Goal: Check status: Check status

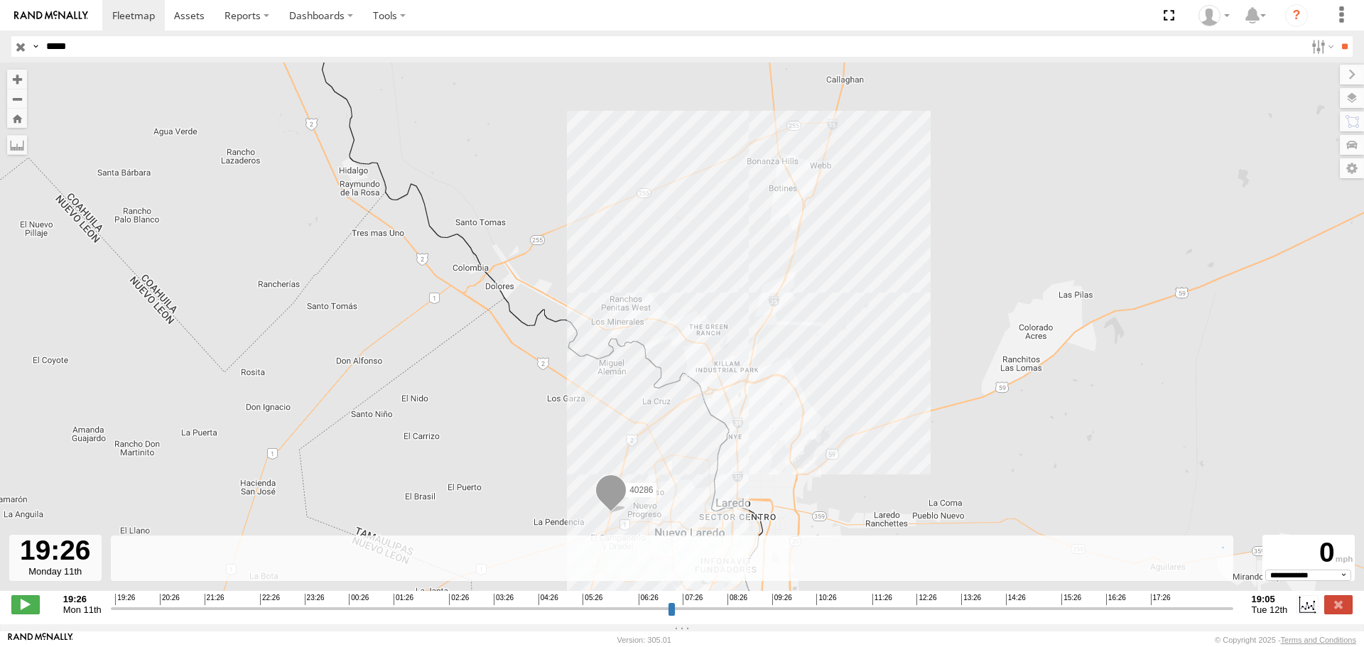
select select "**********"
drag, startPoint x: 101, startPoint y: 53, endPoint x: 0, endPoint y: 65, distance: 101.7
click at [0, 65] on body at bounding box center [682, 323] width 1364 height 647
type input "*****"
click at [1336, 36] on input "**" at bounding box center [1344, 46] width 16 height 21
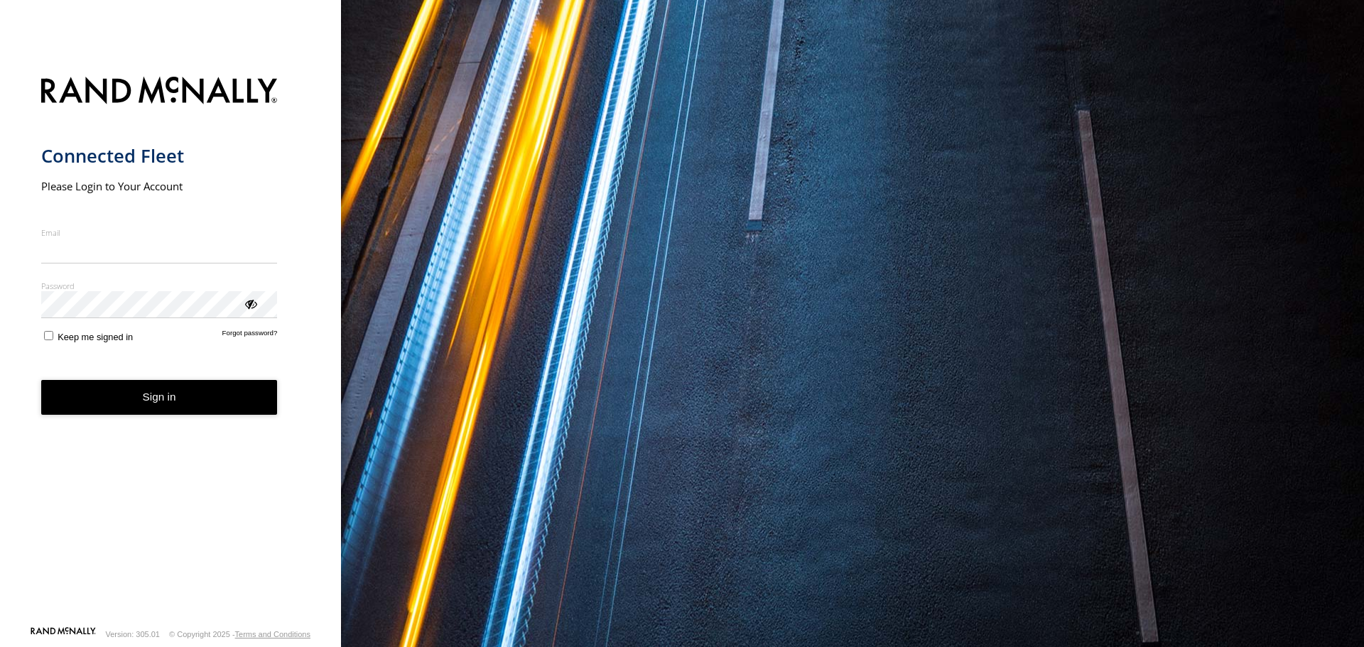
type input "**********"
click at [192, 413] on button "Sign in" at bounding box center [159, 397] width 237 height 35
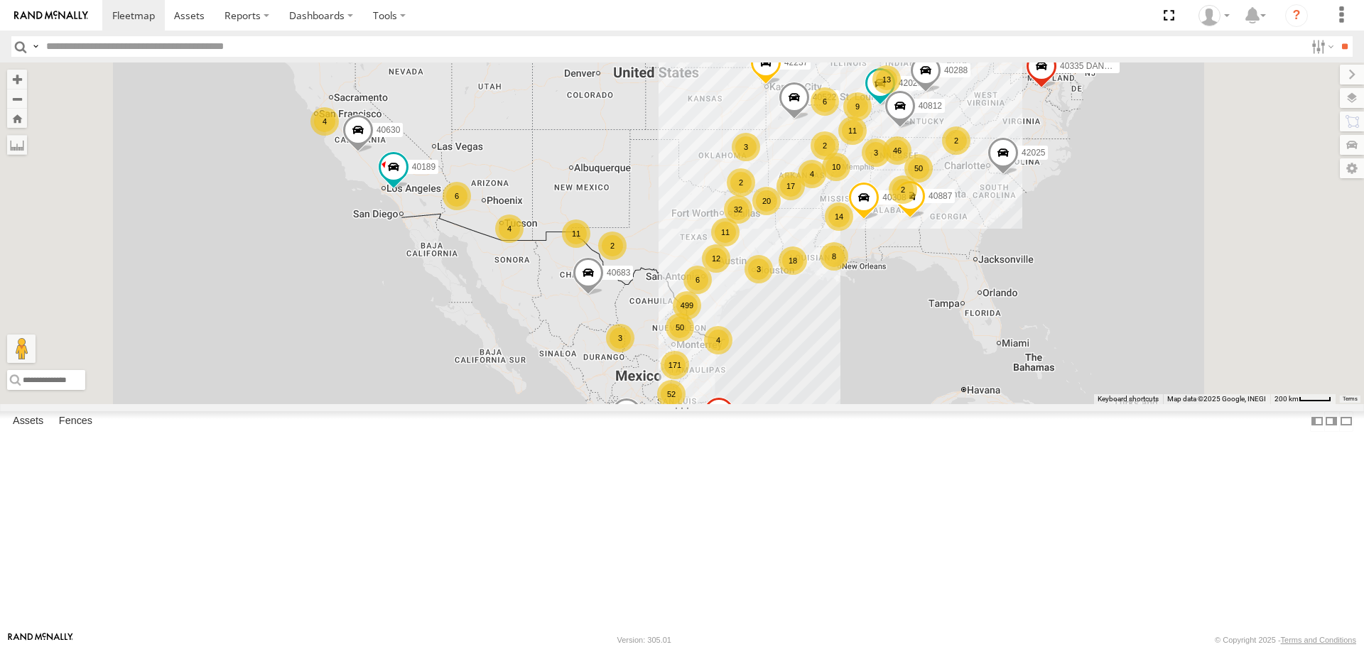
click at [174, 48] on input "text" at bounding box center [672, 46] width 1264 height 21
click at [186, 49] on input "text" at bounding box center [672, 46] width 1264 height 21
click at [163, 44] on input "text" at bounding box center [672, 46] width 1264 height 21
type input "*****"
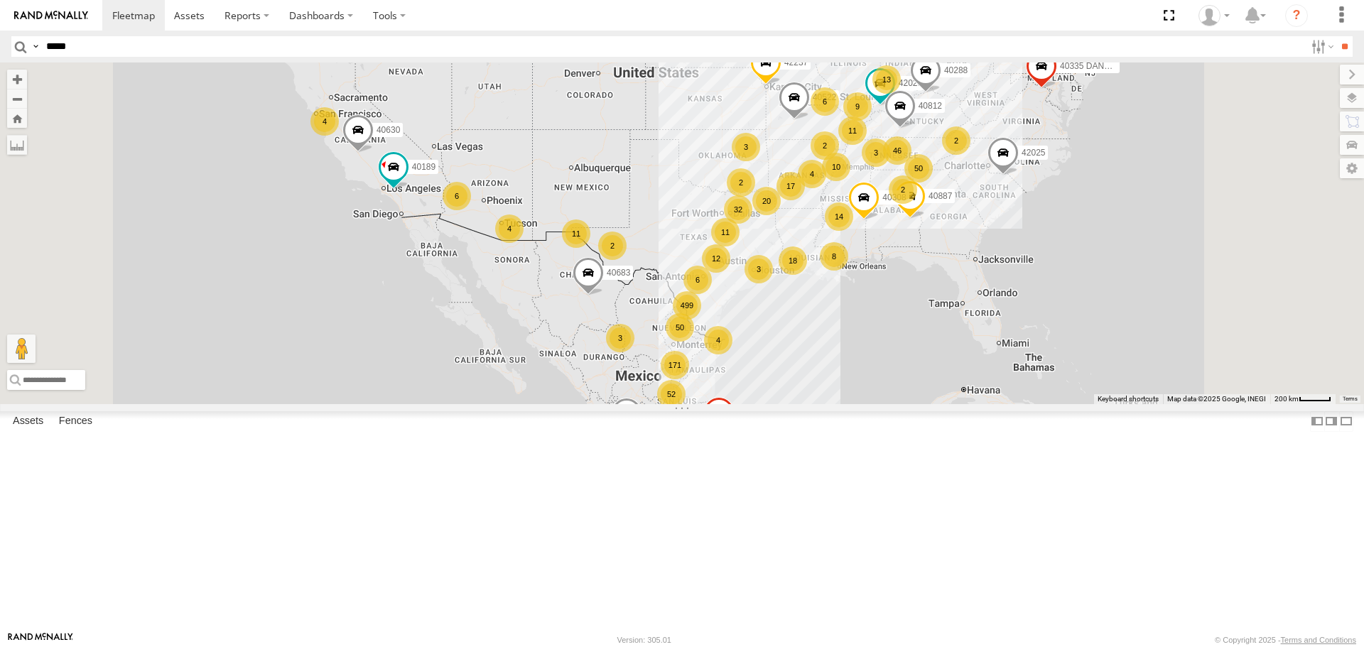
click at [1336, 36] on input "**" at bounding box center [1344, 46] width 16 height 21
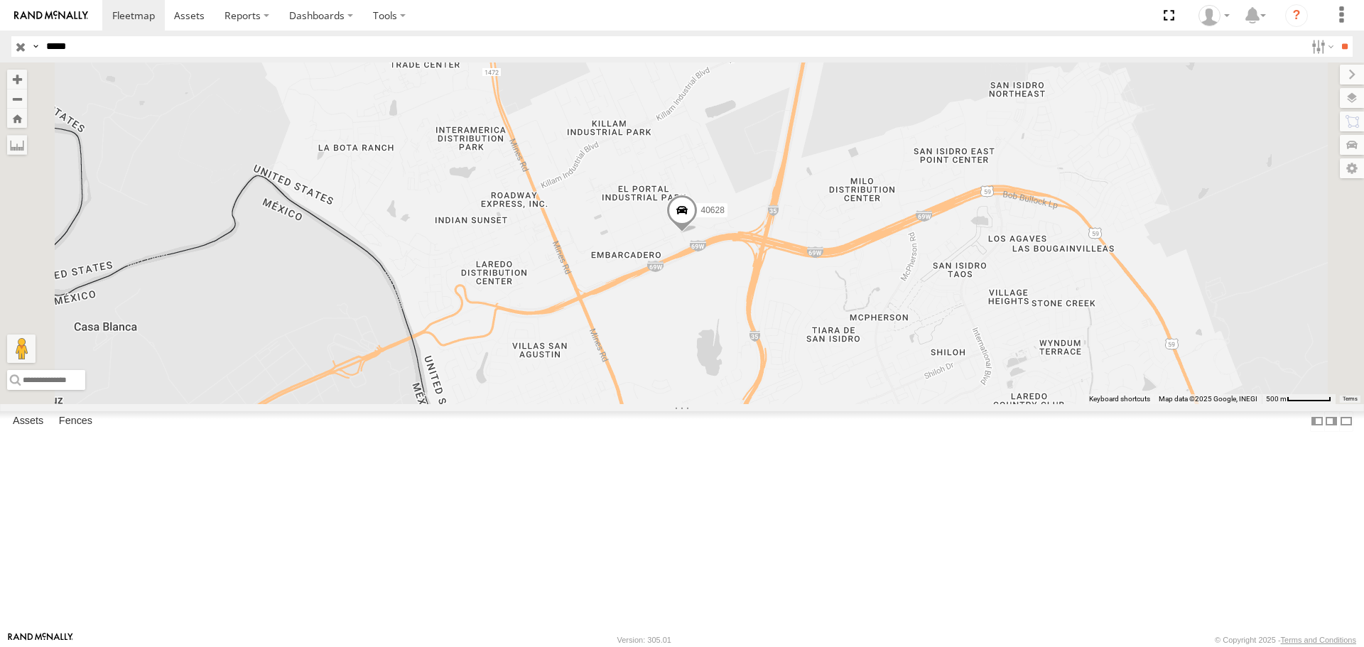
click at [0, 0] on span at bounding box center [0, 0] width 0 height 0
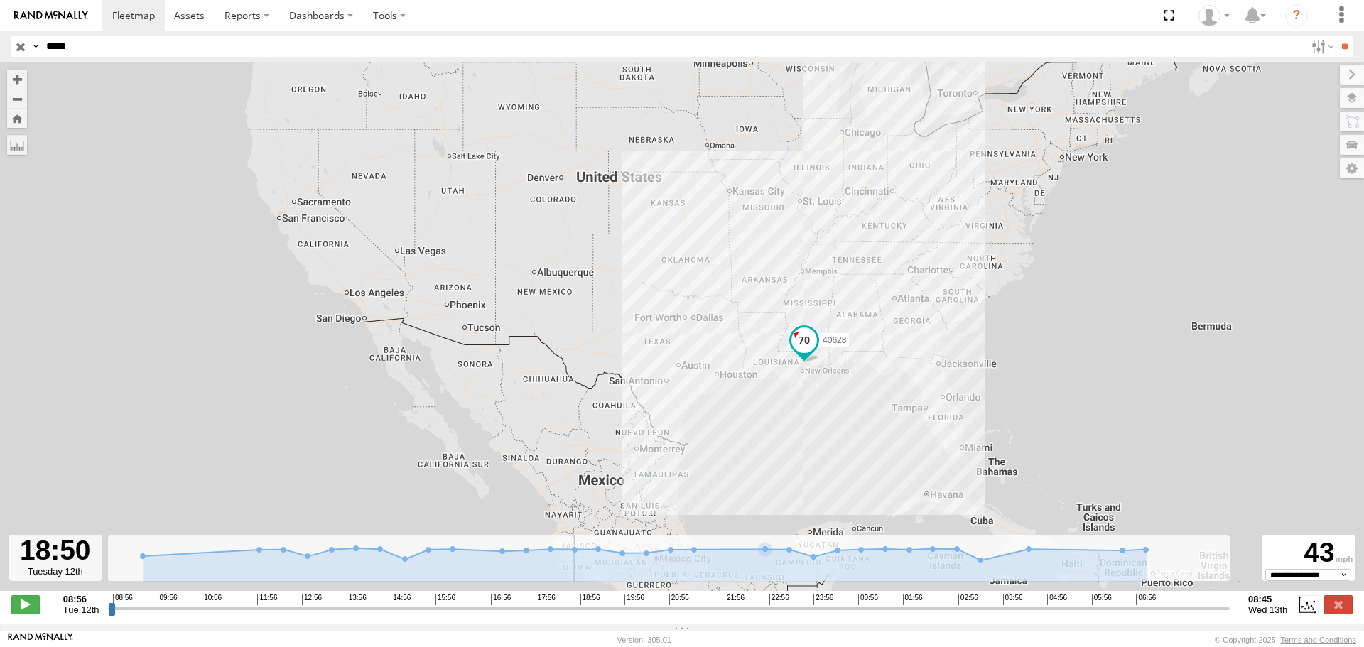
drag, startPoint x: 112, startPoint y: 620, endPoint x: 575, endPoint y: 653, distance: 464.3
click at [575, 615] on input "range" at bounding box center [669, 608] width 1122 height 13
drag, startPoint x: 578, startPoint y: 607, endPoint x: 583, endPoint y: 619, distance: 13.1
click at [579, 604] on div "08:56 09:56 10:56 11:56 12:56 13:56 14:56 15:56 16:56 17:56 18:56 19:56 20:56 2…" at bounding box center [669, 599] width 1112 height 10
drag, startPoint x: 574, startPoint y: 618, endPoint x: 1143, endPoint y: 641, distance: 569.4
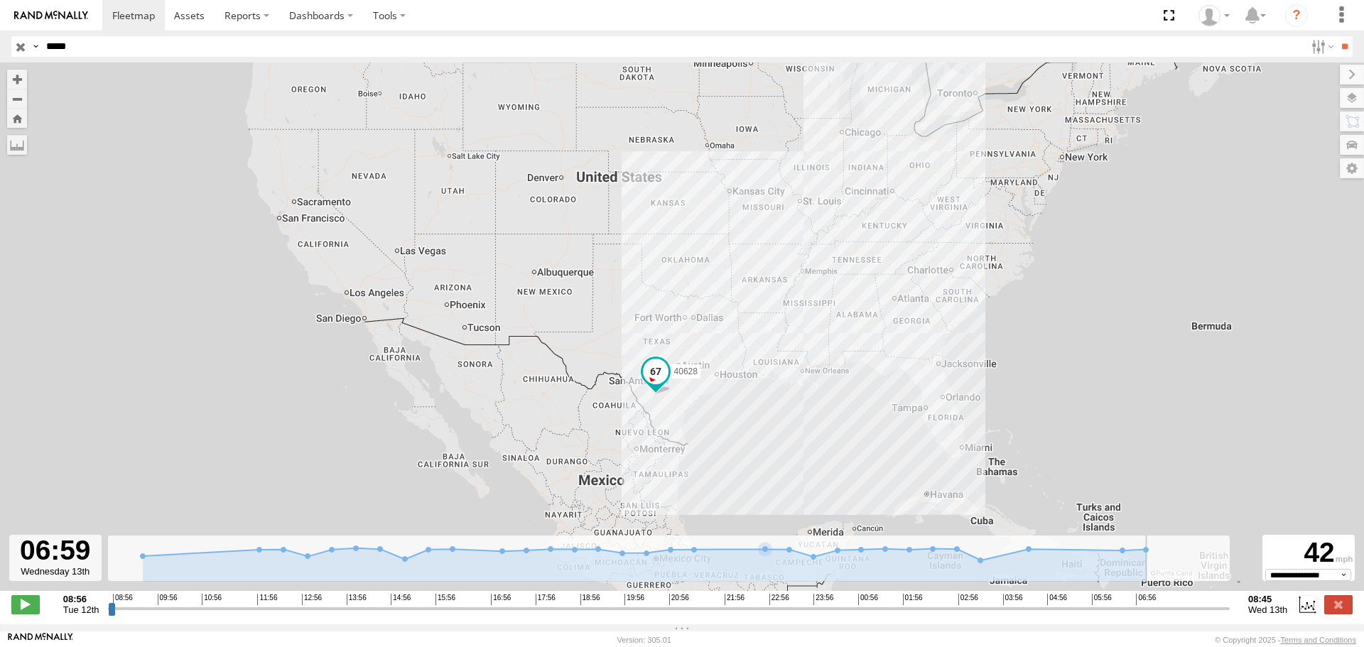
click at [1143, 615] on input "range" at bounding box center [669, 608] width 1122 height 13
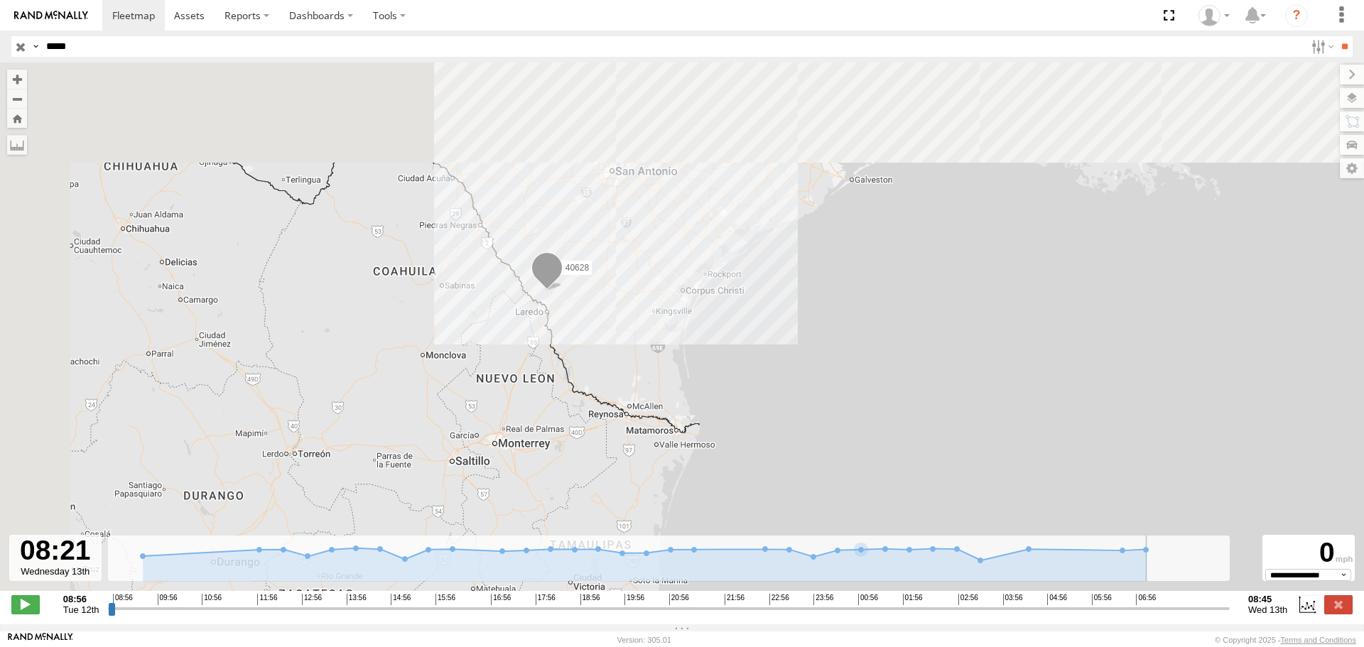
drag, startPoint x: 1144, startPoint y: 616, endPoint x: 1233, endPoint y: 616, distance: 88.8
click at [1230, 615] on input "range" at bounding box center [669, 608] width 1122 height 13
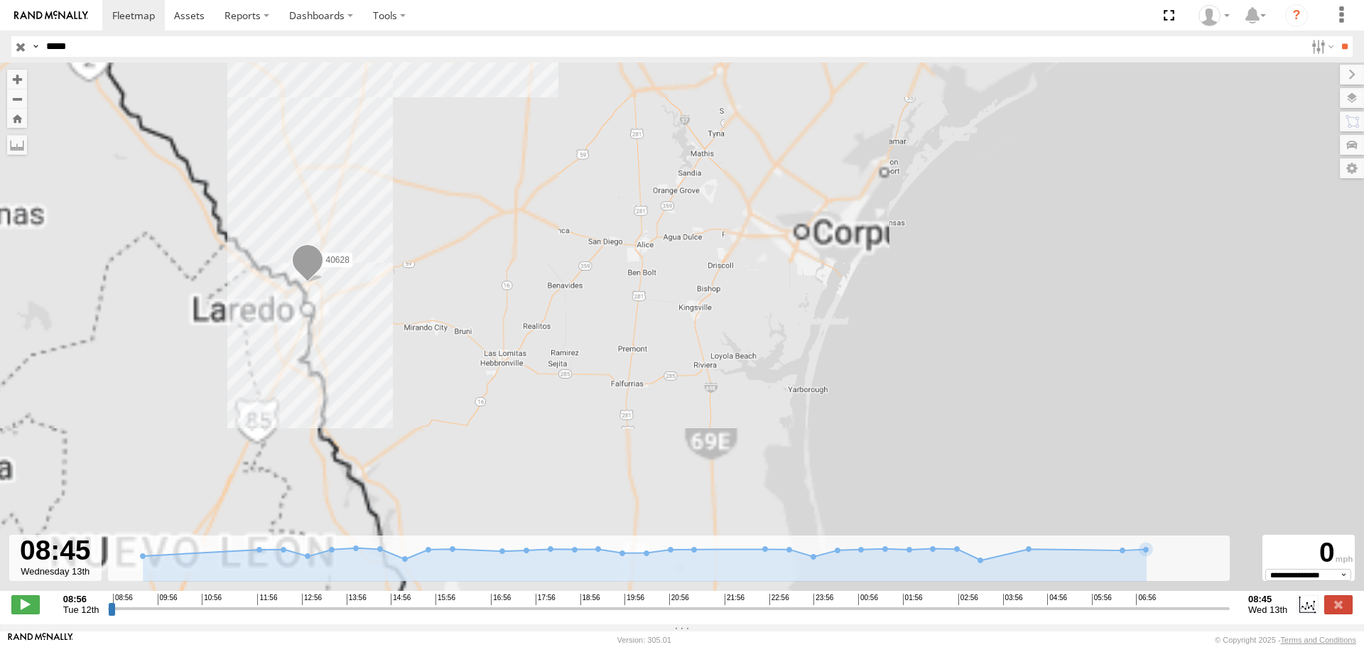
drag, startPoint x: 489, startPoint y: 362, endPoint x: 659, endPoint y: 278, distance: 190.0
click at [659, 278] on div "40628" at bounding box center [682, 334] width 1364 height 543
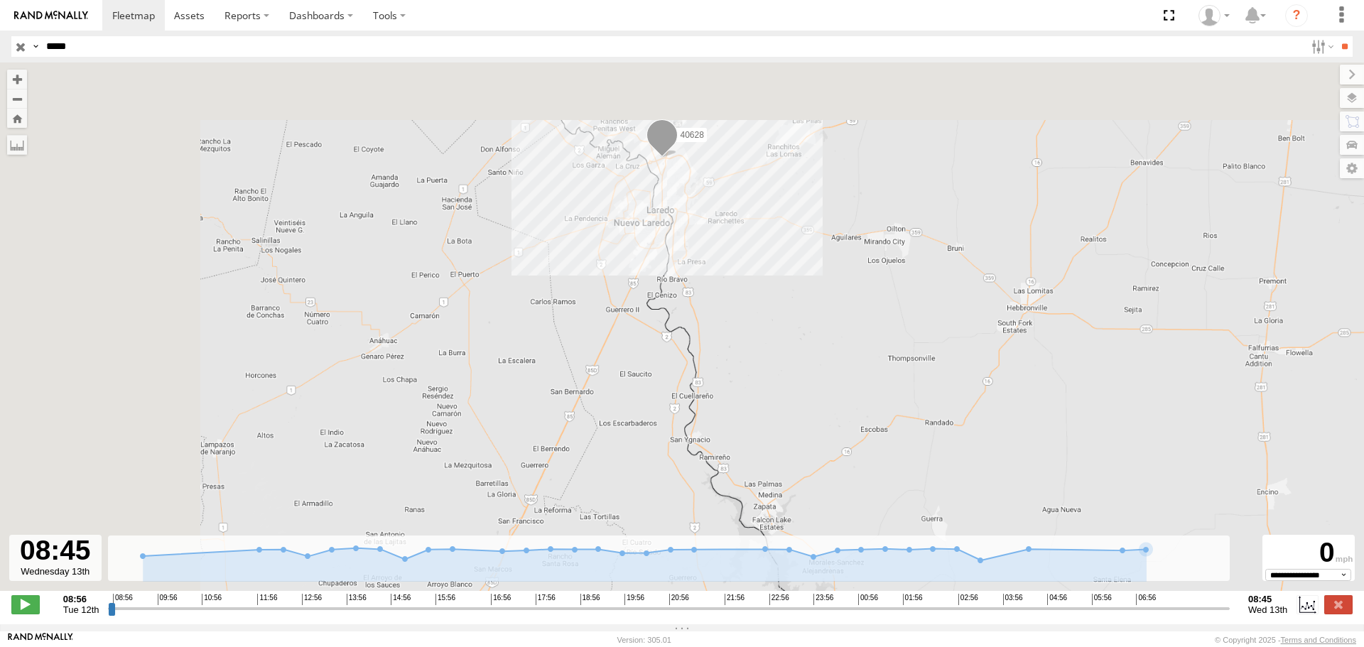
drag, startPoint x: 489, startPoint y: 198, endPoint x: 741, endPoint y: 262, distance: 259.5
click at [741, 262] on div "40628" at bounding box center [682, 334] width 1364 height 543
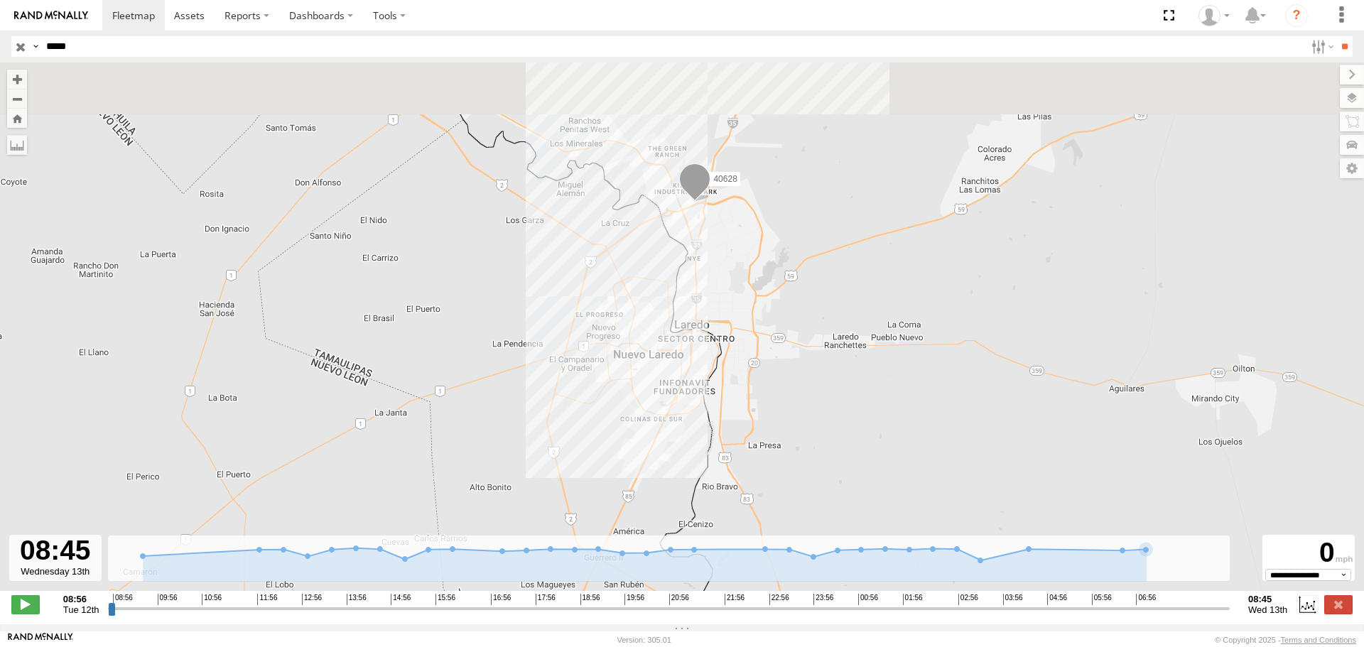
drag, startPoint x: 676, startPoint y: 129, endPoint x: 759, endPoint y: 339, distance: 225.4
click at [759, 339] on div "40628" at bounding box center [682, 334] width 1364 height 543
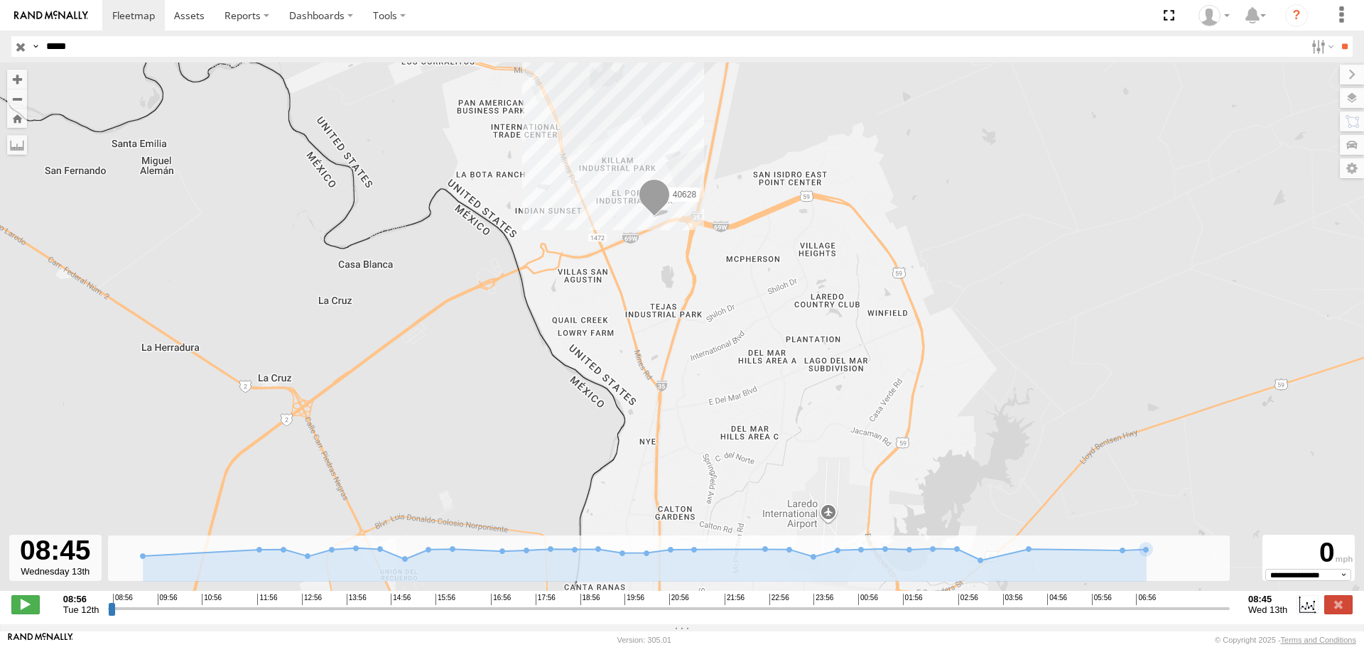
drag, startPoint x: 744, startPoint y: 266, endPoint x: 804, endPoint y: 384, distance: 133.1
click at [804, 384] on div "40628" at bounding box center [682, 334] width 1364 height 543
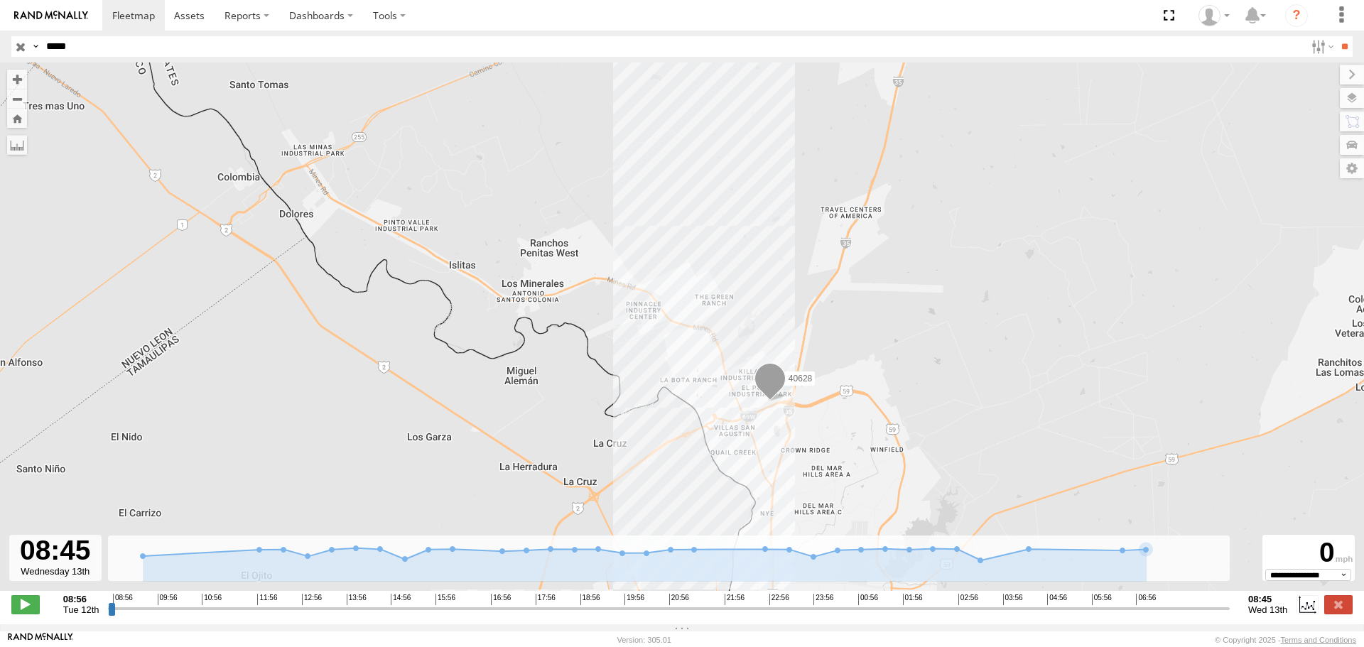
drag, startPoint x: 772, startPoint y: 192, endPoint x: 815, endPoint y: 297, distance: 112.8
click at [815, 297] on div "40628" at bounding box center [682, 334] width 1364 height 543
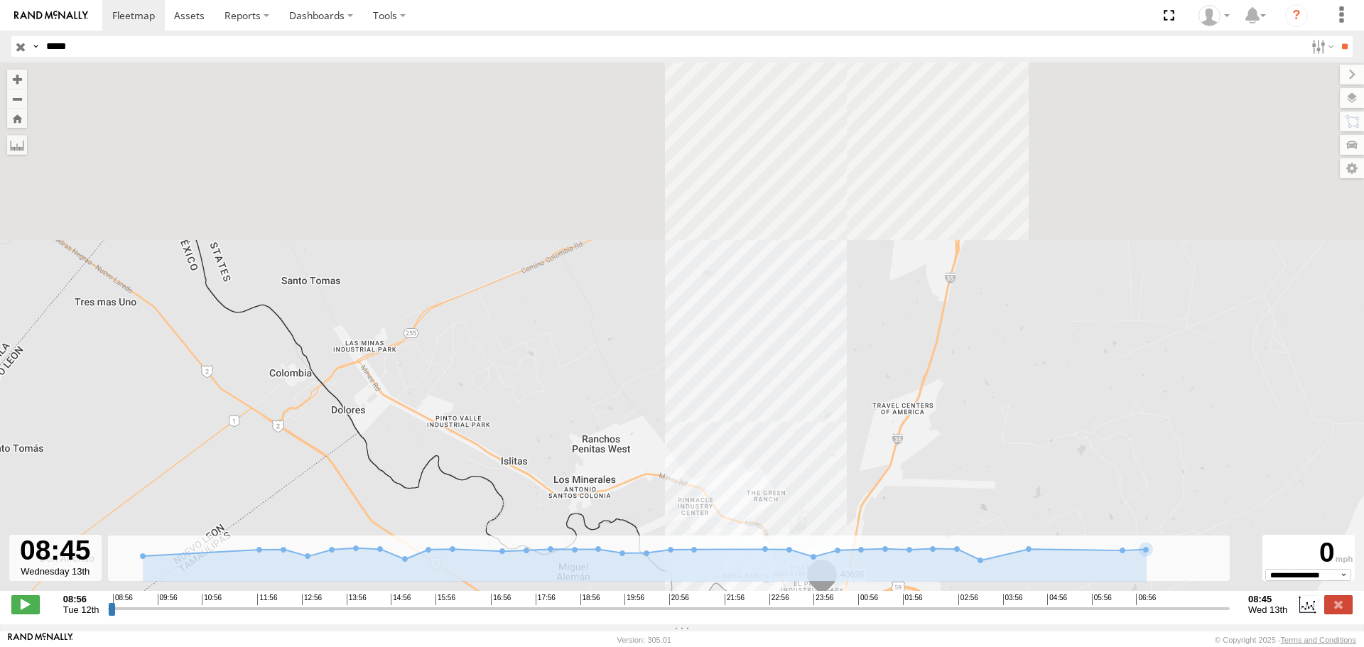
drag, startPoint x: 816, startPoint y: 168, endPoint x: 869, endPoint y: 378, distance: 216.0
click at [869, 378] on div "40628" at bounding box center [682, 334] width 1364 height 543
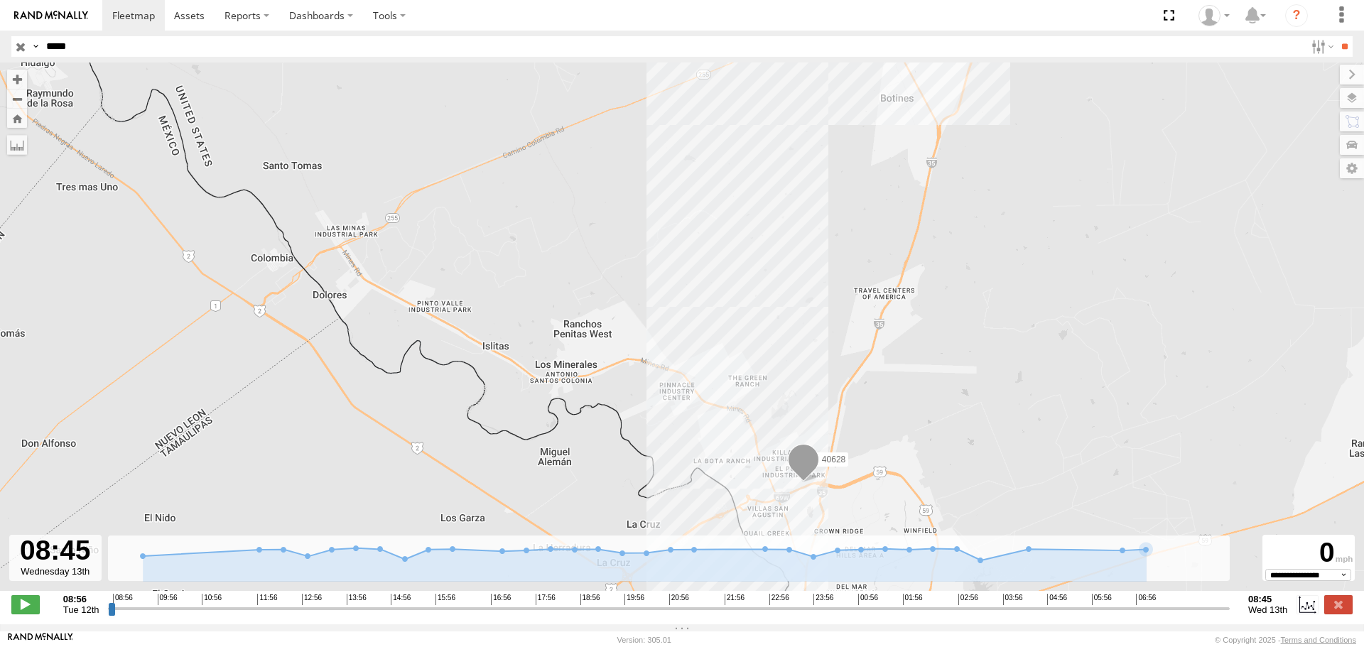
drag, startPoint x: 869, startPoint y: 377, endPoint x: 848, endPoint y: 247, distance: 131.6
click at [848, 247] on div "40628" at bounding box center [682, 334] width 1364 height 543
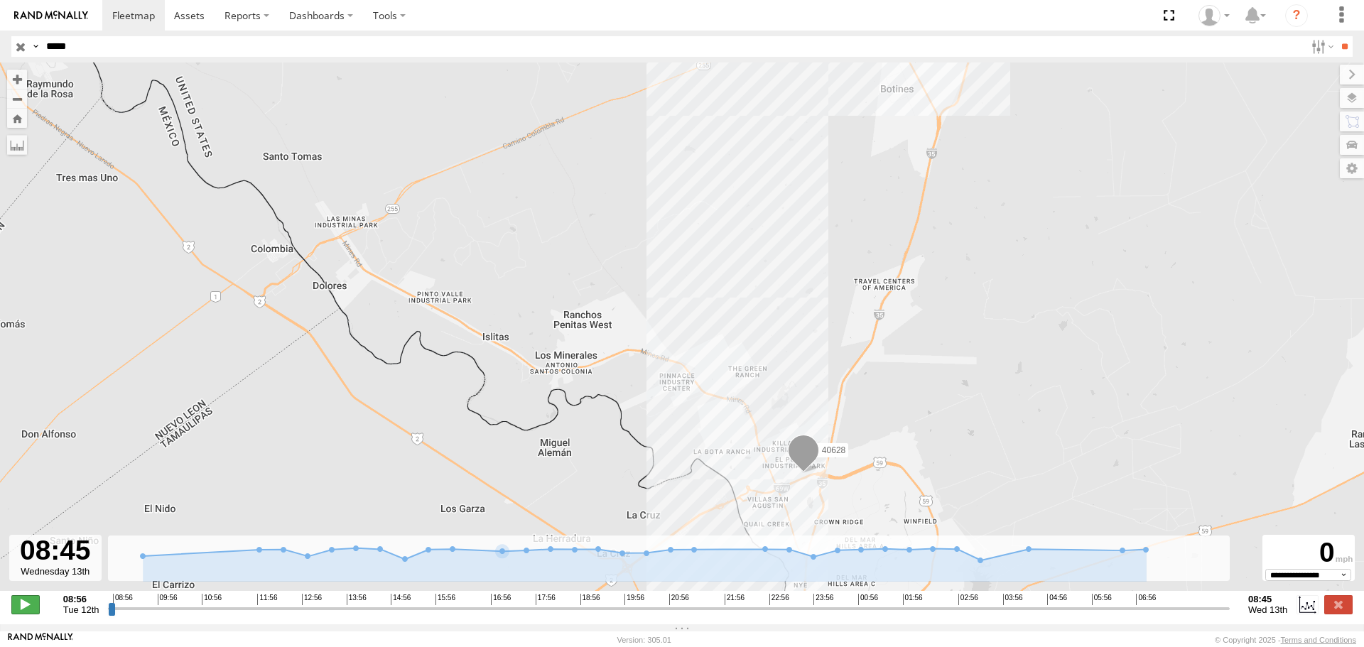
click at [23, 607] on span at bounding box center [25, 604] width 28 height 18
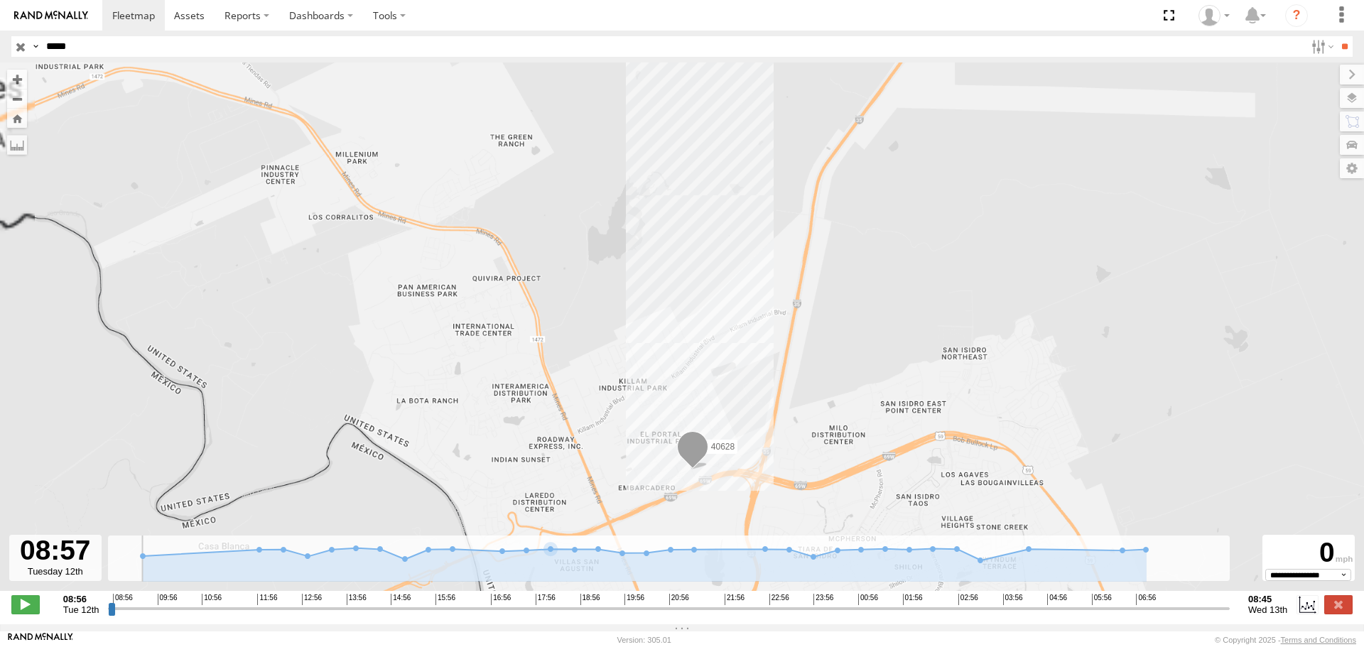
drag, startPoint x: 853, startPoint y: 477, endPoint x: 859, endPoint y: 328, distance: 149.3
click at [859, 328] on div "40628" at bounding box center [682, 334] width 1364 height 543
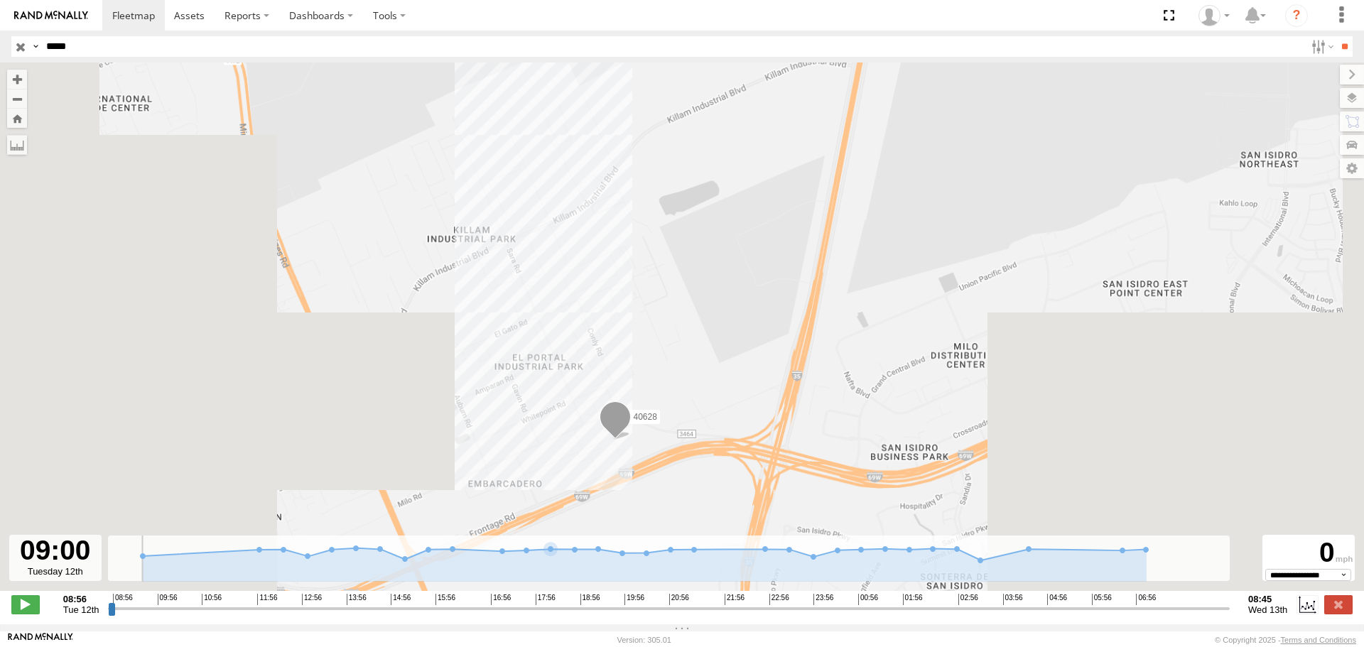
drag, startPoint x: 739, startPoint y: 388, endPoint x: 944, endPoint y: 217, distance: 266.3
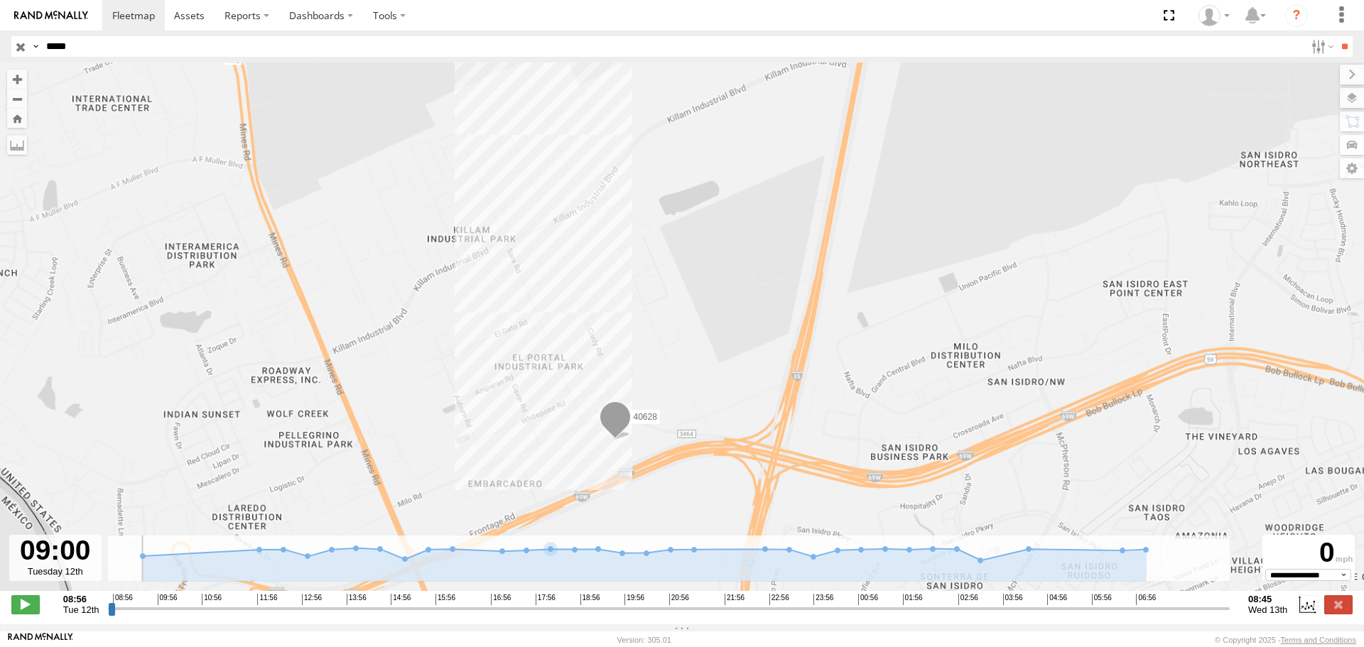
click at [944, 217] on div "40628" at bounding box center [682, 334] width 1364 height 543
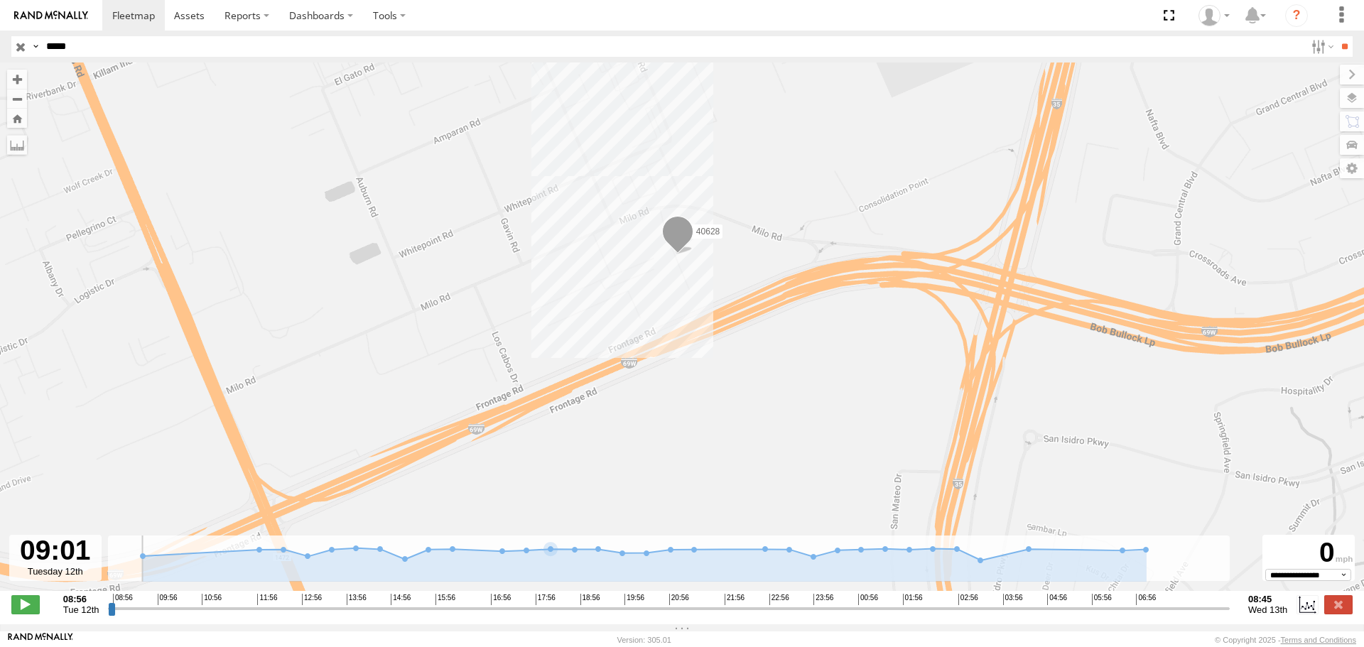
drag, startPoint x: 701, startPoint y: 431, endPoint x: 738, endPoint y: 376, distance: 66.0
click at [738, 376] on div "40628" at bounding box center [682, 334] width 1364 height 543
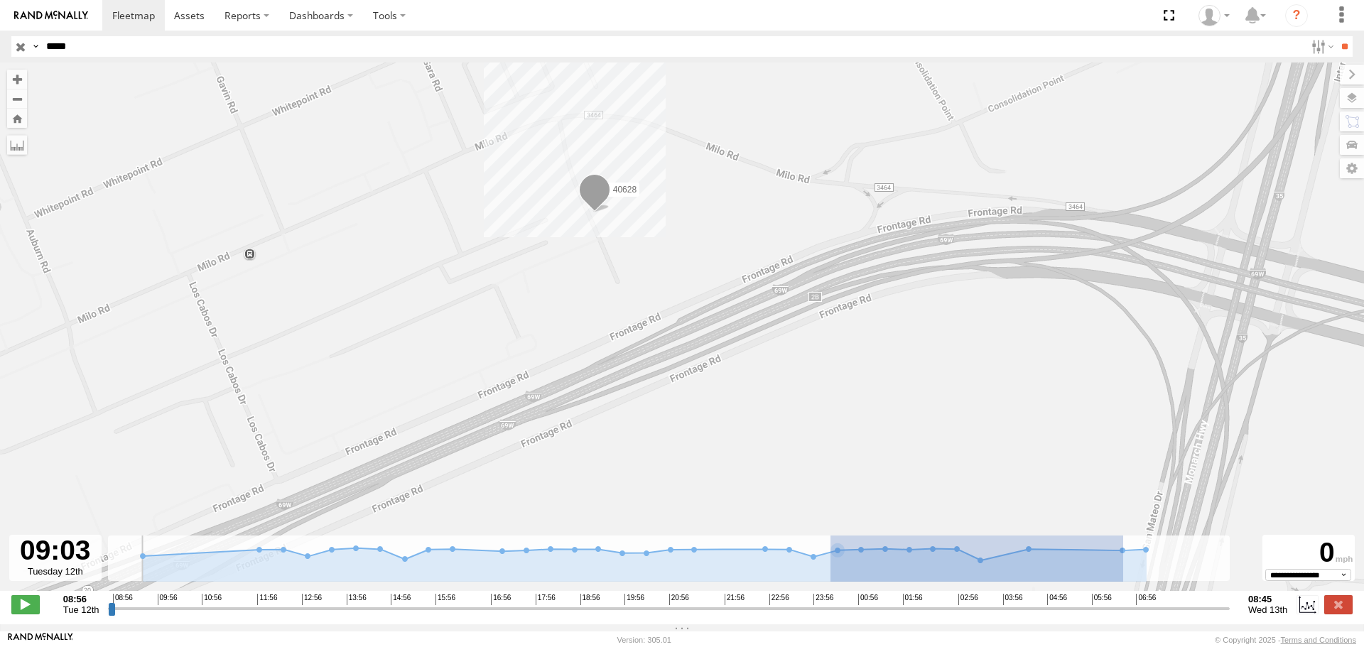
drag, startPoint x: 1121, startPoint y: 571, endPoint x: 754, endPoint y: 584, distance: 366.7
click at [754, 581] on icon at bounding box center [645, 564] width 1004 height 33
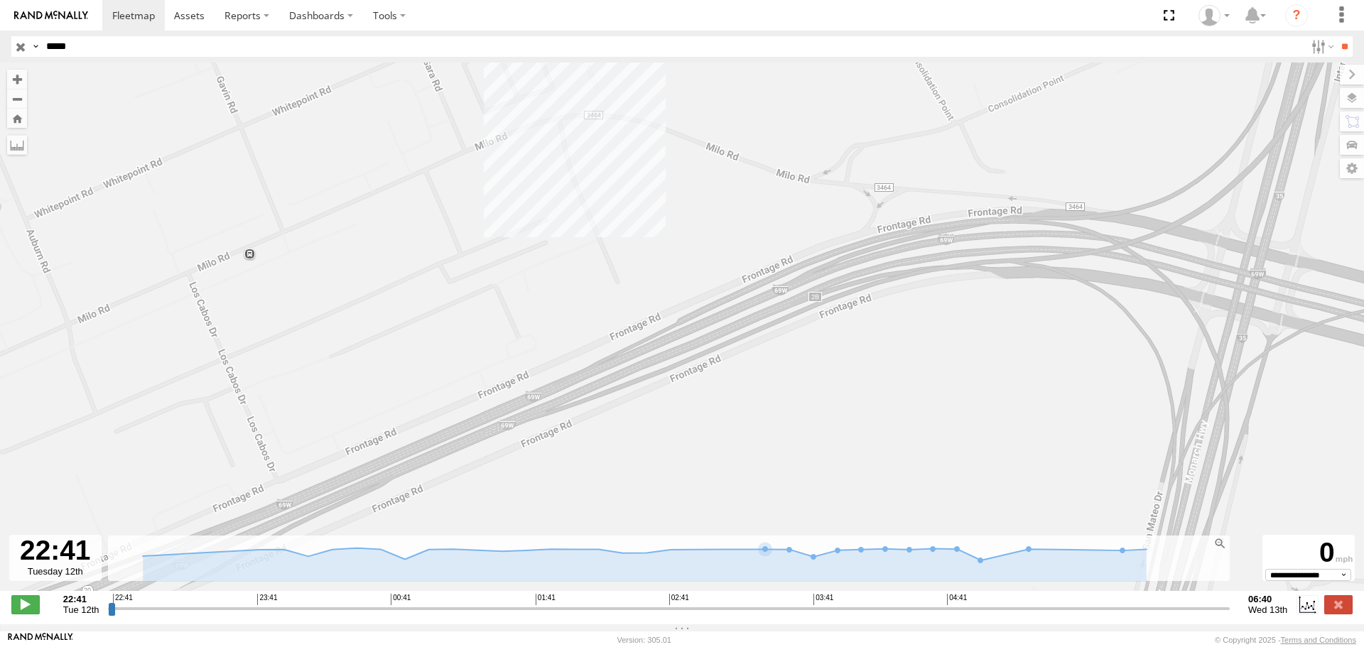
click at [737, 575] on icon at bounding box center [645, 564] width 1004 height 33
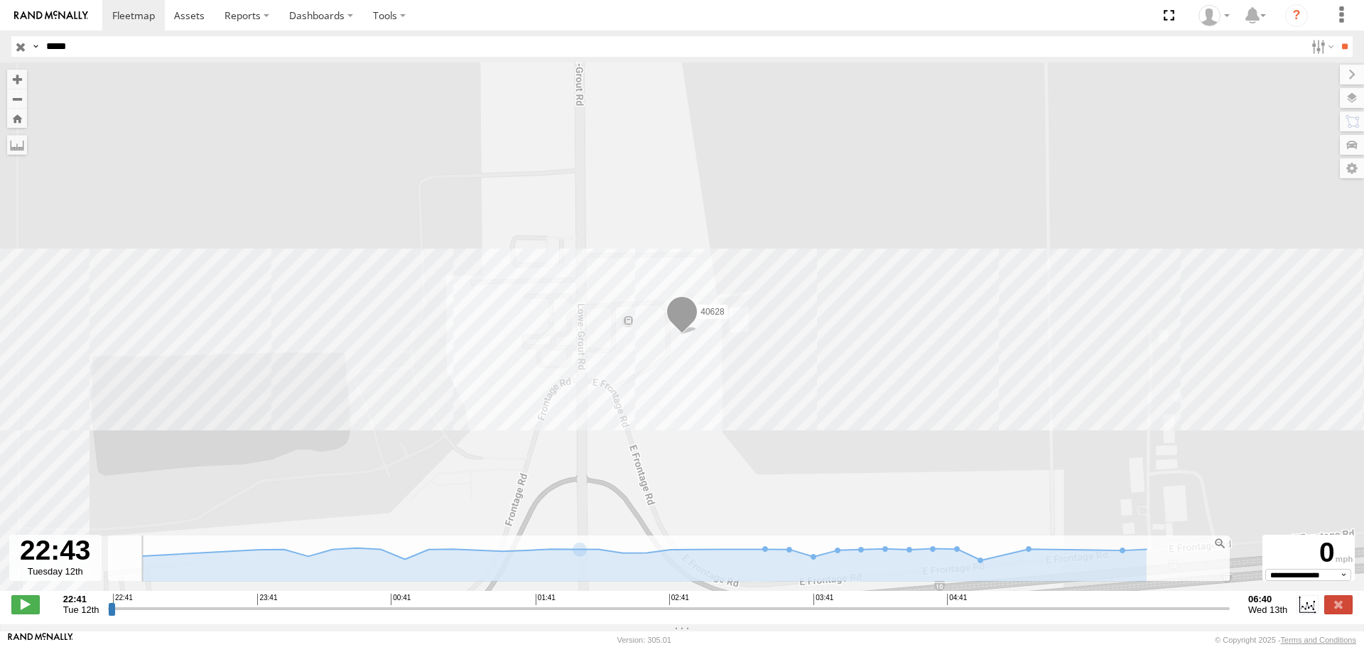
click at [580, 577] on icon at bounding box center [645, 564] width 1004 height 33
click at [1340, 580] on select "**********" at bounding box center [1308, 574] width 86 height 11
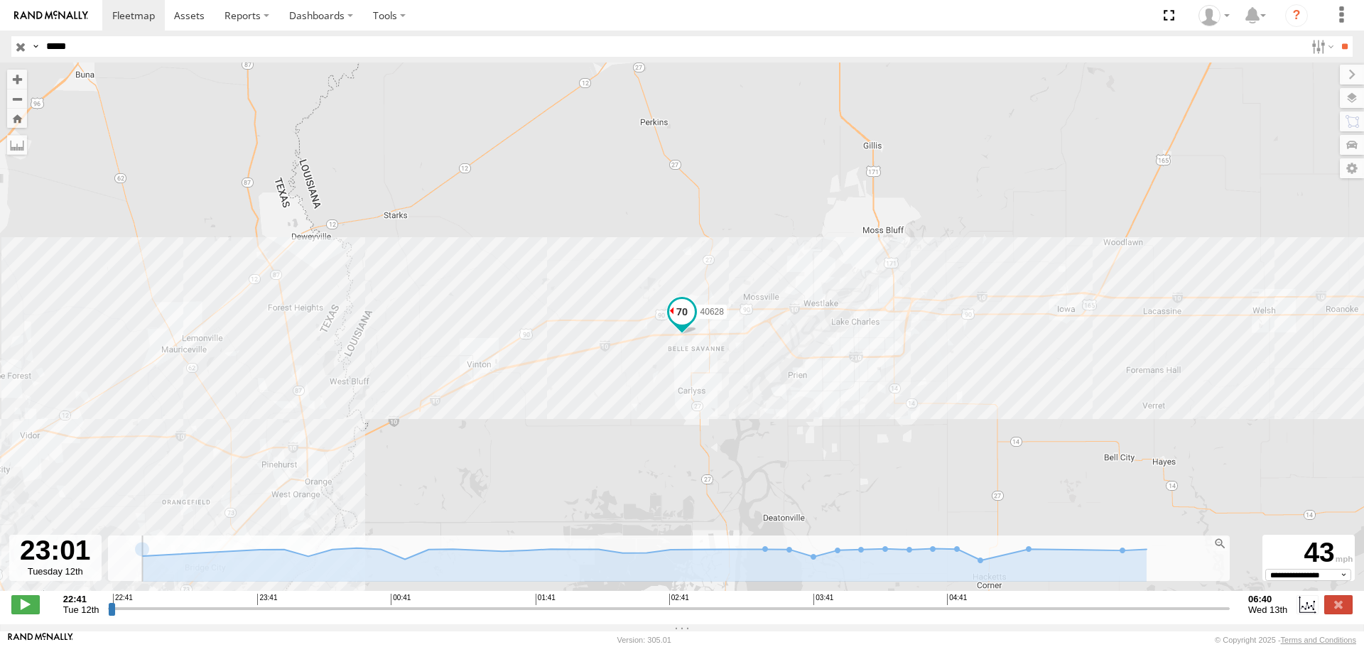
drag, startPoint x: 1036, startPoint y: 421, endPoint x: 345, endPoint y: 403, distance: 690.6
click at [345, 403] on div "40628" at bounding box center [682, 334] width 1364 height 543
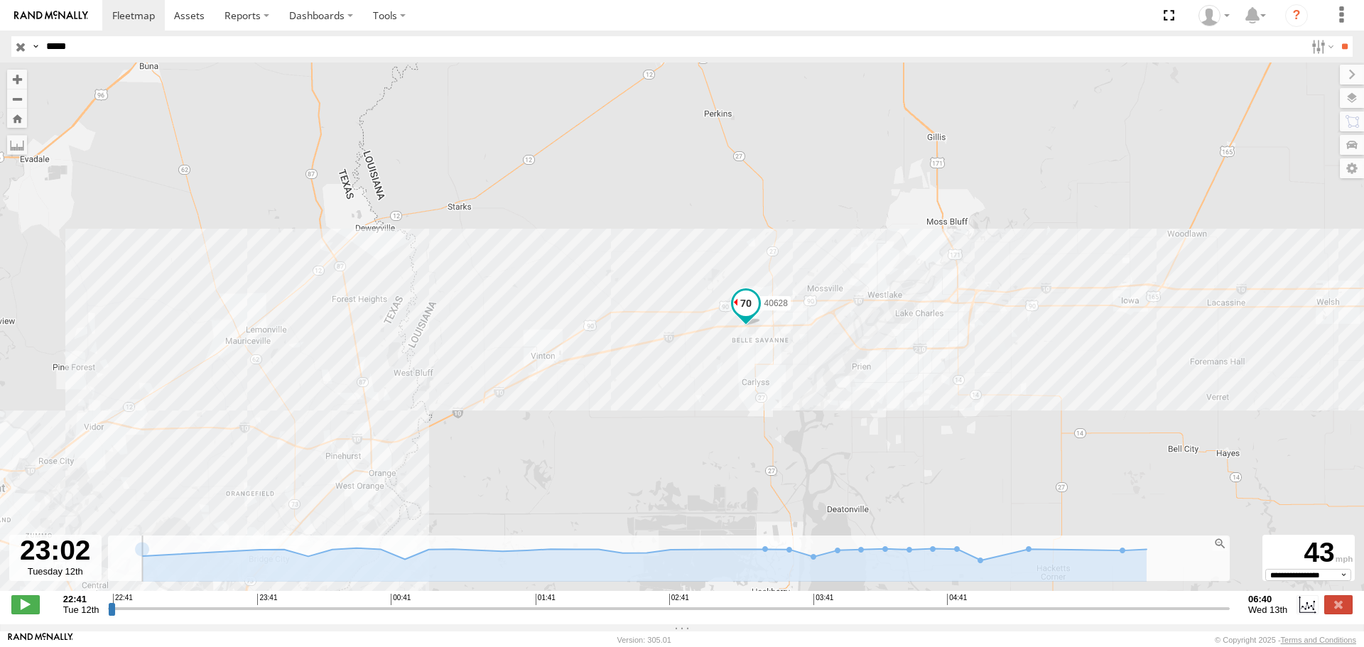
drag, startPoint x: 609, startPoint y: 423, endPoint x: 923, endPoint y: 332, distance: 326.7
click at [923, 332] on div "40628" at bounding box center [682, 334] width 1364 height 543
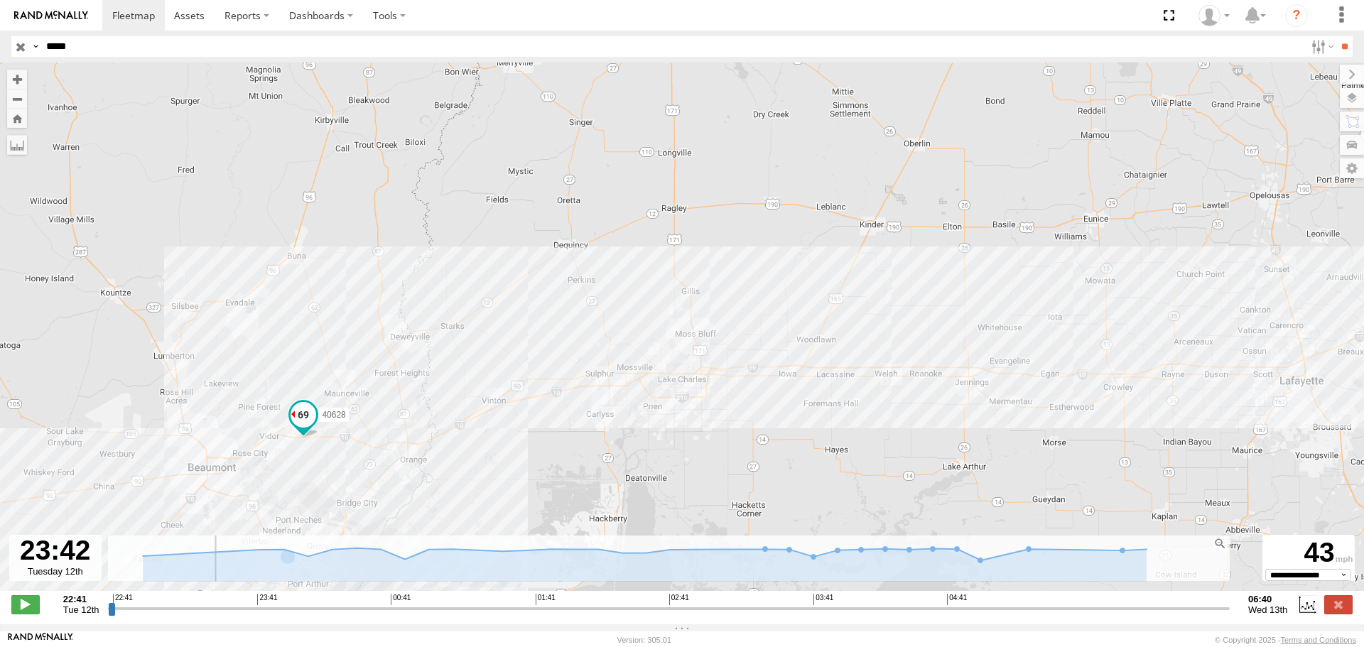
click at [253, 615] on input "range" at bounding box center [669, 608] width 1122 height 13
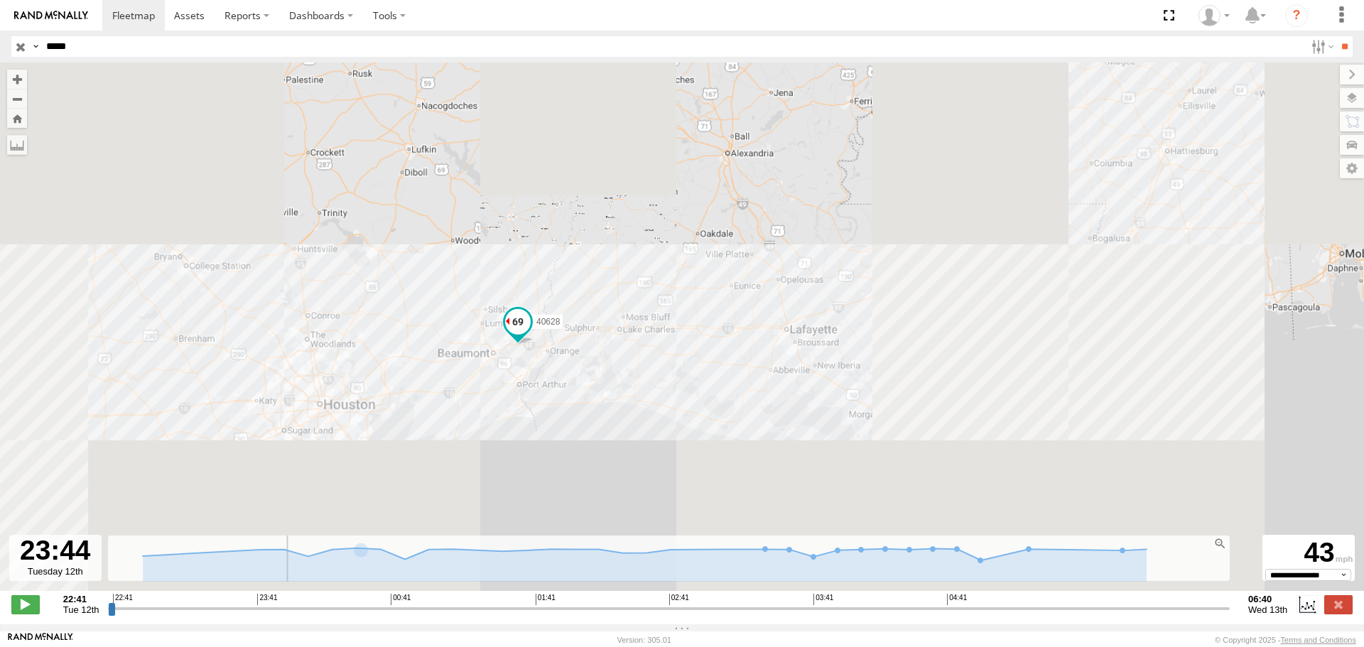
drag, startPoint x: 582, startPoint y: 413, endPoint x: 742, endPoint y: 238, distance: 236.8
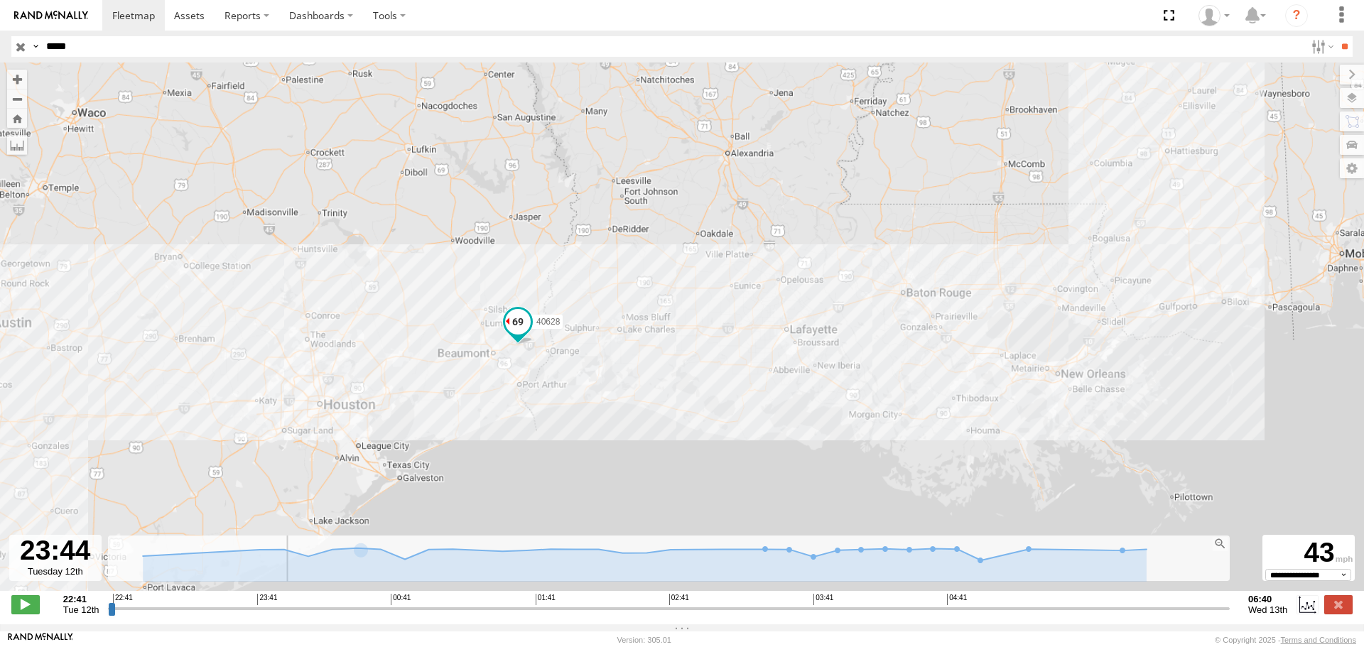
click at [725, 260] on div "40628" at bounding box center [682, 334] width 1364 height 543
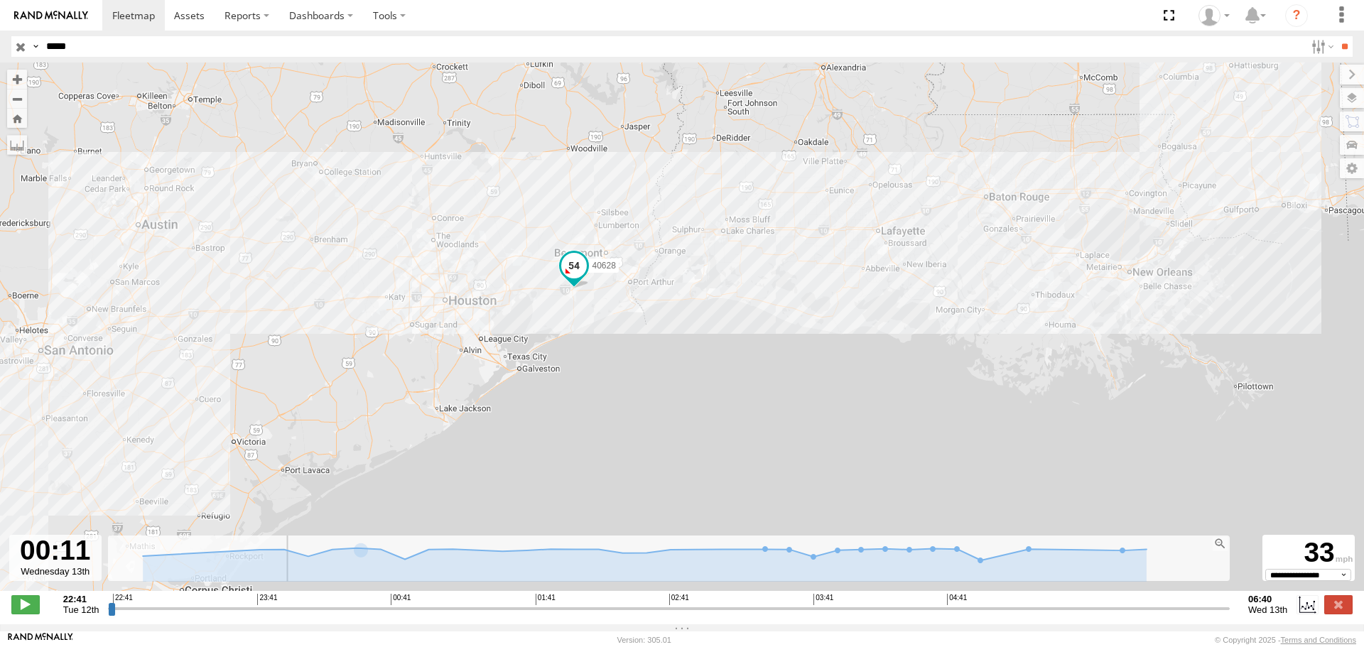
click at [320, 615] on input "range" at bounding box center [669, 608] width 1122 height 13
click at [377, 614] on input "range" at bounding box center [669, 608] width 1122 height 13
click at [462, 615] on input "range" at bounding box center [669, 608] width 1122 height 13
click at [644, 615] on input "range" at bounding box center [669, 608] width 1122 height 13
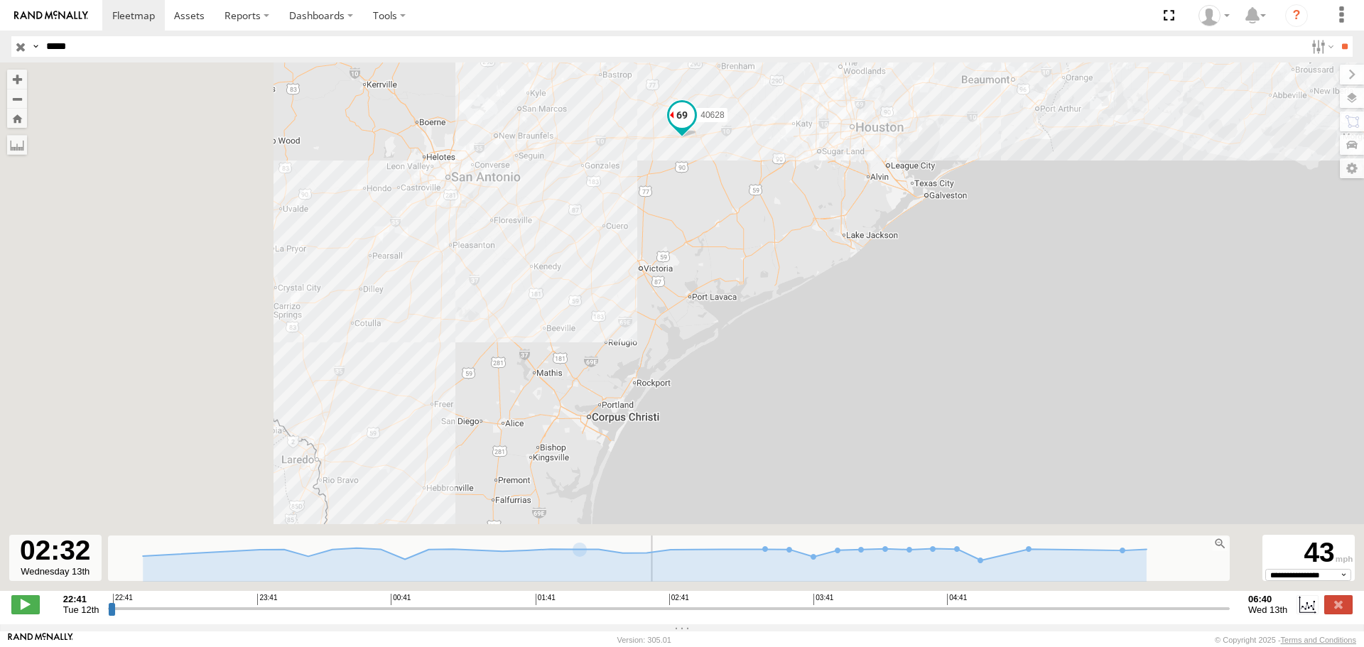
drag, startPoint x: 452, startPoint y: 381, endPoint x: 805, endPoint y: 239, distance: 380.3
click at [805, 239] on div "40628" at bounding box center [682, 334] width 1364 height 543
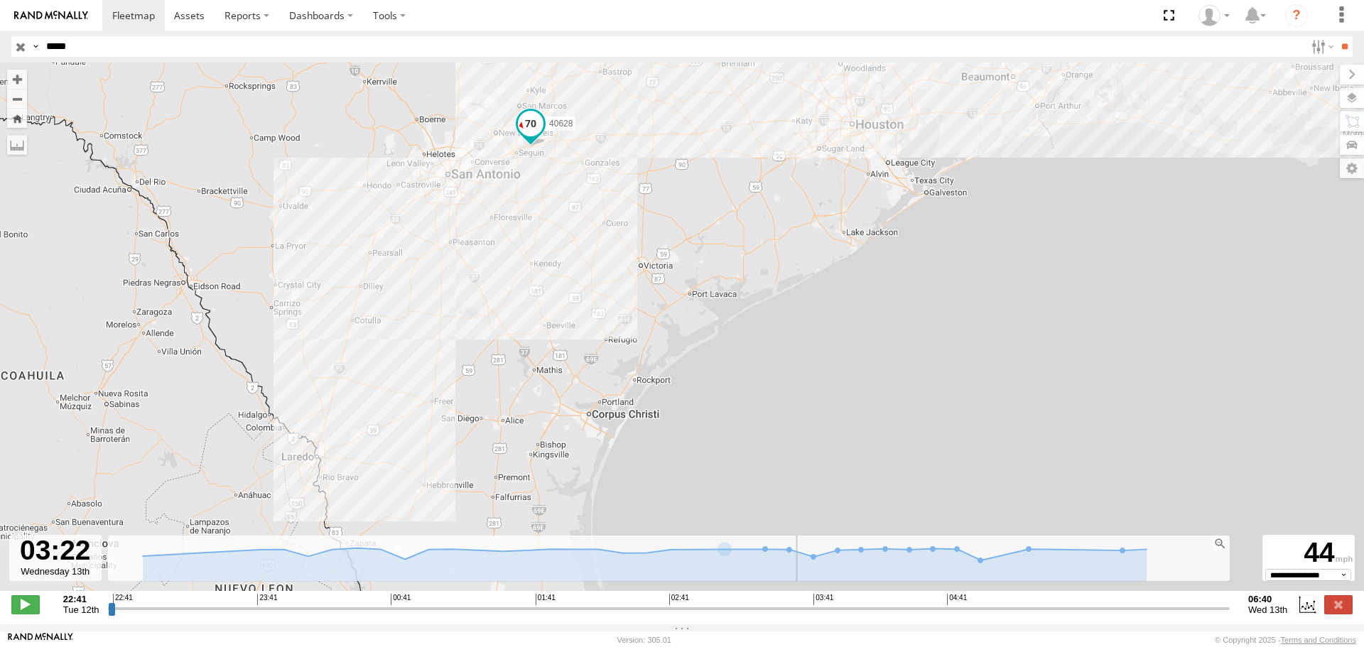
click at [764, 614] on input "range" at bounding box center [669, 608] width 1122 height 13
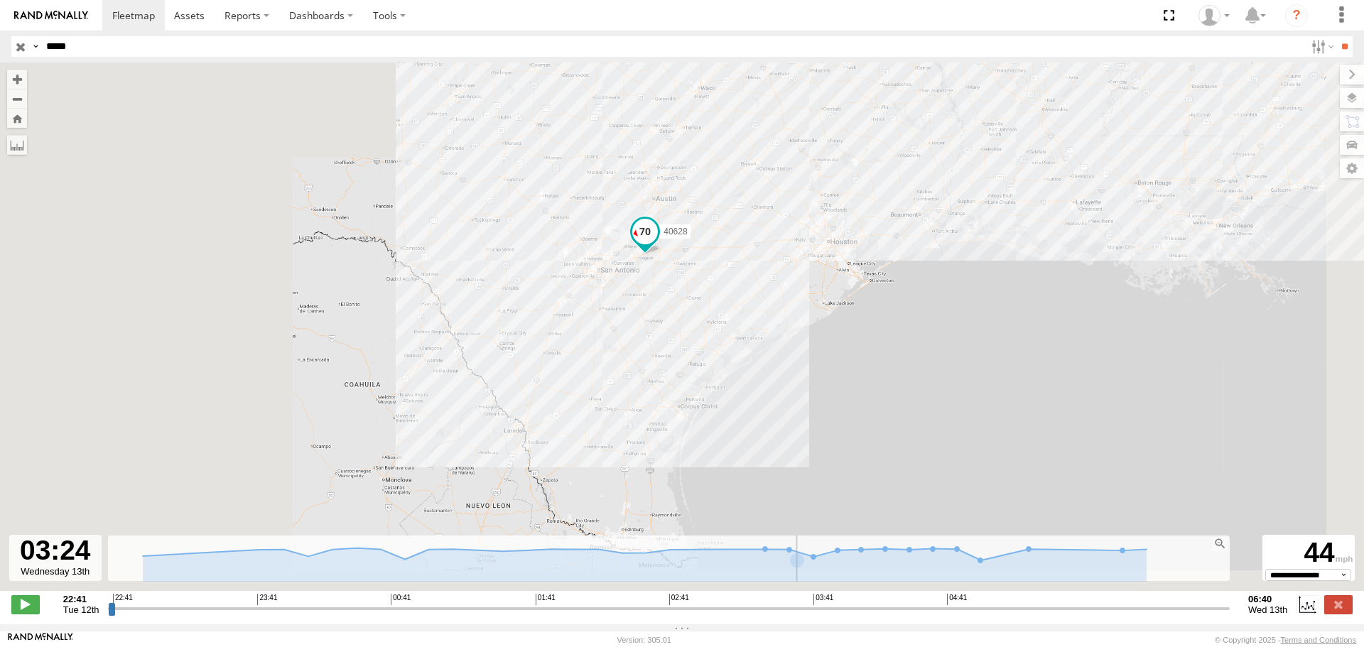
click at [710, 332] on div "40628" at bounding box center [682, 334] width 1364 height 543
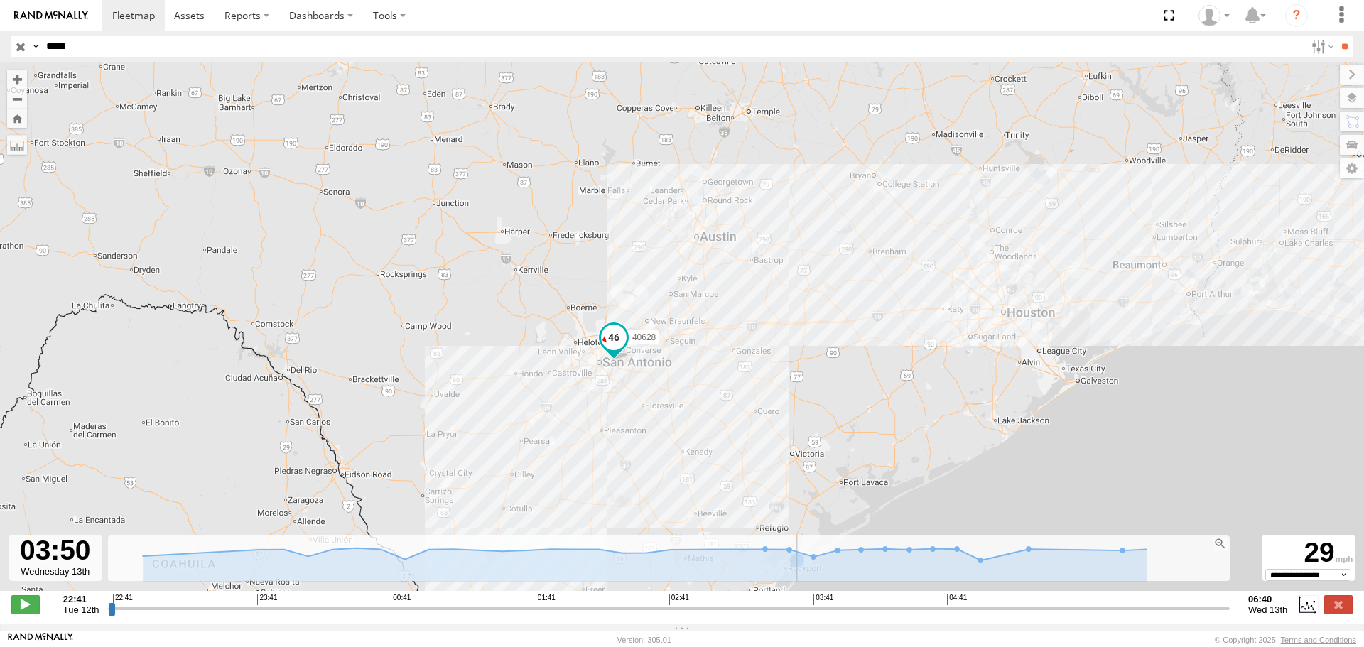
click at [829, 615] on input "range" at bounding box center [669, 608] width 1122 height 13
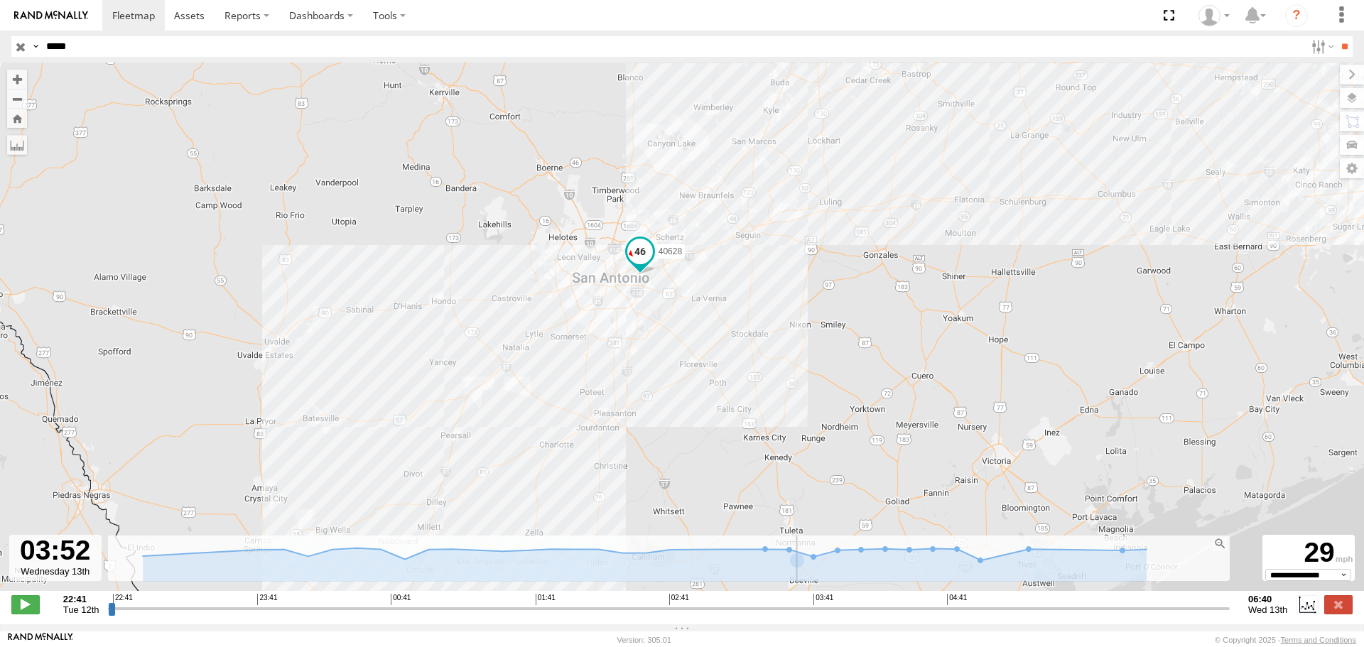
drag, startPoint x: 528, startPoint y: 491, endPoint x: 823, endPoint y: 204, distance: 410.9
click at [823, 204] on div "40628" at bounding box center [682, 334] width 1364 height 543
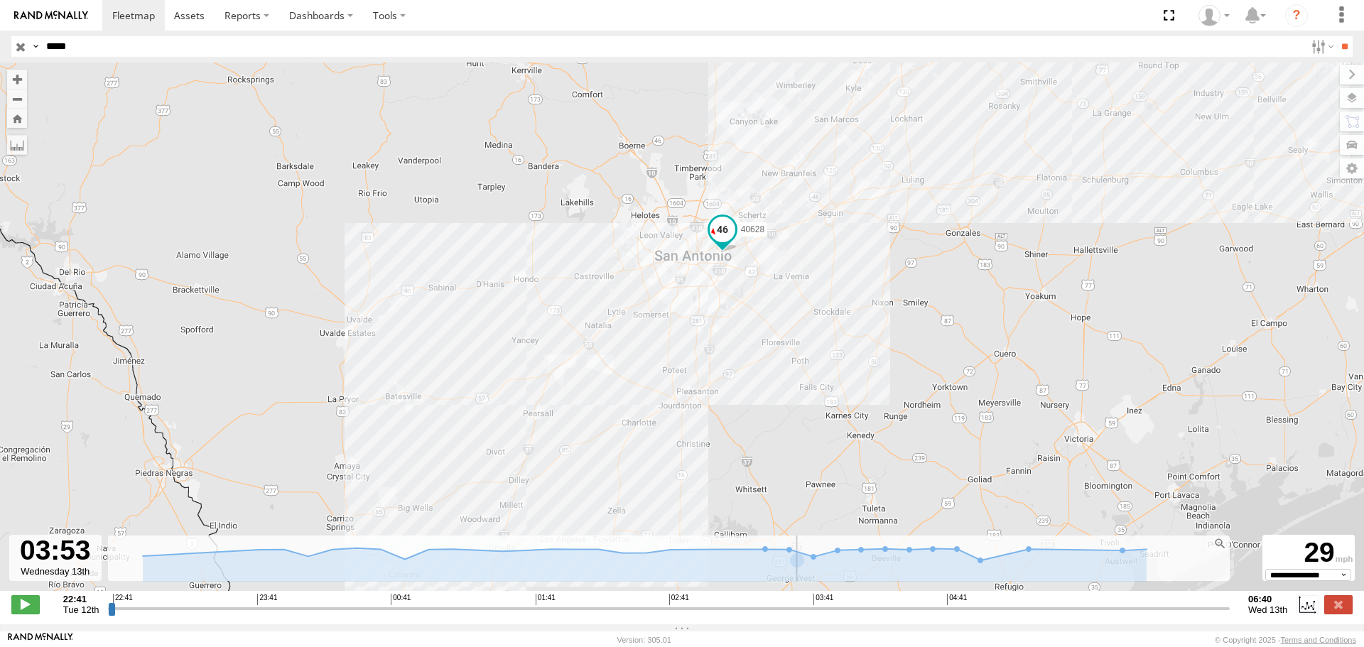
drag, startPoint x: 624, startPoint y: 374, endPoint x: 678, endPoint y: 275, distance: 112.8
click at [678, 275] on div "40628" at bounding box center [682, 334] width 1364 height 543
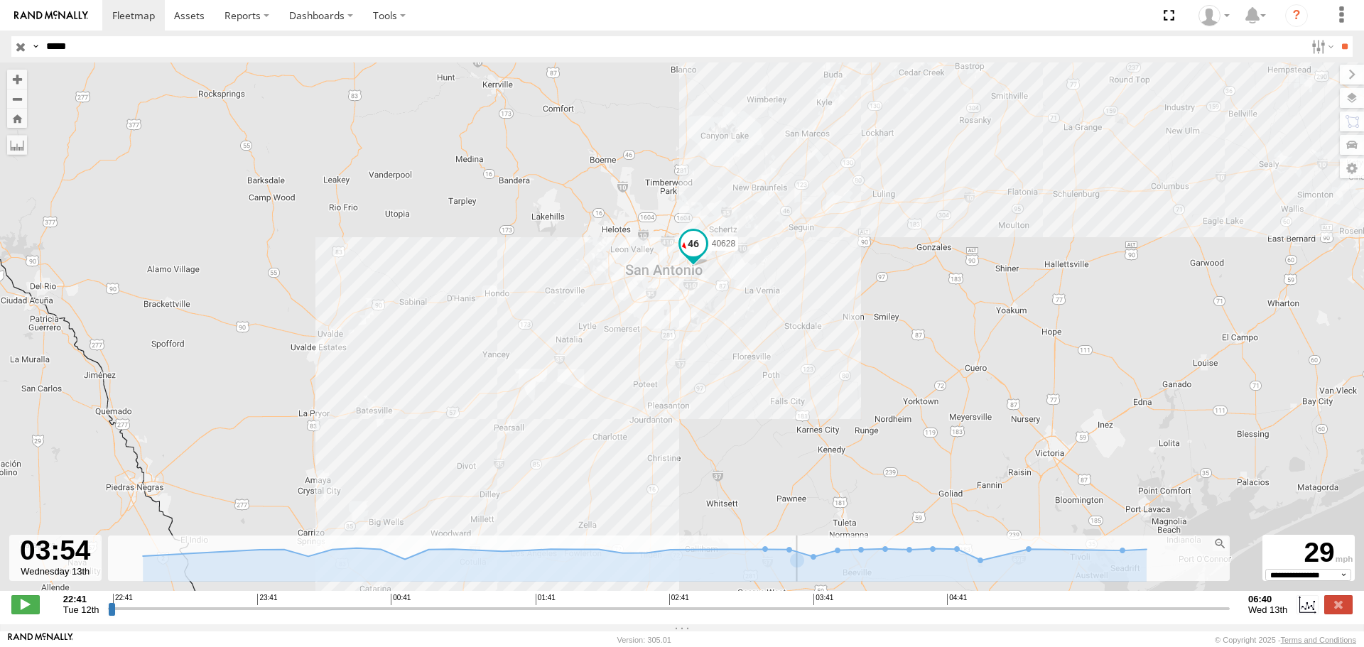
drag, startPoint x: 778, startPoint y: 364, endPoint x: 783, endPoint y: 348, distance: 17.1
click at [783, 347] on div "40628" at bounding box center [682, 334] width 1364 height 543
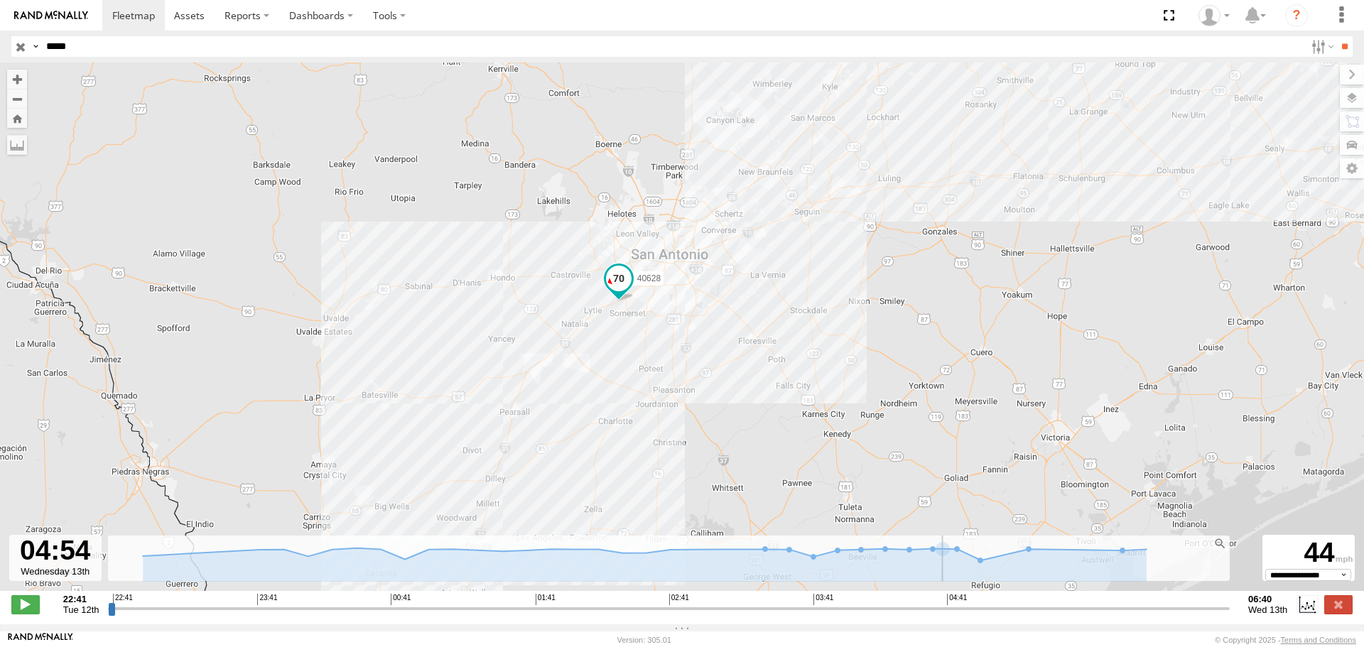
drag, startPoint x: 881, startPoint y: 627, endPoint x: 978, endPoint y: 635, distance: 97.6
click at [978, 615] on input "range" at bounding box center [669, 608] width 1122 height 13
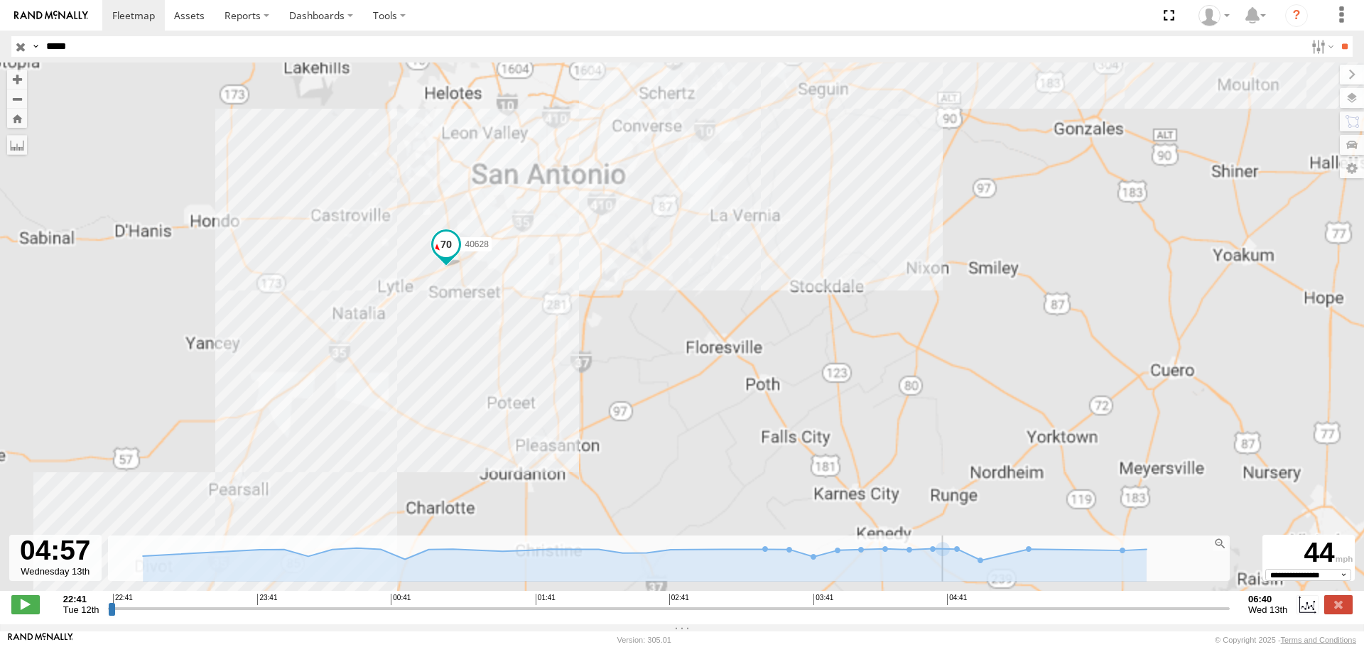
drag, startPoint x: 739, startPoint y: 290, endPoint x: 814, endPoint y: 264, distance: 79.1
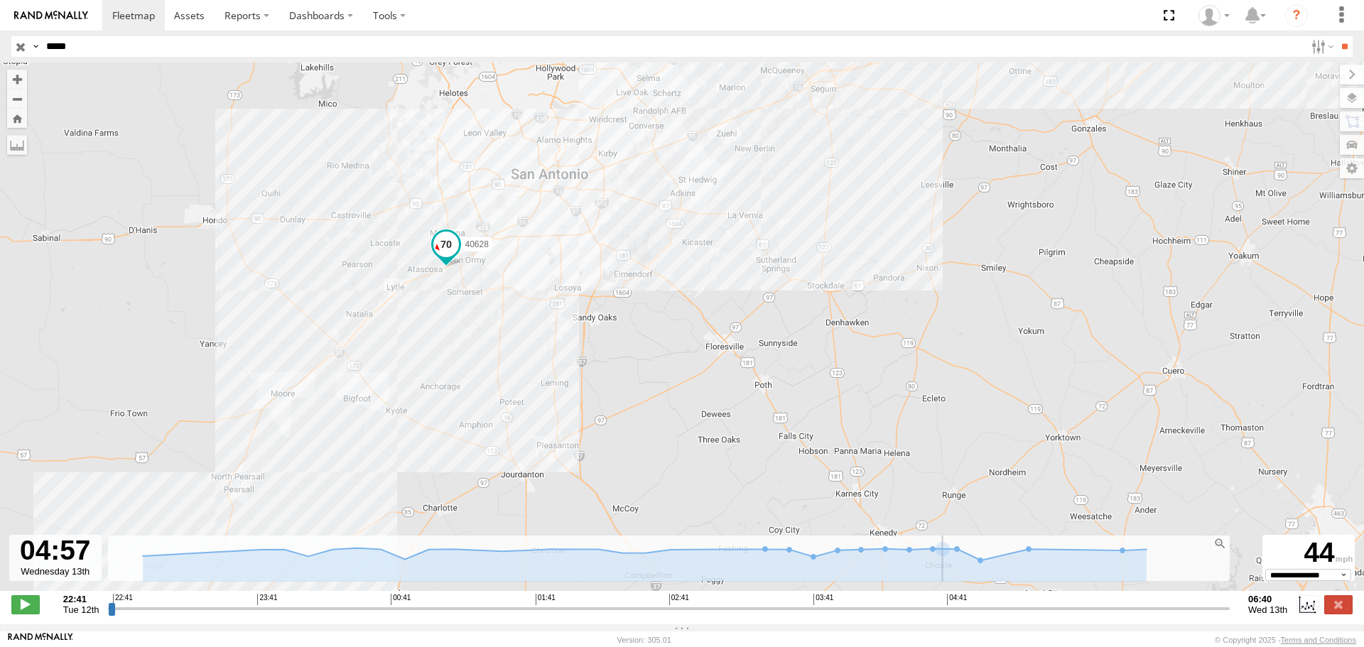
click at [814, 264] on div "40628" at bounding box center [682, 334] width 1364 height 543
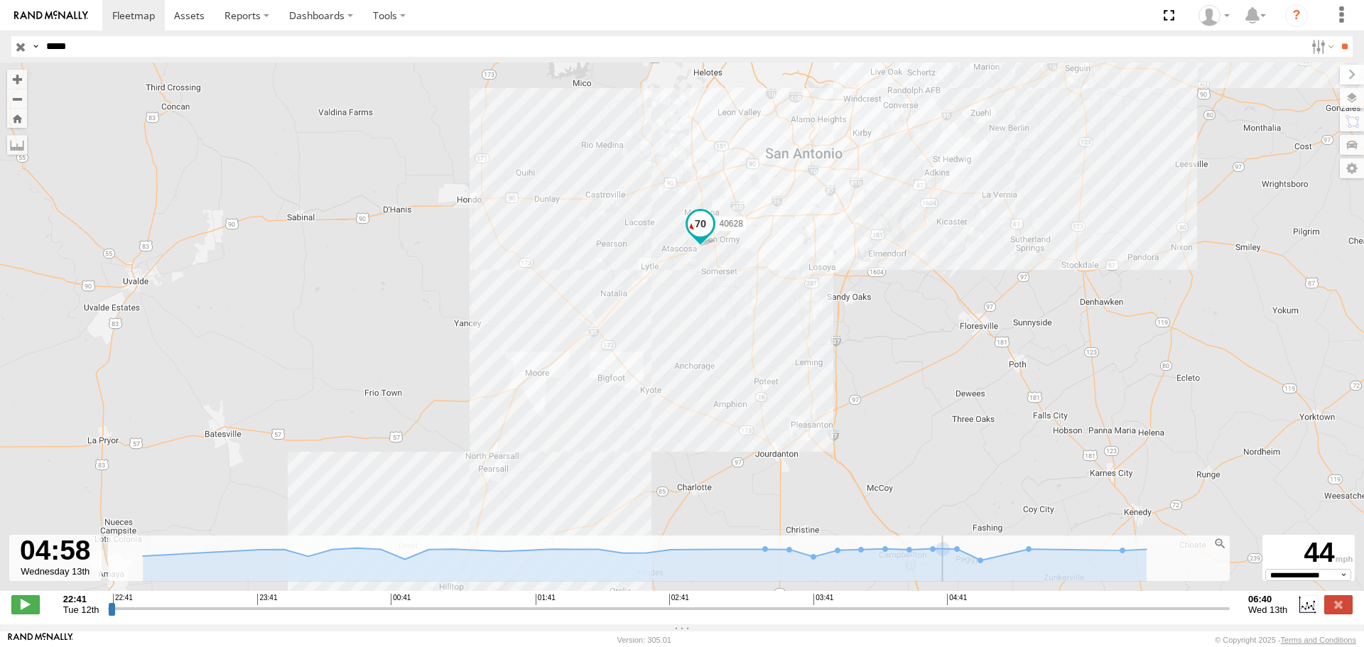
drag, startPoint x: 530, startPoint y: 376, endPoint x: 801, endPoint y: 217, distance: 314.5
click at [801, 217] on div "40628" at bounding box center [682, 334] width 1364 height 543
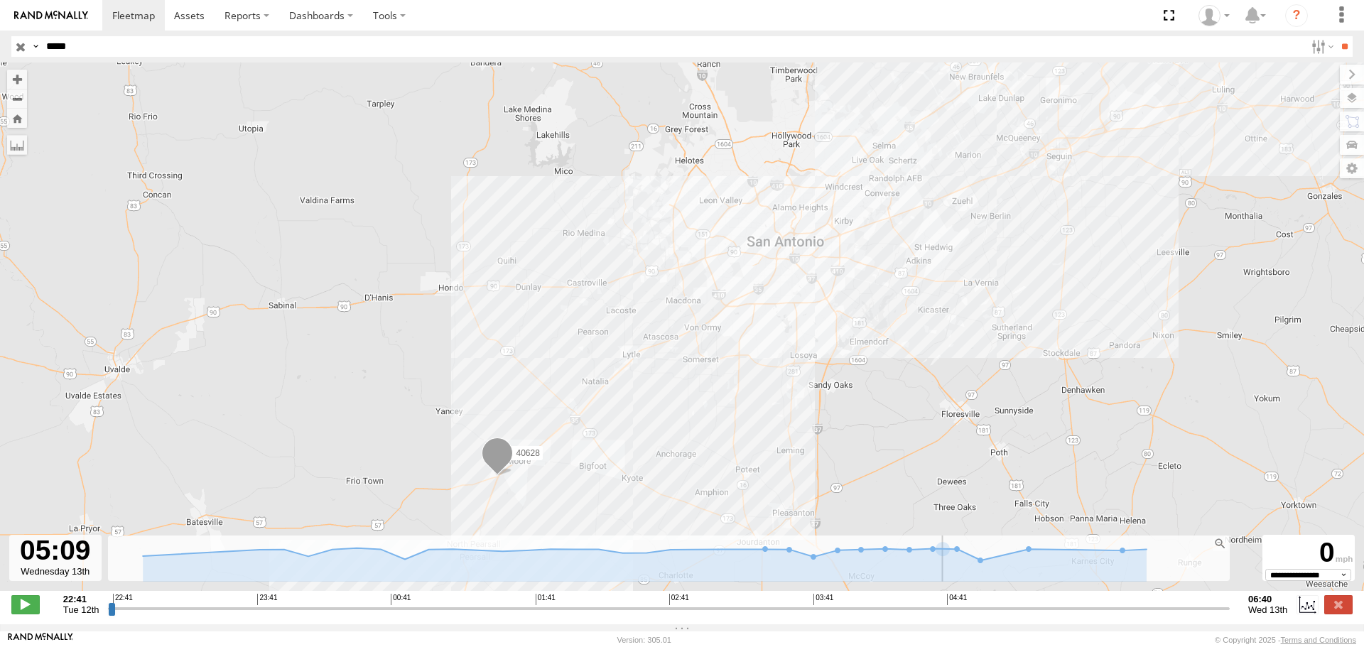
drag, startPoint x: 991, startPoint y: 622, endPoint x: 1098, endPoint y: 632, distance: 107.8
click at [1098, 615] on input "range" at bounding box center [669, 608] width 1122 height 13
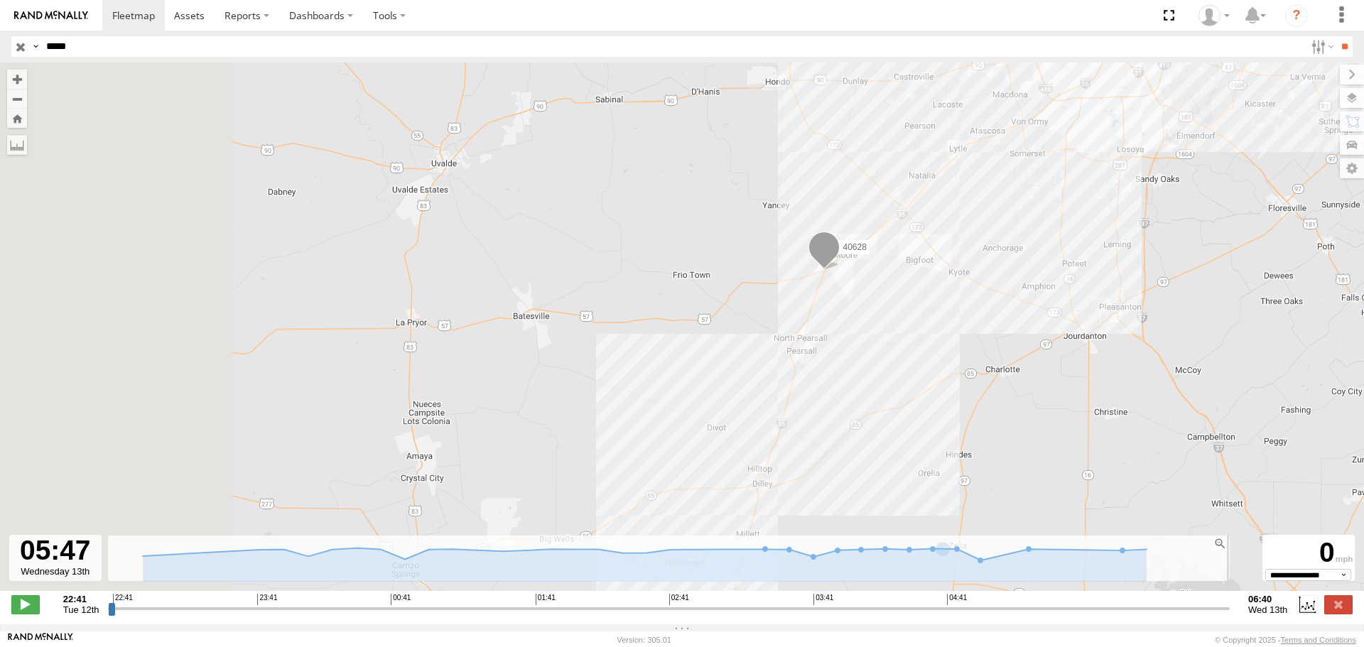
drag, startPoint x: 731, startPoint y: 470, endPoint x: 1215, endPoint y: 53, distance: 639.6
click at [1215, 53] on body at bounding box center [682, 323] width 1364 height 647
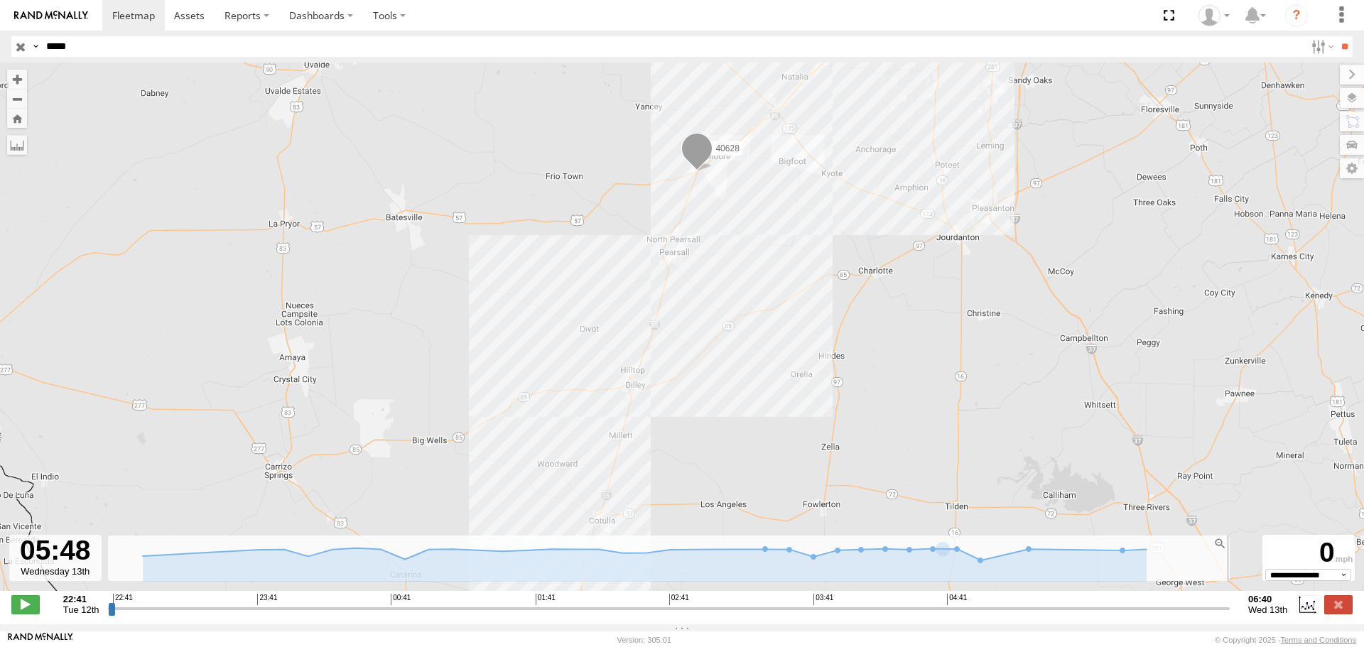
drag, startPoint x: 788, startPoint y: 389, endPoint x: 819, endPoint y: 17, distance: 373.5
click at [819, 23] on body at bounding box center [682, 323] width 1364 height 647
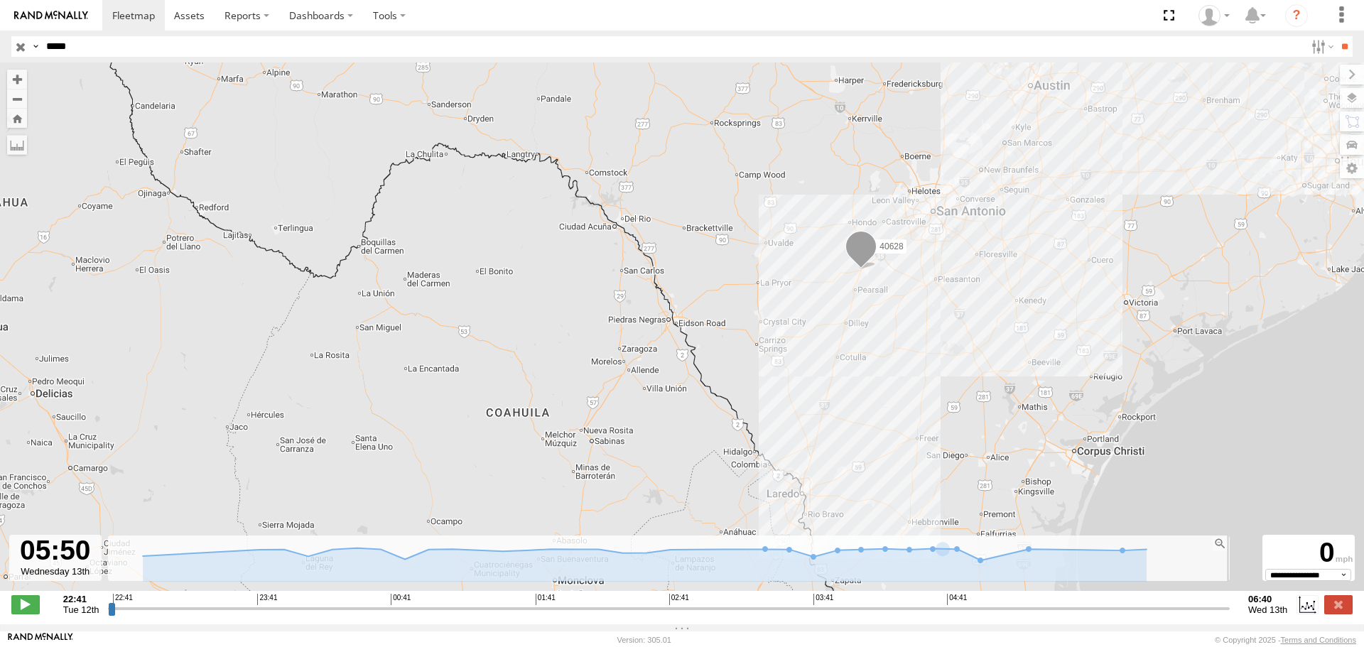
click at [878, 327] on div "40628" at bounding box center [682, 334] width 1364 height 543
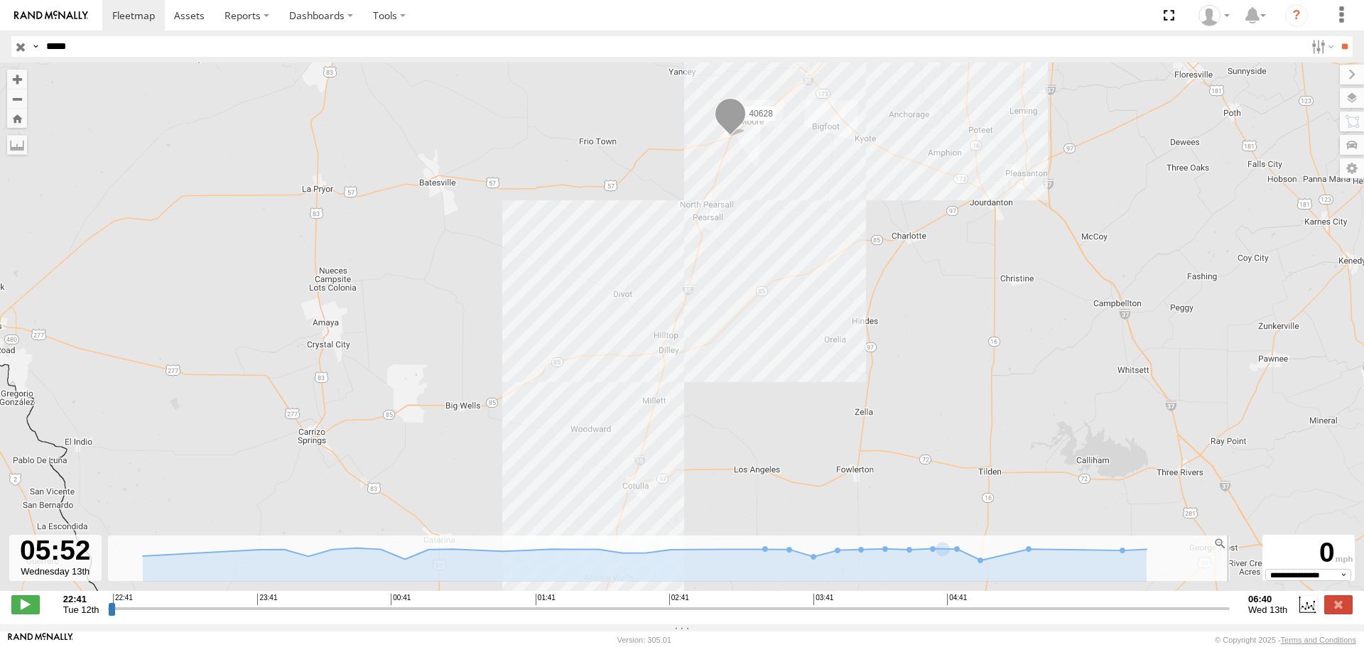
drag, startPoint x: 712, startPoint y: 504, endPoint x: 821, endPoint y: 187, distance: 335.2
click at [821, 187] on div "40628" at bounding box center [682, 334] width 1364 height 543
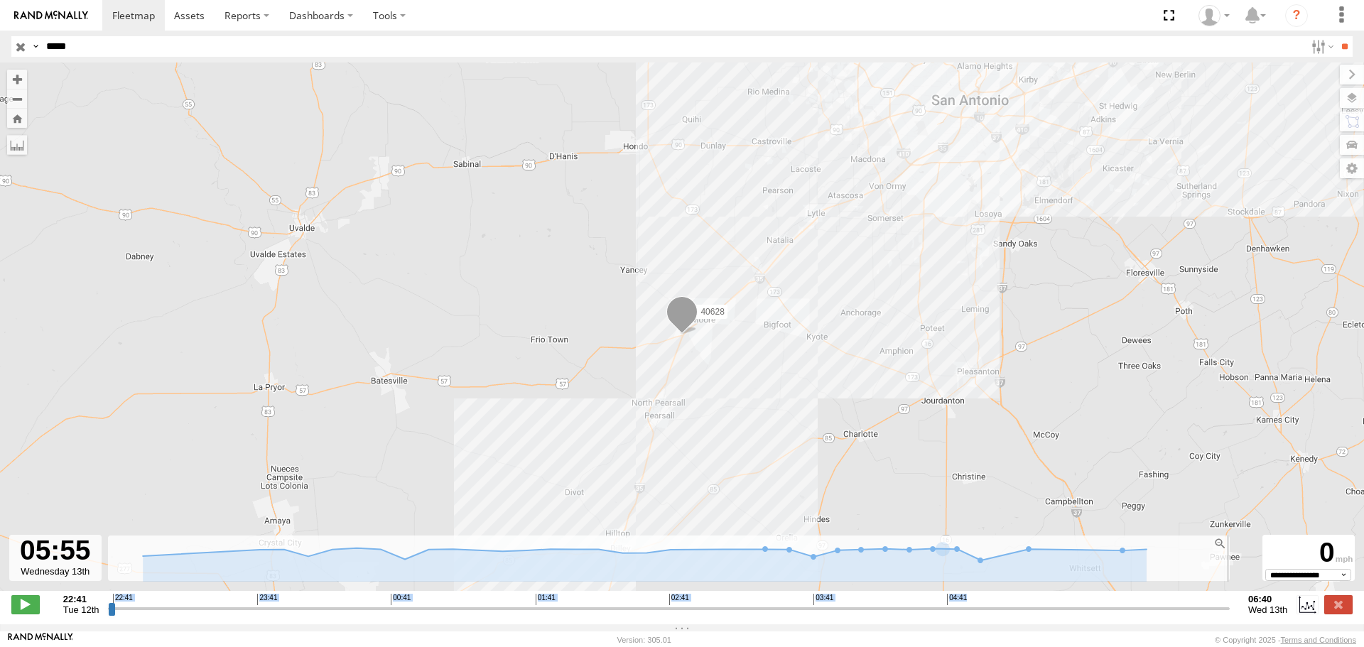
drag, startPoint x: 1124, startPoint y: 607, endPoint x: 1183, endPoint y: 614, distance: 59.4
click at [1183, 614] on div "Created with Highcharts 6.0.7 Reset zoom level 1:1 Reset zoom [DOMAIN_NAME] 22:…" at bounding box center [669, 604] width 1122 height 21
drag, startPoint x: 1123, startPoint y: 615, endPoint x: 1183, endPoint y: 622, distance: 60.8
click at [1183, 615] on input "range" at bounding box center [669, 608] width 1122 height 13
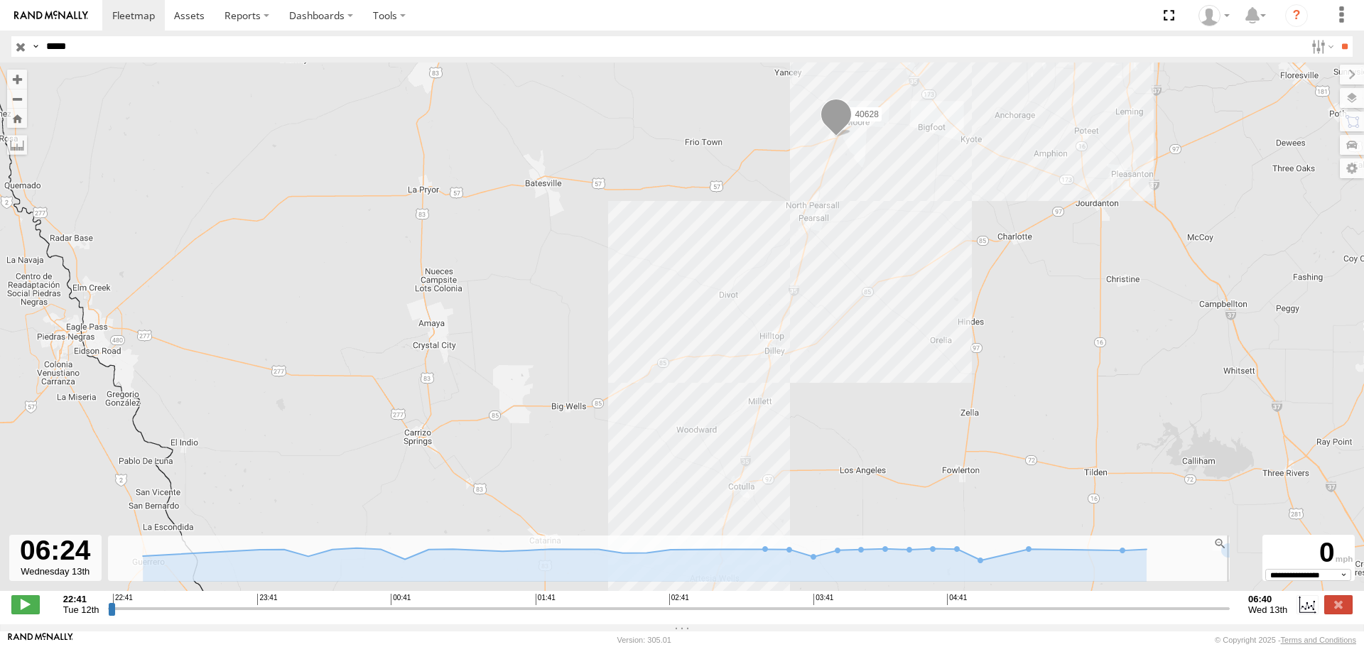
drag, startPoint x: 917, startPoint y: 432, endPoint x: 1144, endPoint y: 222, distance: 309.6
click at [1144, 222] on div "40628" at bounding box center [682, 334] width 1364 height 543
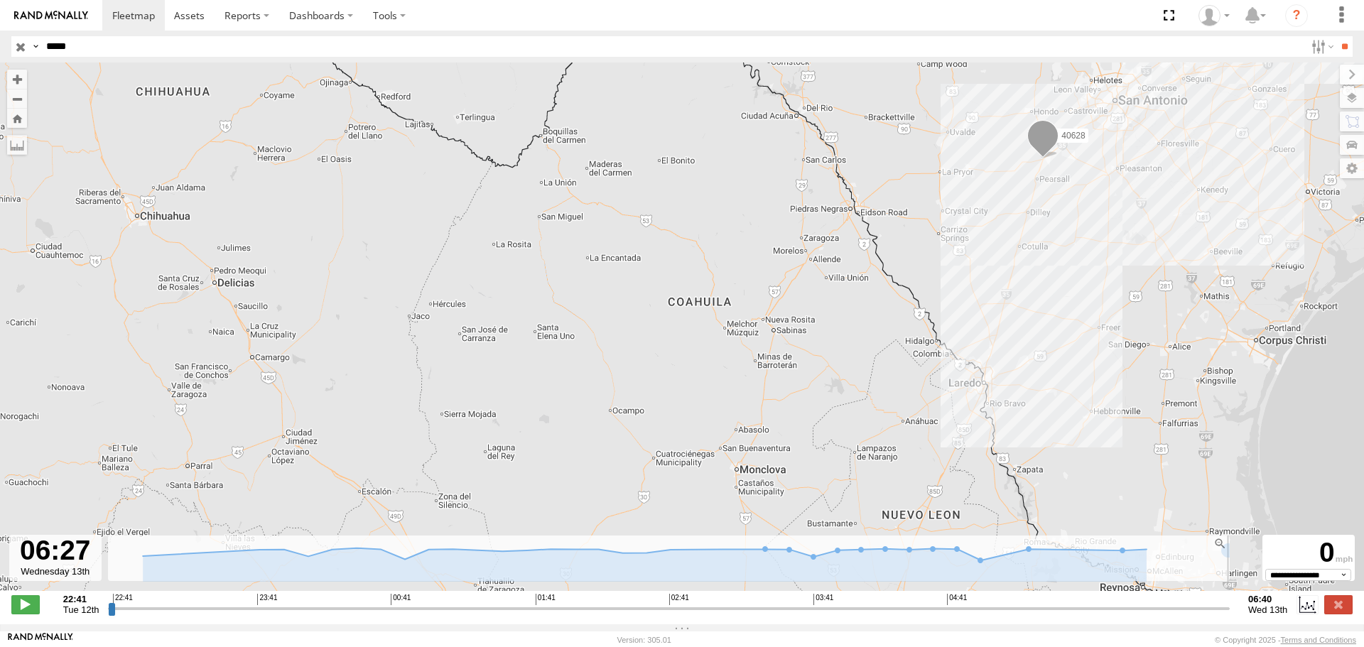
drag, startPoint x: 1012, startPoint y: 450, endPoint x: 1102, endPoint y: 274, distance: 197.6
click at [1102, 274] on div "40628" at bounding box center [682, 334] width 1364 height 543
click at [1152, 567] on rect at bounding box center [669, 559] width 1122 height 46
drag, startPoint x: 1198, startPoint y: 574, endPoint x: 1144, endPoint y: 570, distance: 54.1
click at [1144, 570] on icon "Created with Highcharts 6.0.7 Reset zoom level 1:1 Reset zoom [DOMAIN_NAME]" at bounding box center [669, 559] width 1122 height 46
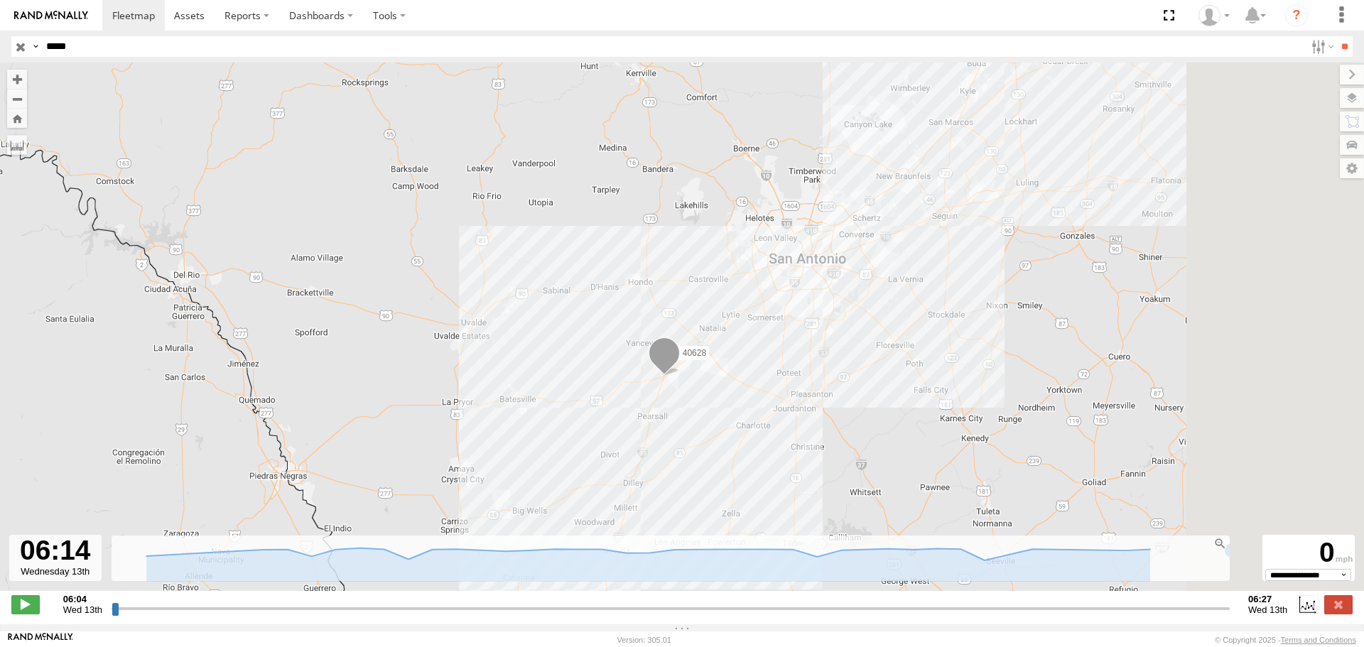
drag, startPoint x: 1213, startPoint y: 261, endPoint x: 921, endPoint y: 333, distance: 301.3
click at [921, 333] on div "40628" at bounding box center [682, 334] width 1364 height 543
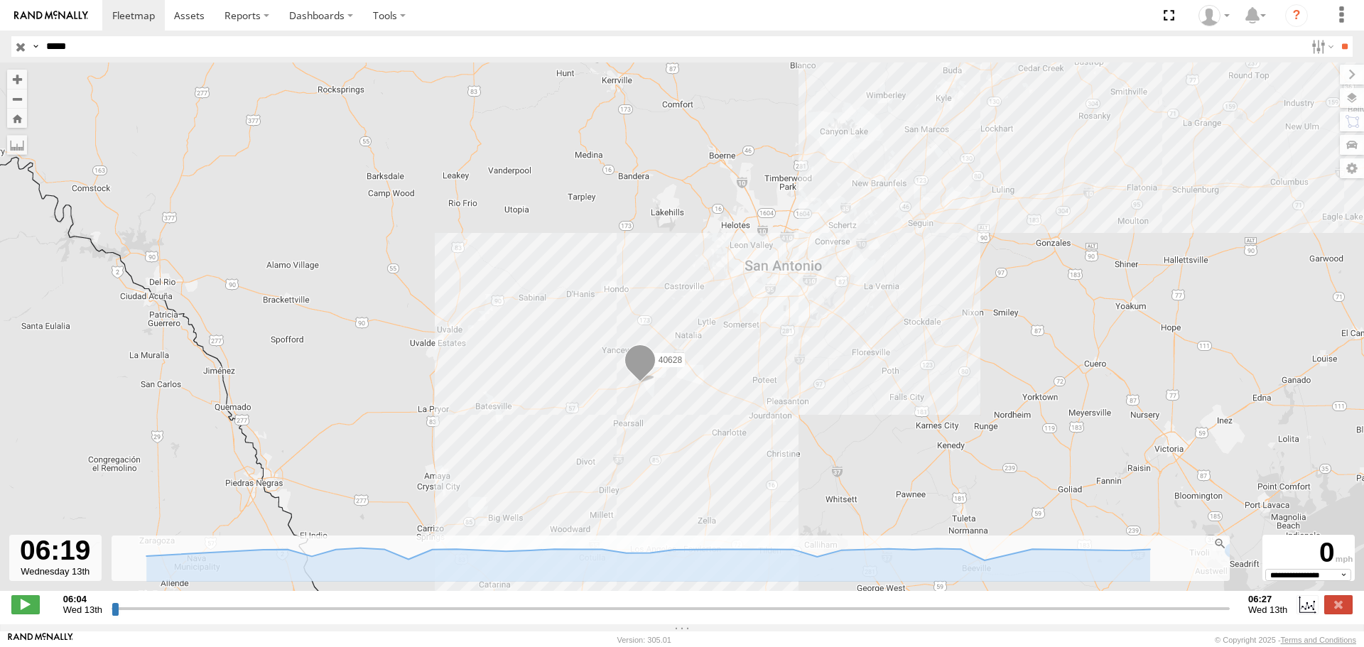
click at [1214, 615] on input "range" at bounding box center [671, 608] width 1118 height 13
click at [34, 609] on span at bounding box center [25, 604] width 28 height 18
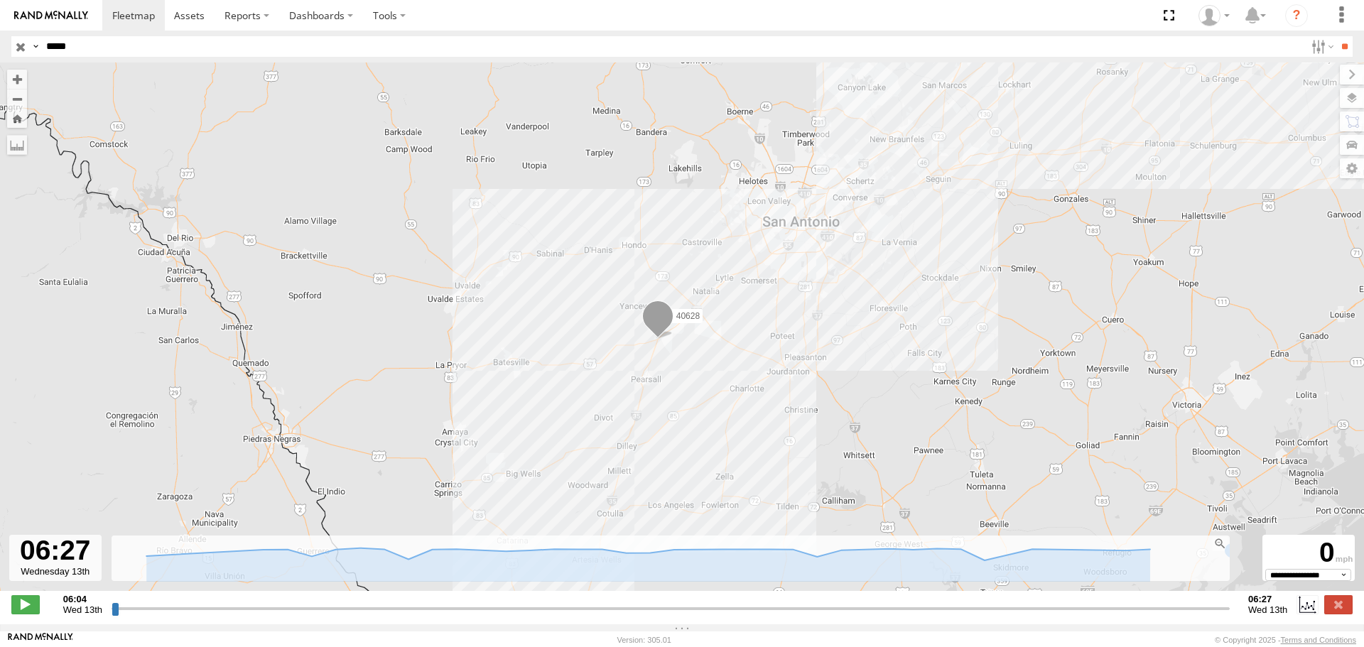
drag, startPoint x: 729, startPoint y: 406, endPoint x: 959, endPoint y: 91, distance: 390.0
click at [953, 102] on div "40628" at bounding box center [682, 334] width 1364 height 543
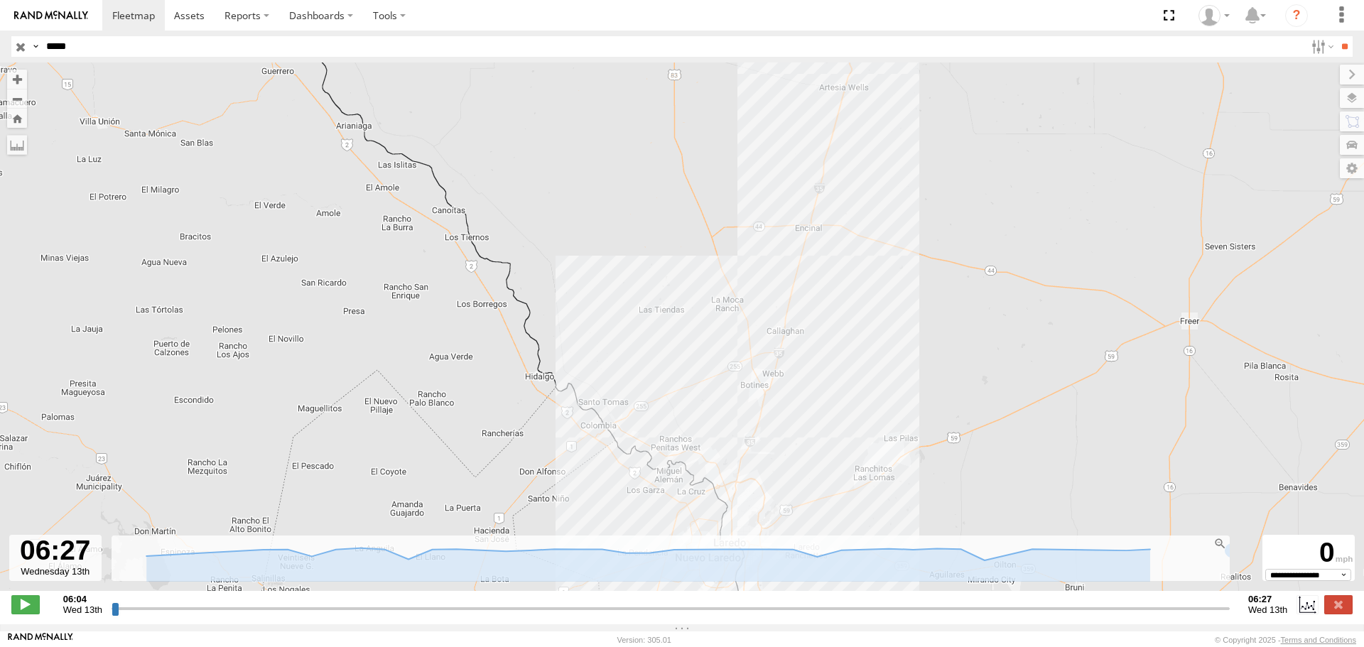
click at [729, 371] on div "40628" at bounding box center [682, 334] width 1364 height 543
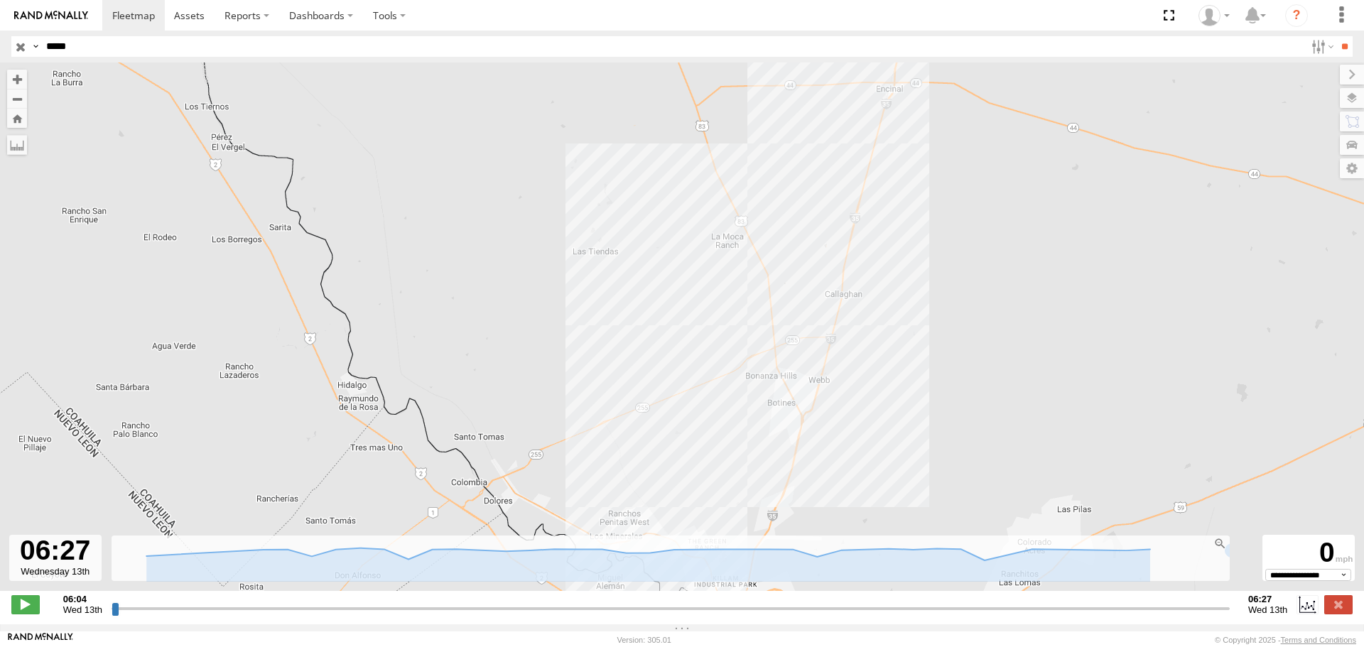
click at [735, 371] on div "40628" at bounding box center [682, 334] width 1364 height 543
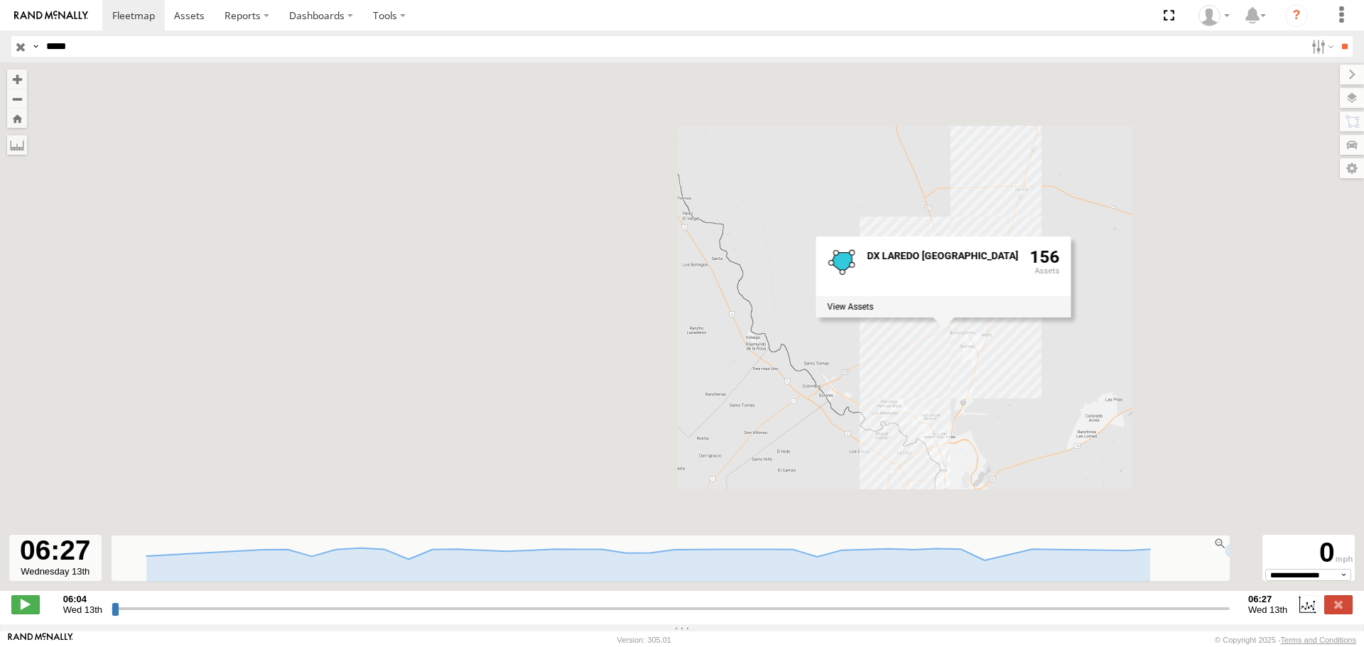
drag, startPoint x: 1174, startPoint y: 307, endPoint x: 990, endPoint y: 474, distance: 248.4
click at [995, 473] on div "40628 DX [GEOGRAPHIC_DATA] [GEOGRAPHIC_DATA] 156" at bounding box center [682, 334] width 1364 height 543
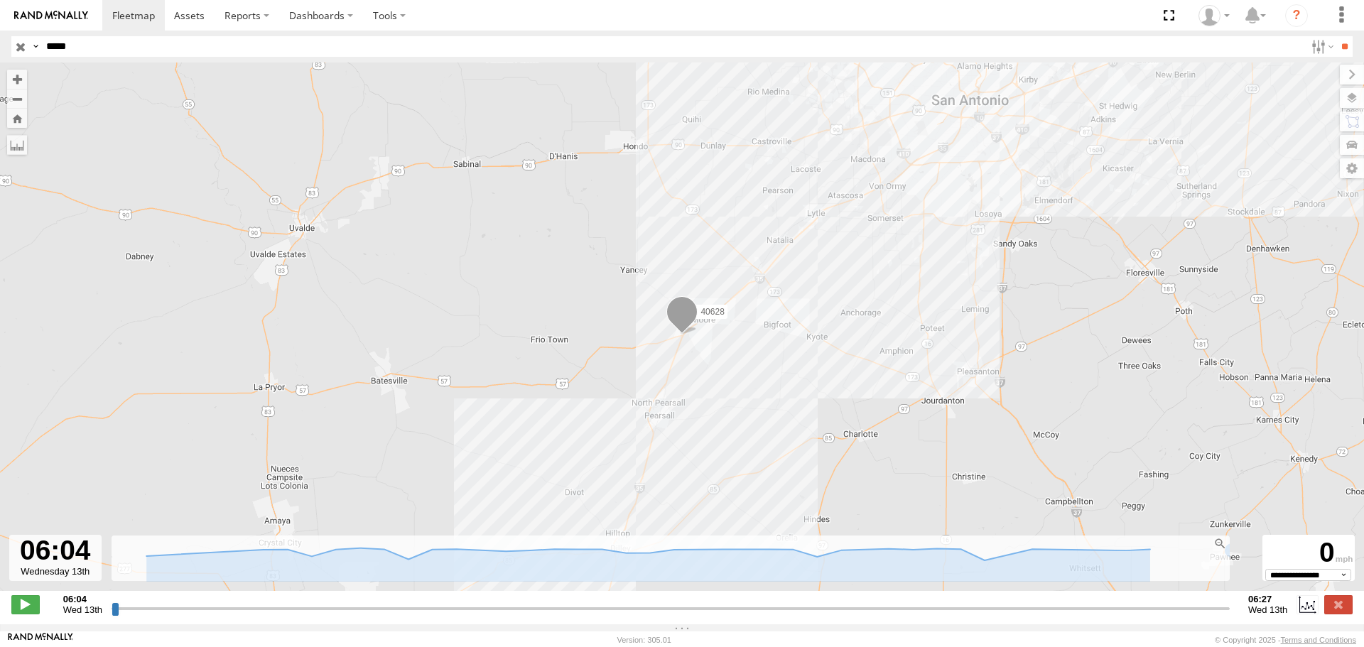
drag, startPoint x: 1221, startPoint y: 613, endPoint x: 53, endPoint y: 641, distance: 1168.8
click at [112, 615] on input "range" at bounding box center [671, 608] width 1118 height 13
drag, startPoint x: 116, startPoint y: 614, endPoint x: 1137, endPoint y: 620, distance: 1020.0
click at [1137, 615] on input "range" at bounding box center [671, 608] width 1118 height 13
click at [10, 607] on div "**********" at bounding box center [682, 606] width 1364 height 30
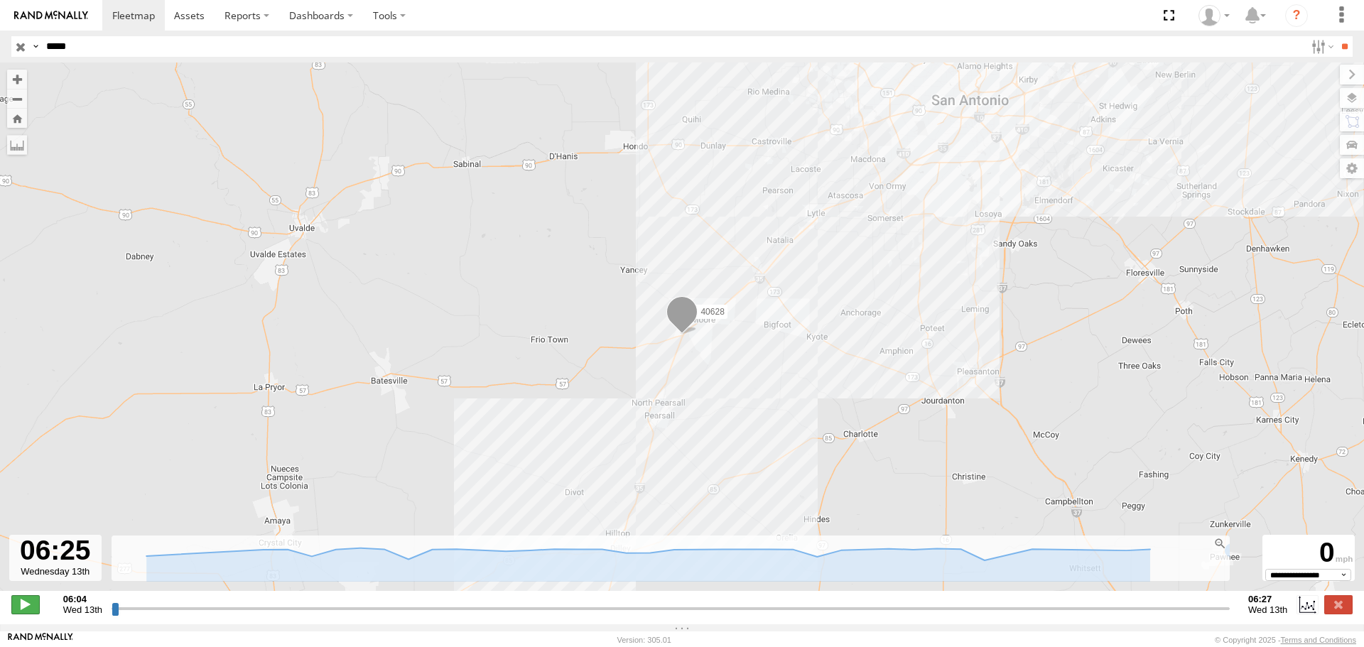
click at [17, 612] on span at bounding box center [25, 604] width 28 height 18
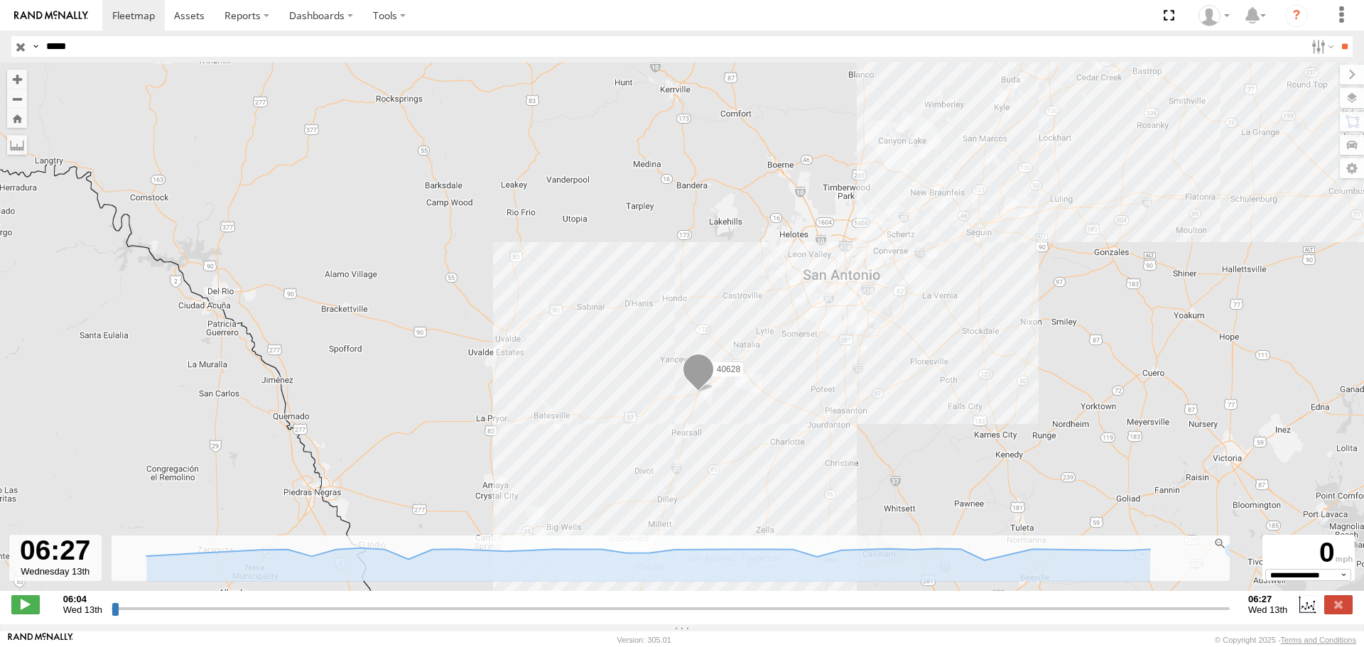
click at [159, 40] on input "*****" at bounding box center [672, 46] width 1264 height 21
type input "**********"
type input "****"
type input "**********"
type input "*****"
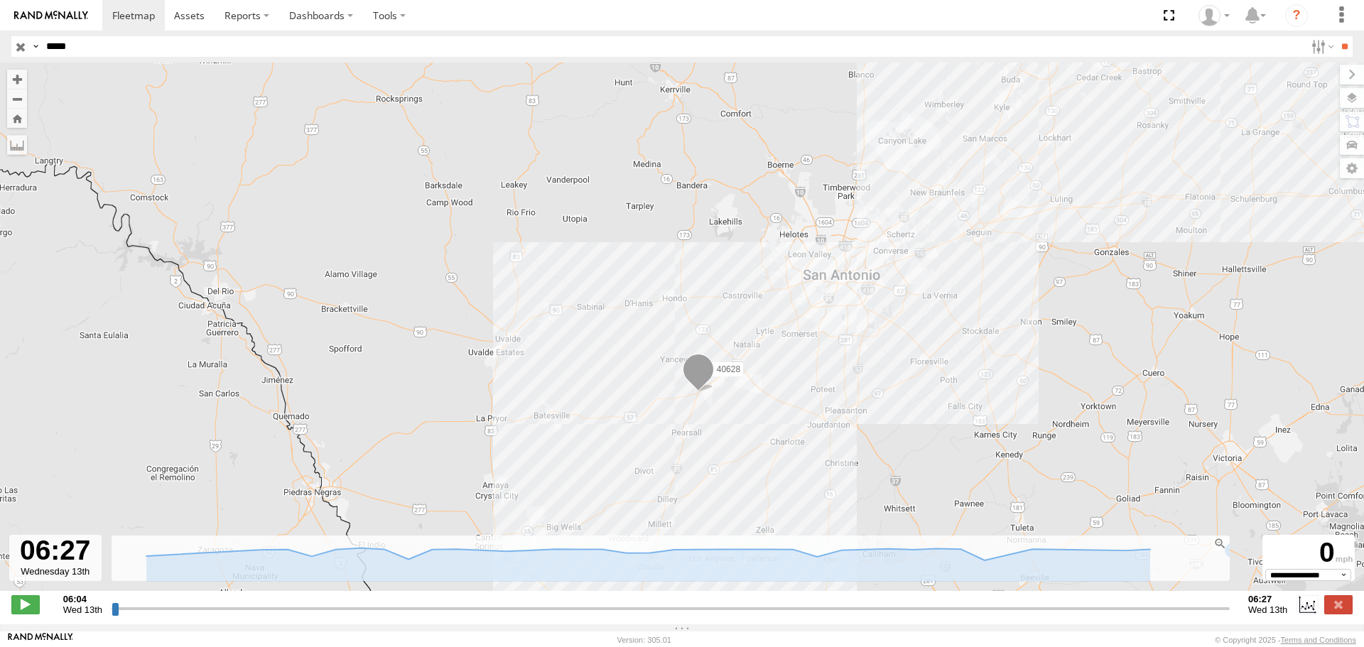
click at [1336, 36] on input "**" at bounding box center [1344, 46] width 16 height 21
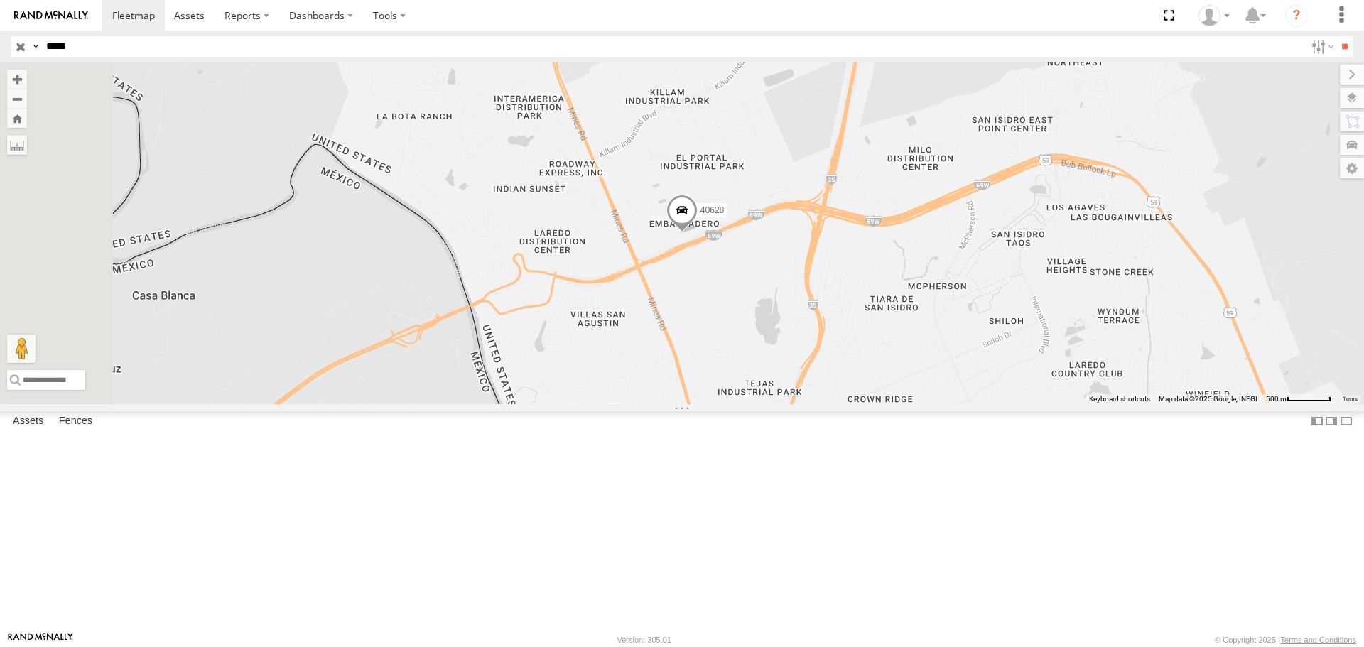
click at [698, 233] on span at bounding box center [681, 214] width 31 height 38
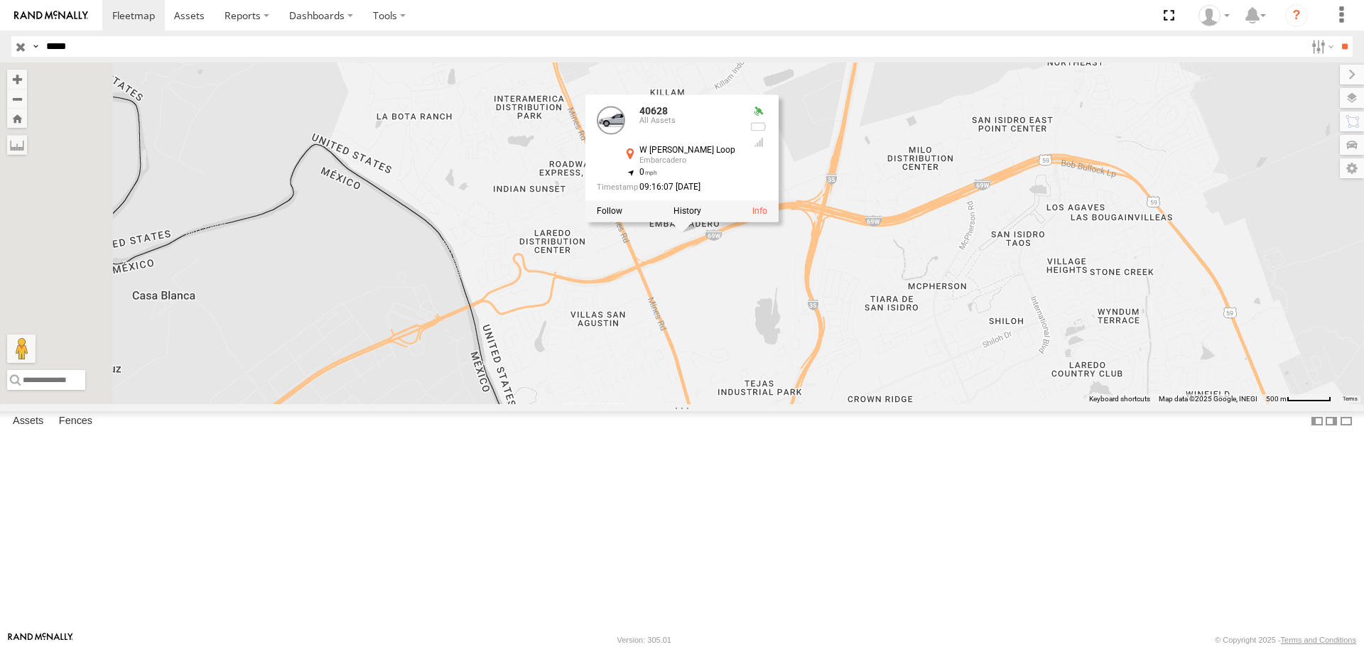
click at [923, 403] on div "40628 40628 All Assets W [PERSON_NAME] Loop Embarcadero 27.60508 , -99.51134 0 …" at bounding box center [682, 233] width 1364 height 341
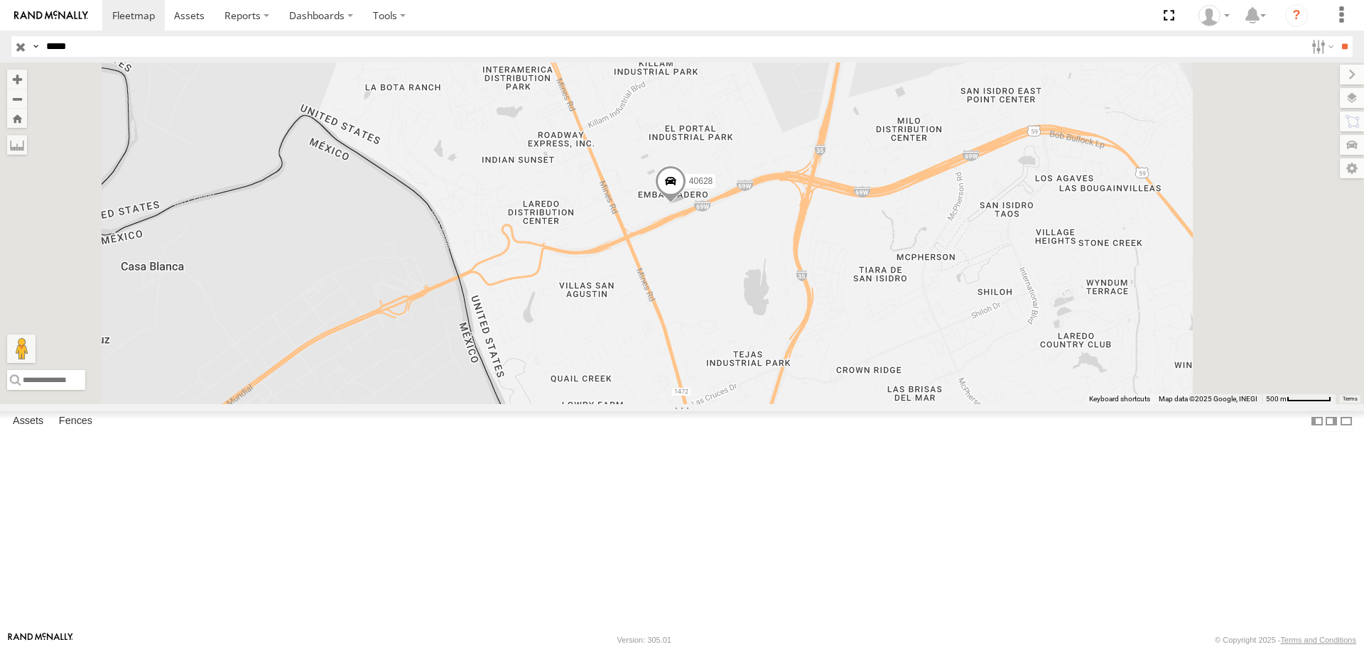
click at [0, 0] on span at bounding box center [0, 0] width 0 height 0
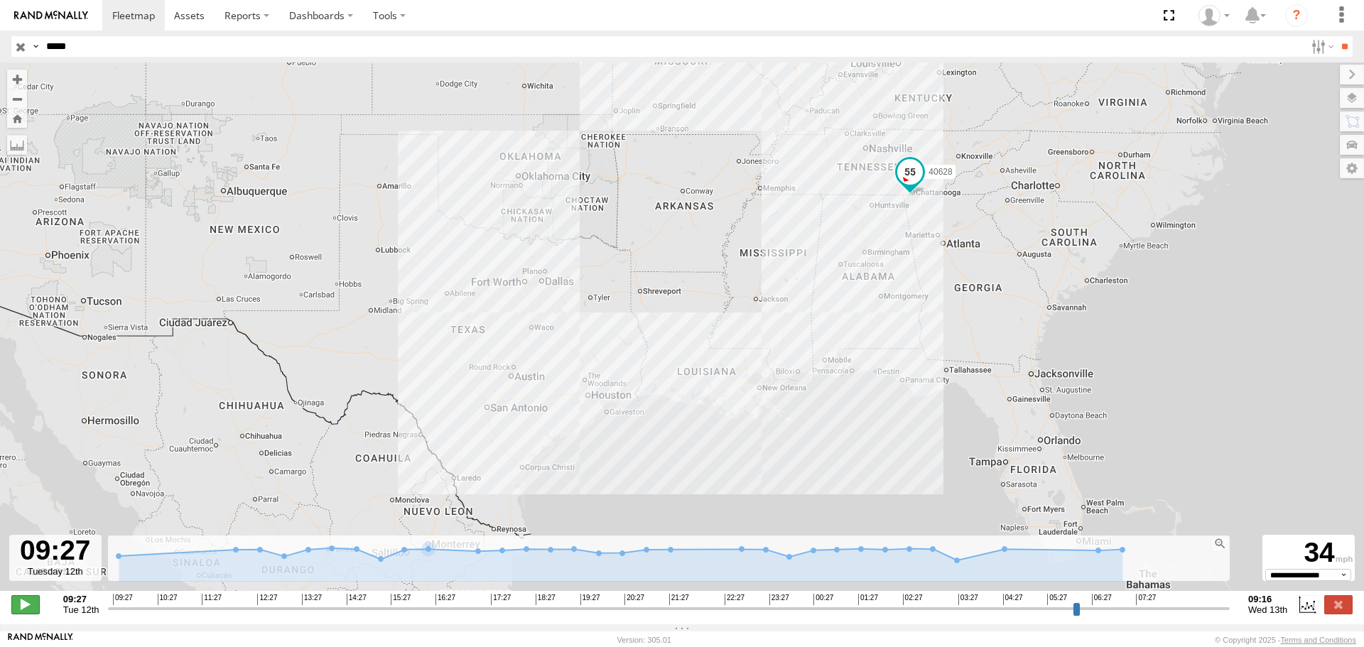
click at [31, 607] on span at bounding box center [25, 604] width 28 height 18
click at [935, 612] on input "range" at bounding box center [669, 608] width 1122 height 13
click at [1129, 614] on input "range" at bounding box center [669, 608] width 1122 height 13
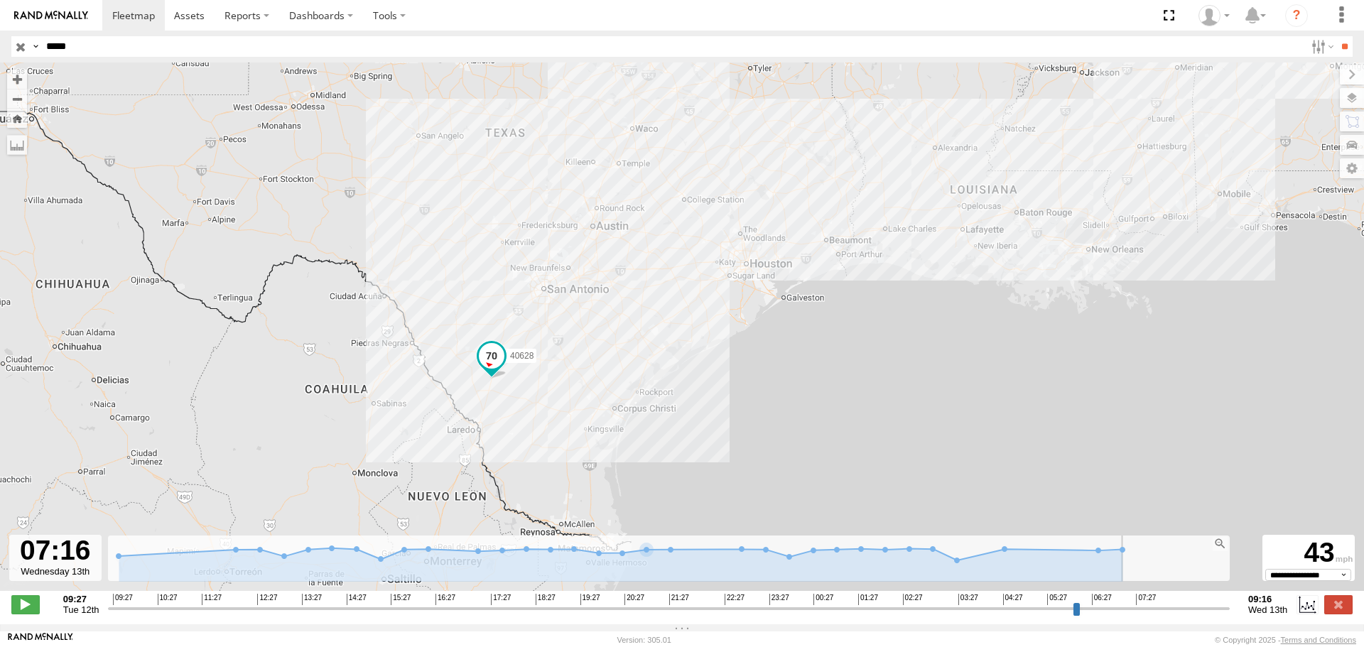
drag, startPoint x: 599, startPoint y: 470, endPoint x: 659, endPoint y: 326, distance: 156.3
click at [659, 327] on div "40628" at bounding box center [682, 334] width 1364 height 543
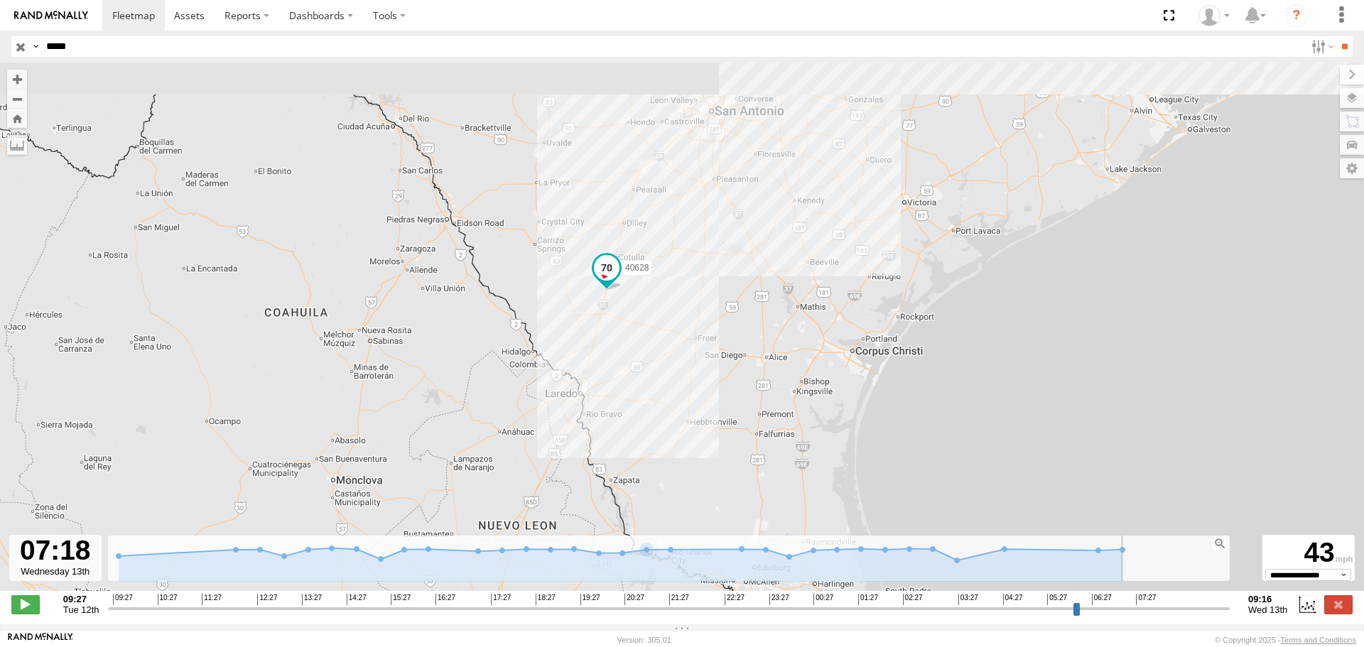
drag, startPoint x: 546, startPoint y: 240, endPoint x: 658, endPoint y: 382, distance: 181.5
click at [658, 382] on div "40628" at bounding box center [682, 334] width 1364 height 543
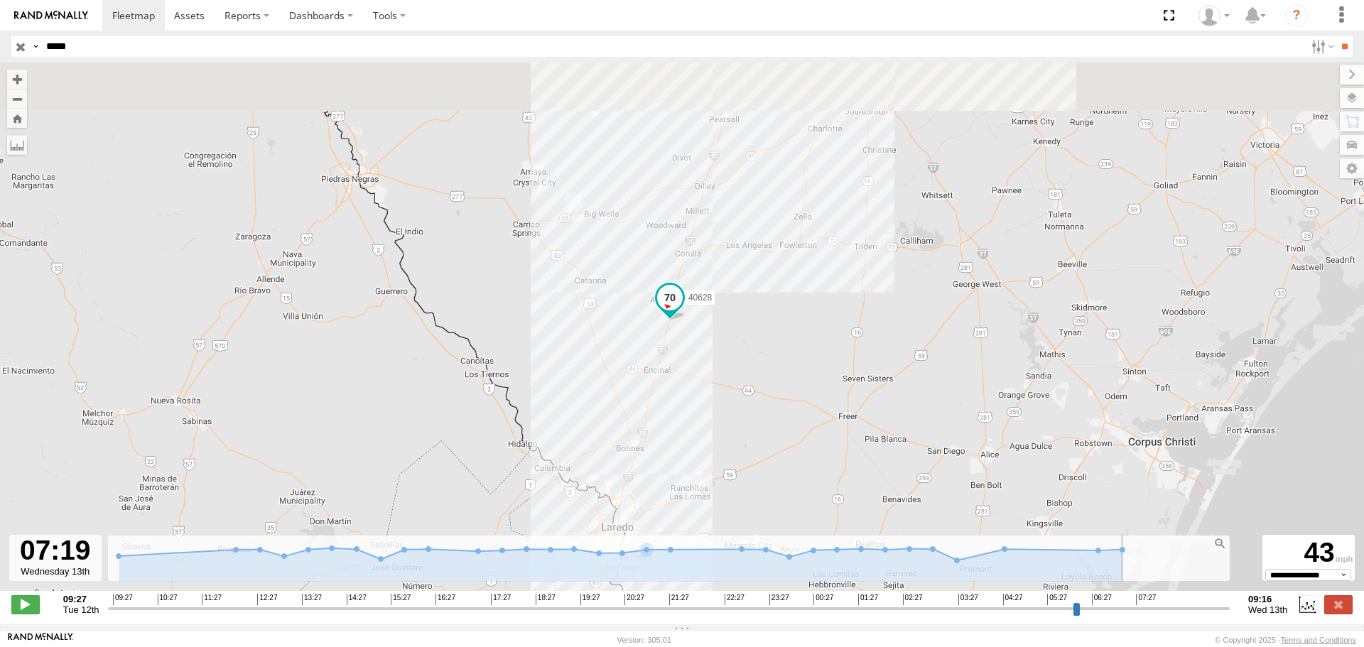
drag, startPoint x: 627, startPoint y: 322, endPoint x: 788, endPoint y: 457, distance: 210.3
click at [788, 457] on div "40628" at bounding box center [682, 334] width 1364 height 543
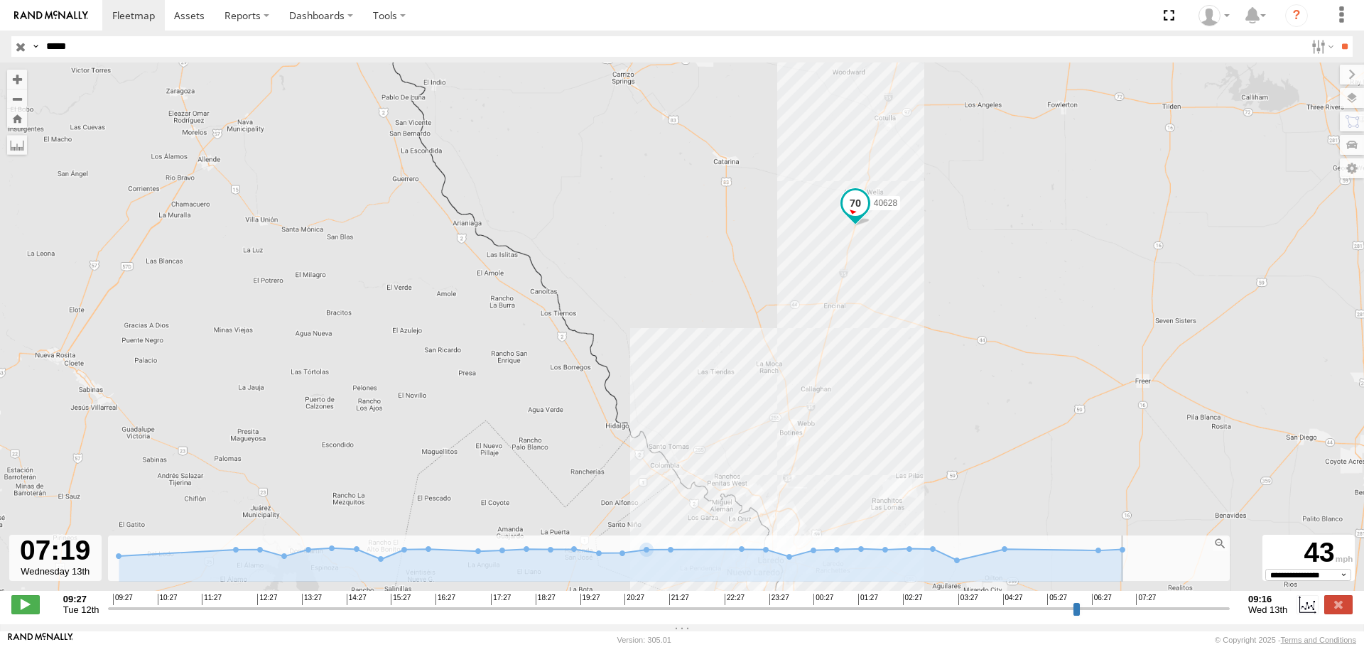
drag, startPoint x: 925, startPoint y: 488, endPoint x: 925, endPoint y: 315, distance: 173.3
click at [925, 315] on div "40628" at bounding box center [682, 334] width 1364 height 543
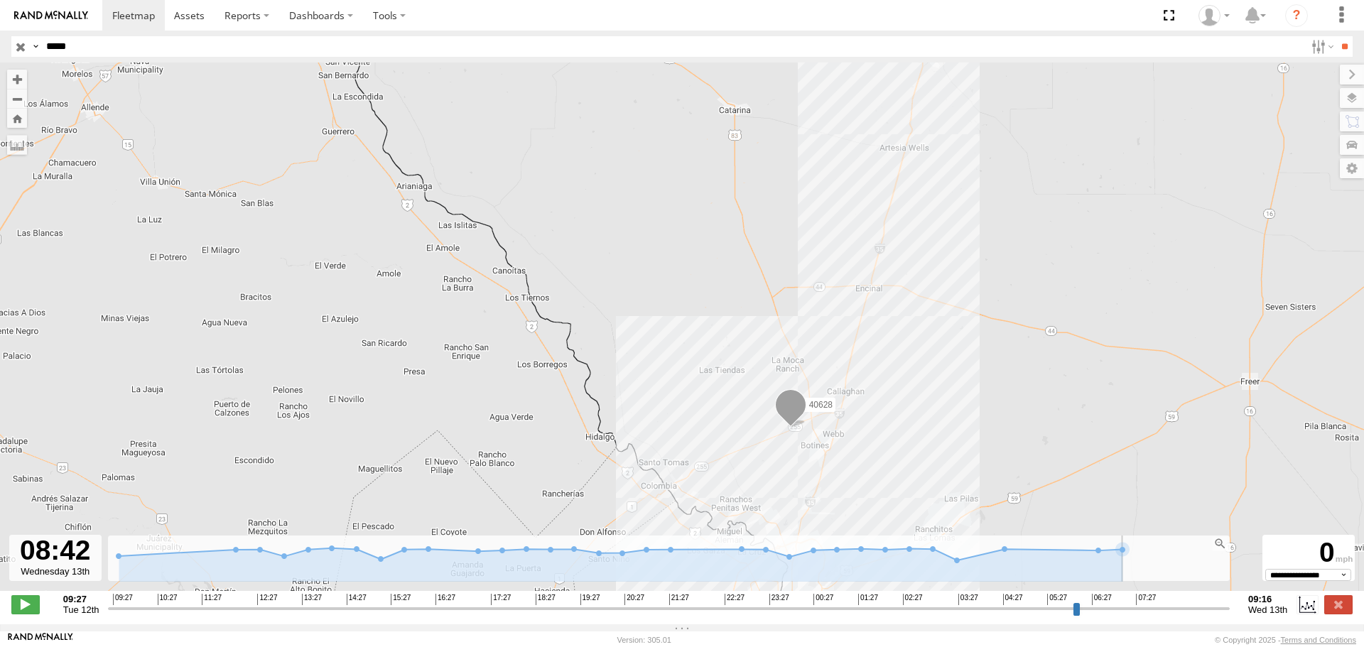
drag, startPoint x: 1142, startPoint y: 621, endPoint x: 1198, endPoint y: 626, distance: 56.4
click at [1198, 615] on input "range" at bounding box center [669, 608] width 1122 height 13
click at [23, 613] on span at bounding box center [25, 604] width 28 height 18
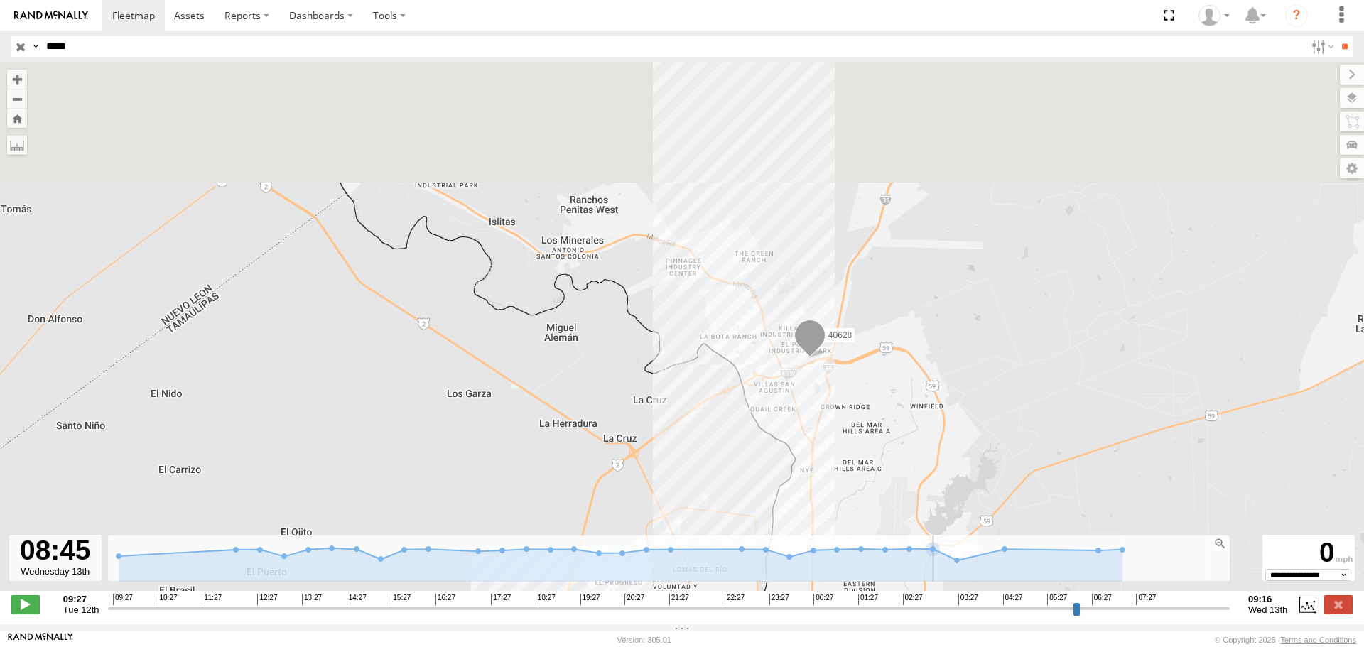
drag, startPoint x: 859, startPoint y: 338, endPoint x: 944, endPoint y: 565, distance: 242.8
click at [944, 565] on div "To navigate the map with touch gestures double-tap and hold your finger on the …" at bounding box center [682, 344] width 1364 height 562
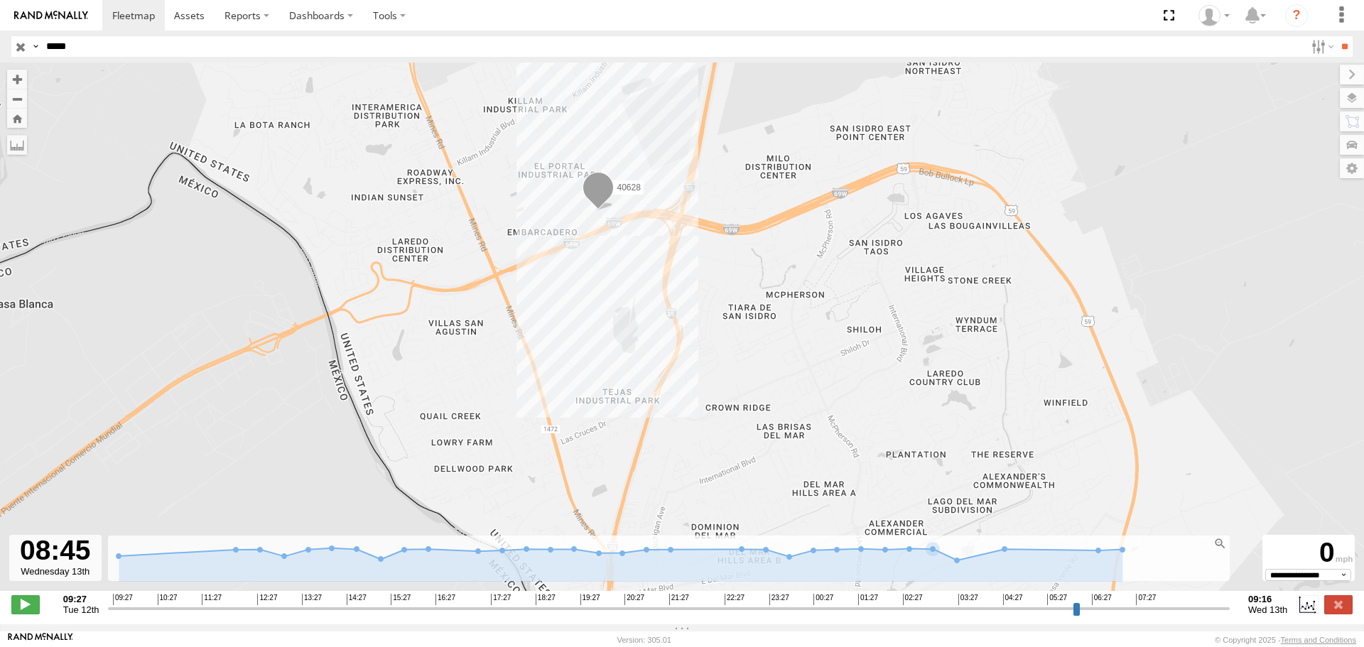
click at [1134, 614] on input "range" at bounding box center [669, 608] width 1122 height 13
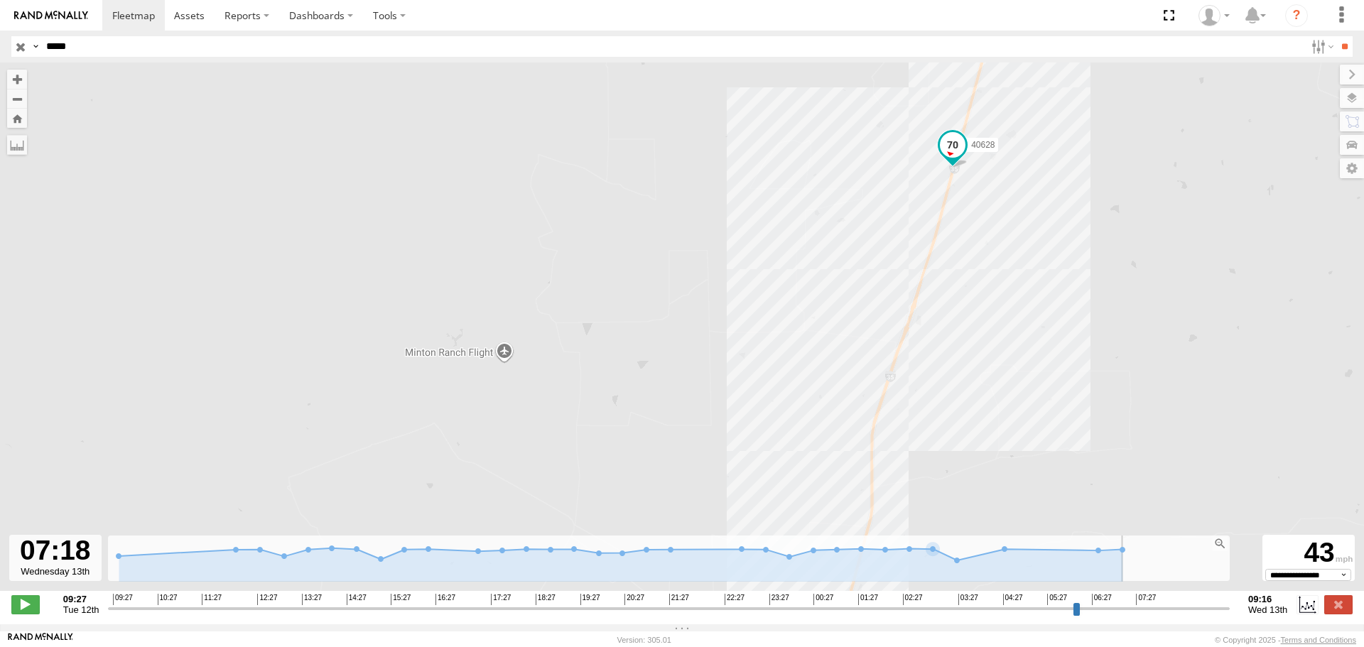
drag, startPoint x: 800, startPoint y: 445, endPoint x: 987, endPoint y: 230, distance: 285.5
click at [985, 232] on div "40628" at bounding box center [682, 334] width 1364 height 543
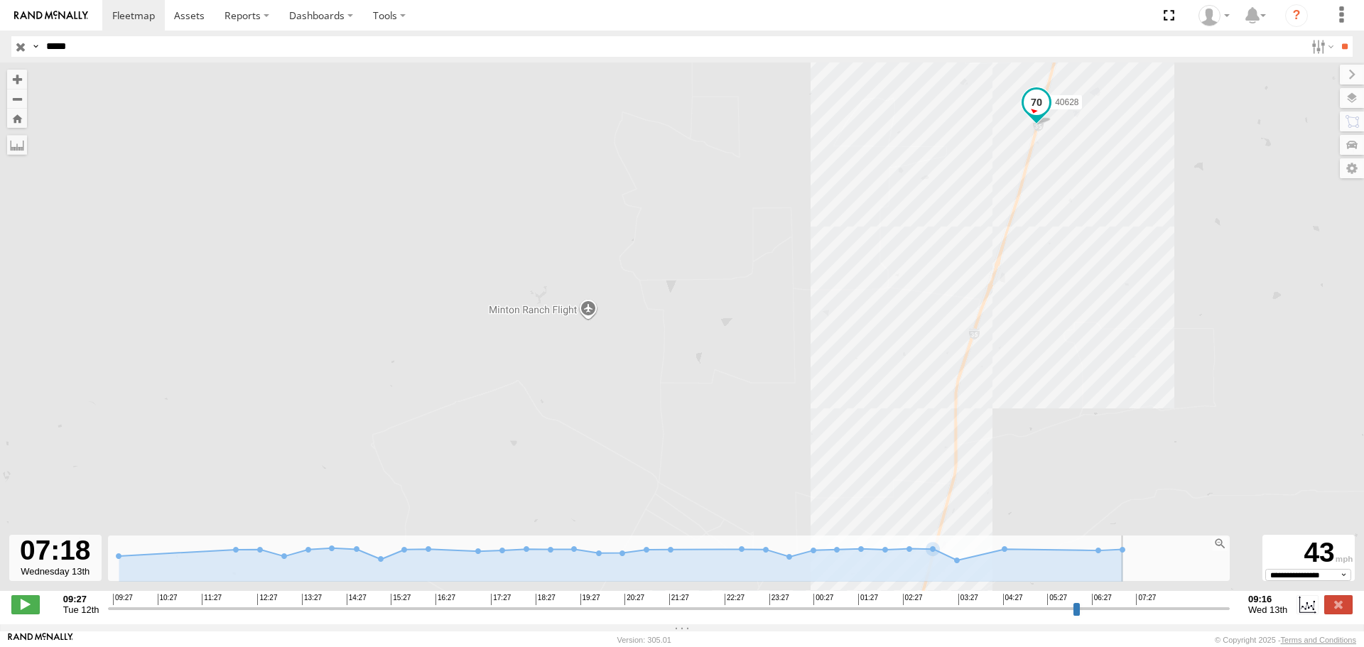
drag, startPoint x: 1028, startPoint y: 450, endPoint x: 971, endPoint y: 261, distance: 197.3
click at [984, 283] on div "40628" at bounding box center [682, 334] width 1364 height 543
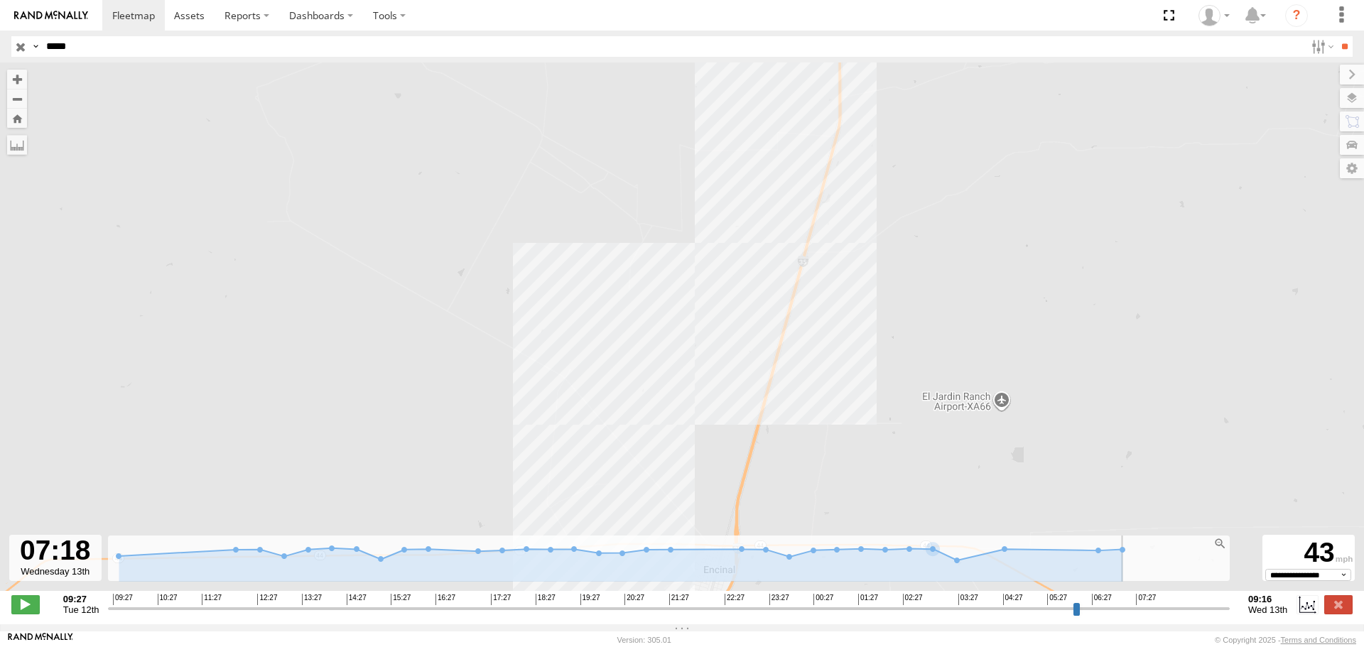
drag, startPoint x: 984, startPoint y: 377, endPoint x: 935, endPoint y: 241, distance: 144.7
click at [938, 253] on div "40628" at bounding box center [682, 334] width 1364 height 543
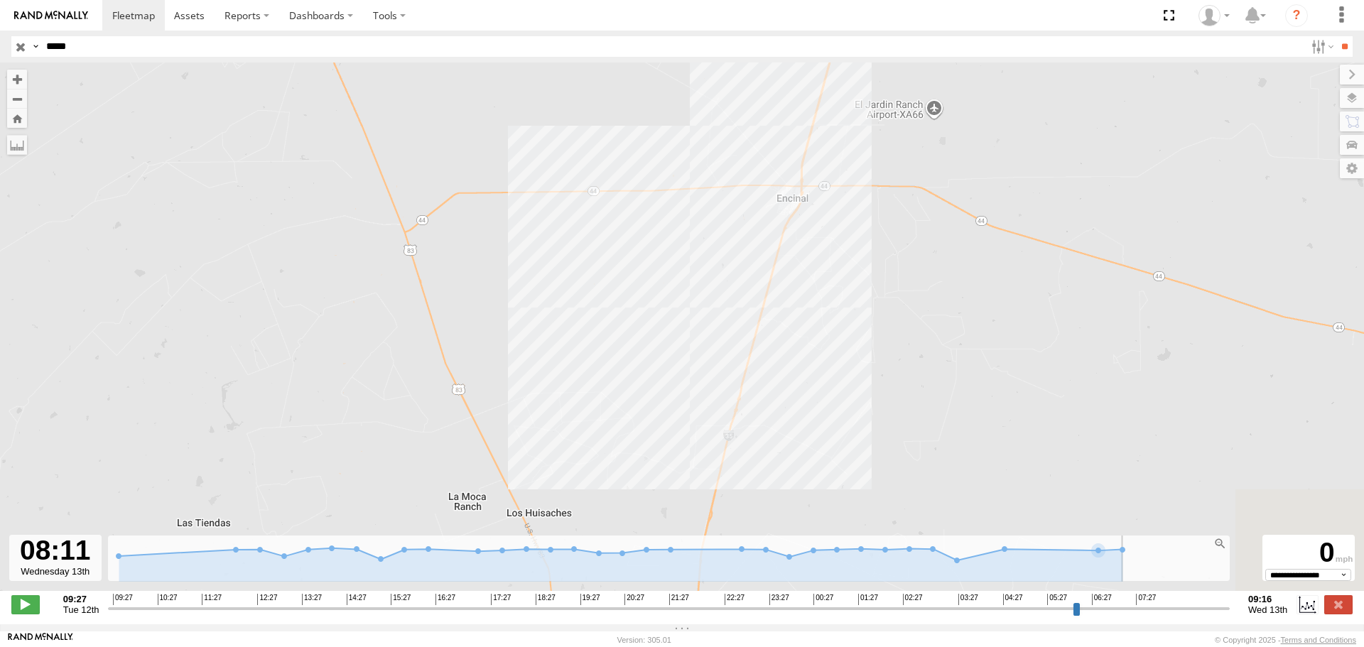
drag, startPoint x: 1146, startPoint y: 619, endPoint x: 1175, endPoint y: 621, distance: 28.5
click at [1175, 615] on input "range" at bounding box center [669, 608] width 1122 height 13
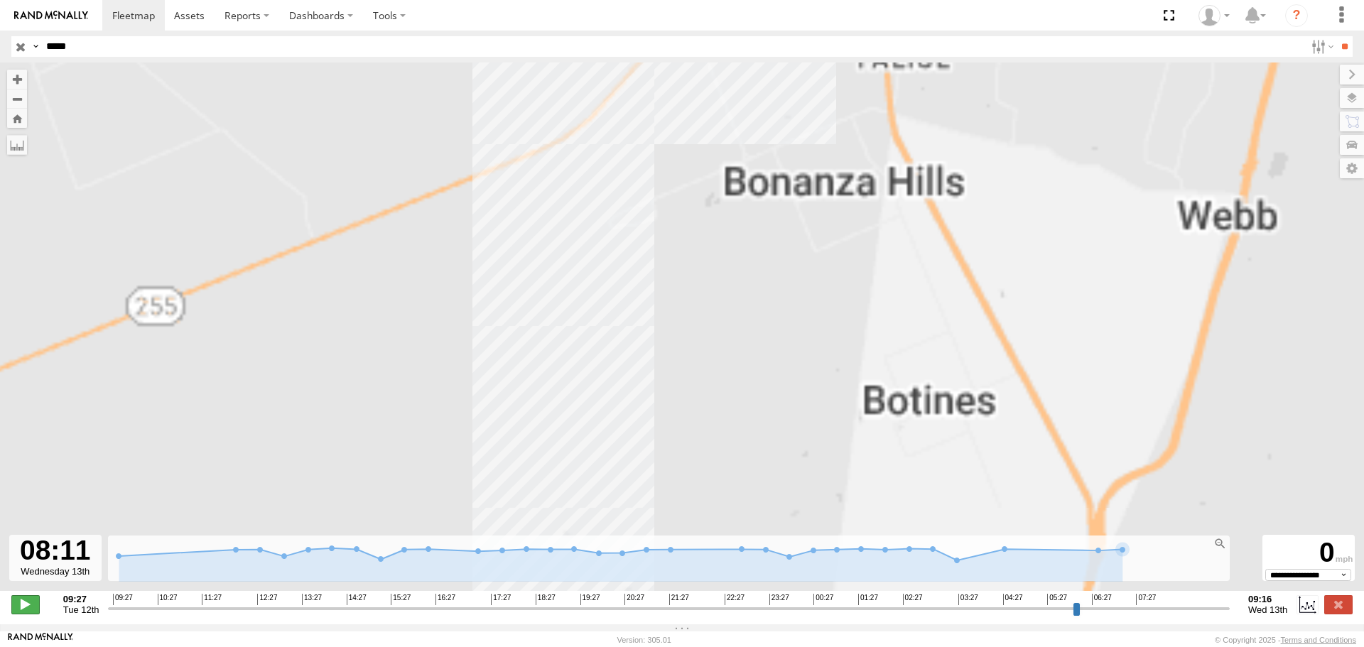
click at [26, 612] on span at bounding box center [25, 604] width 28 height 18
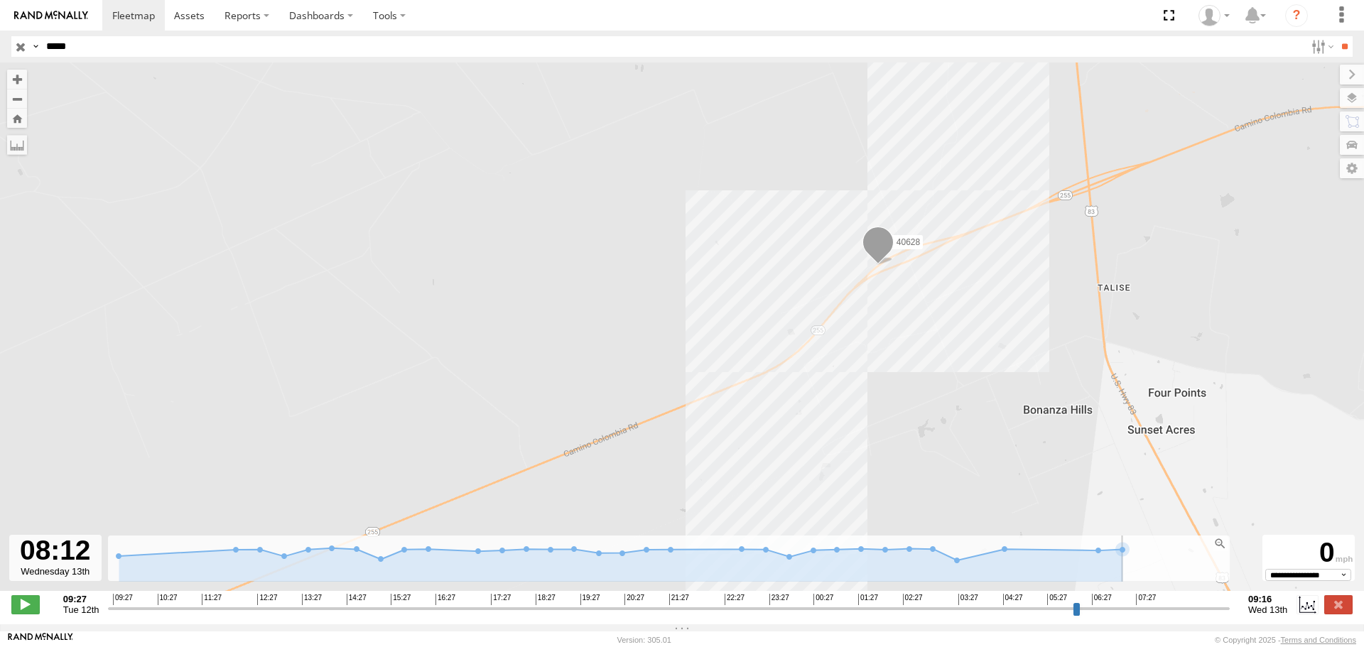
click at [962, 384] on div "40628" at bounding box center [682, 334] width 1364 height 543
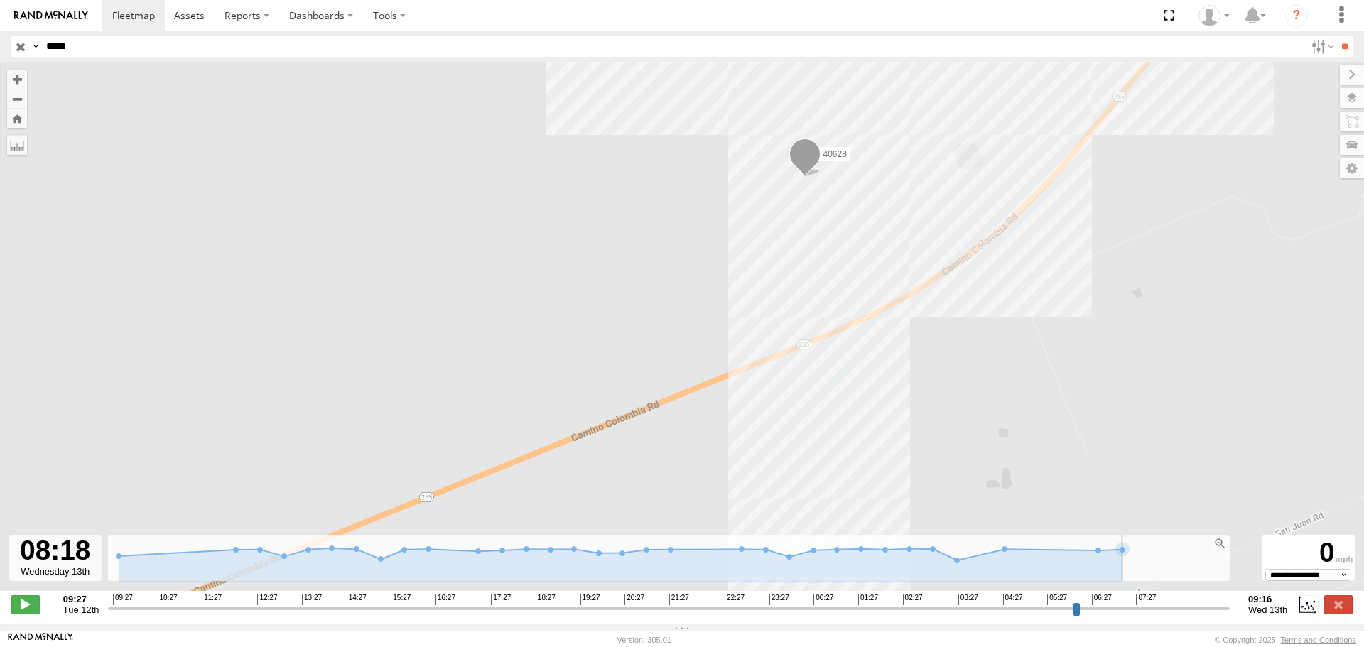
drag, startPoint x: 813, startPoint y: 441, endPoint x: 936, endPoint y: 291, distance: 193.8
click at [936, 291] on div "40628" at bounding box center [682, 334] width 1364 height 543
click at [26, 606] on span at bounding box center [25, 604] width 28 height 18
type input "**********"
